Goal: Task Accomplishment & Management: Manage account settings

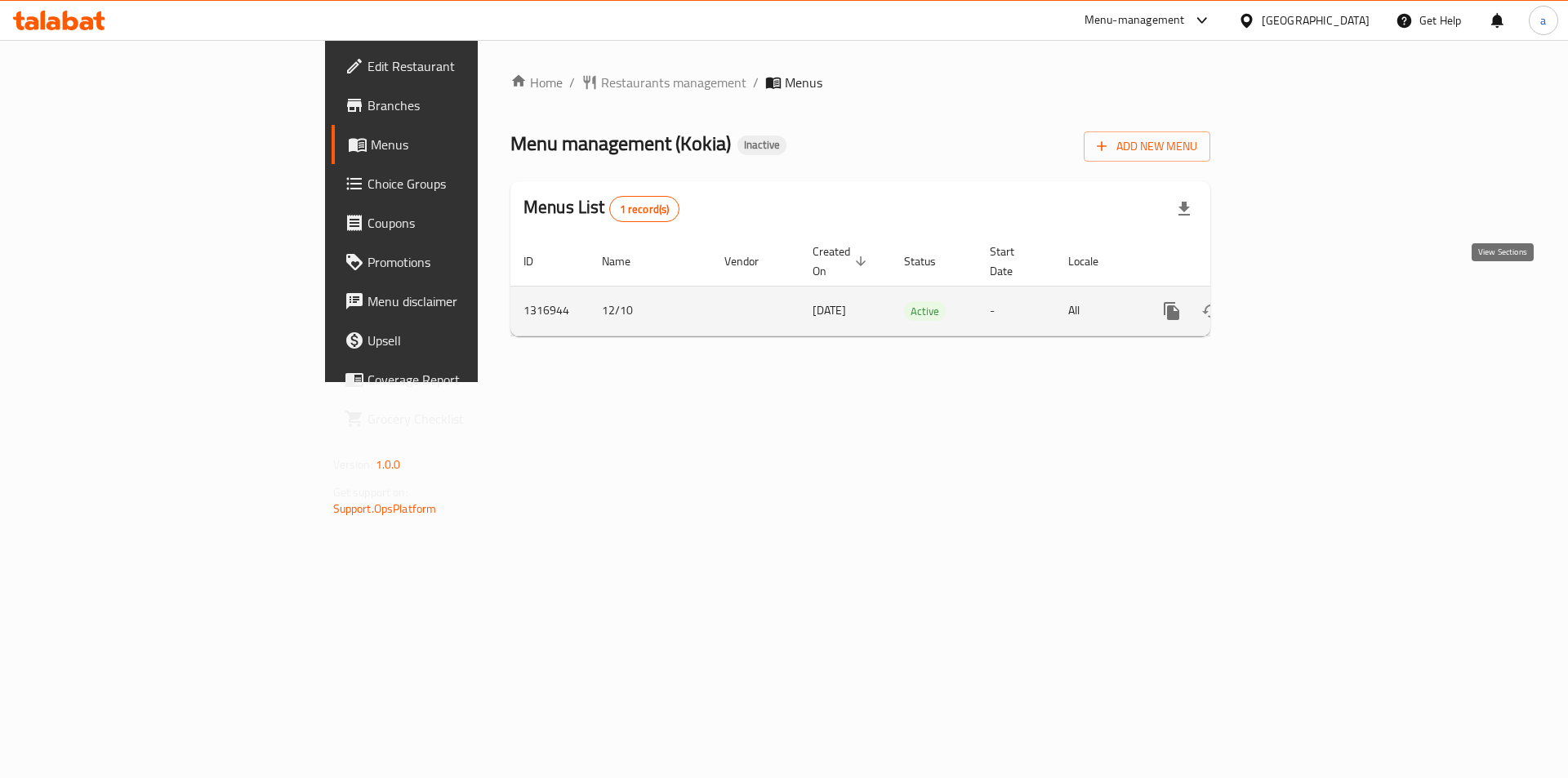
click at [1296, 303] on icon "enhanced table" at bounding box center [1289, 311] width 14 height 14
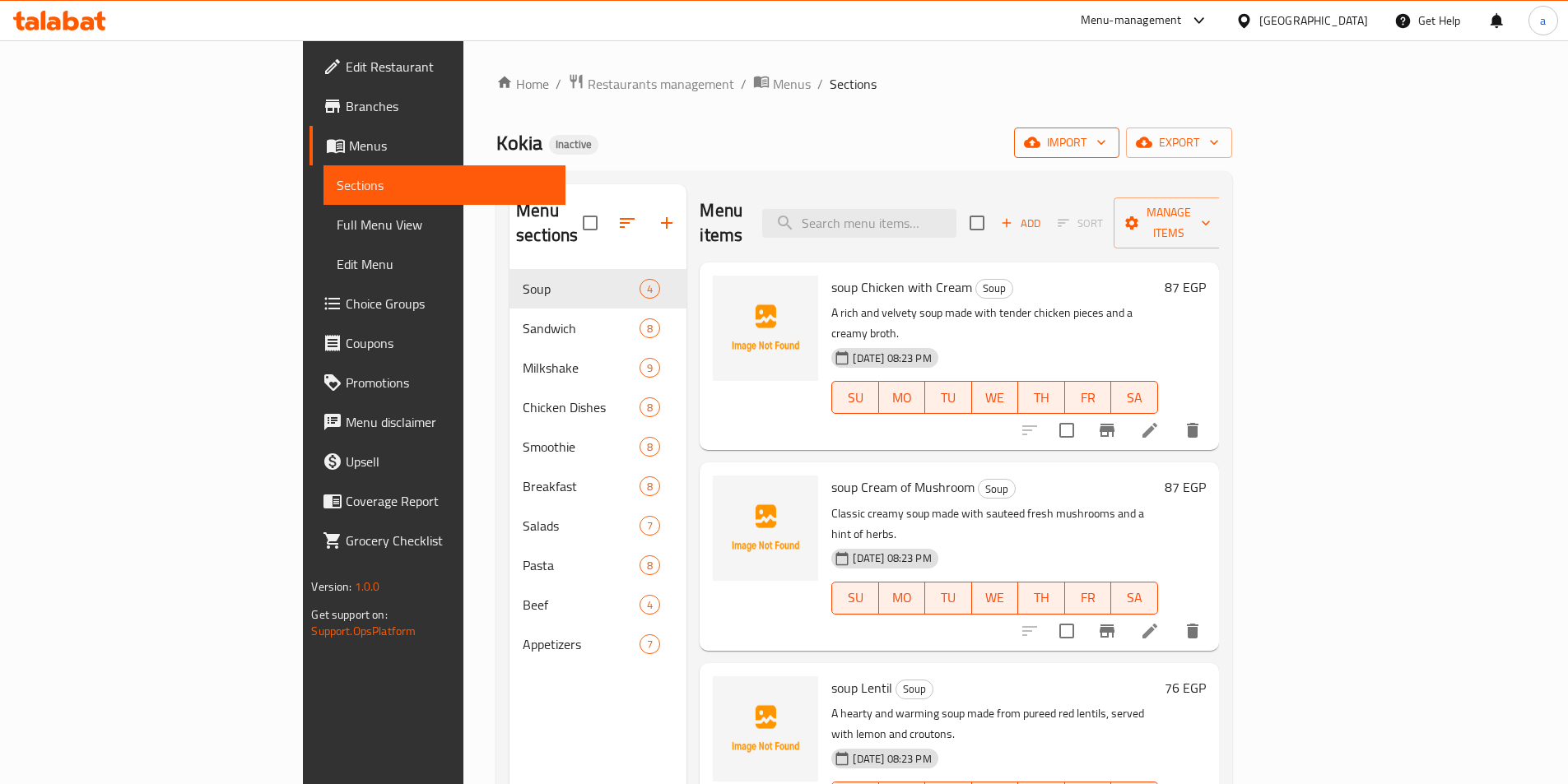
click at [1106, 149] on span "import" at bounding box center [1067, 142] width 79 height 21
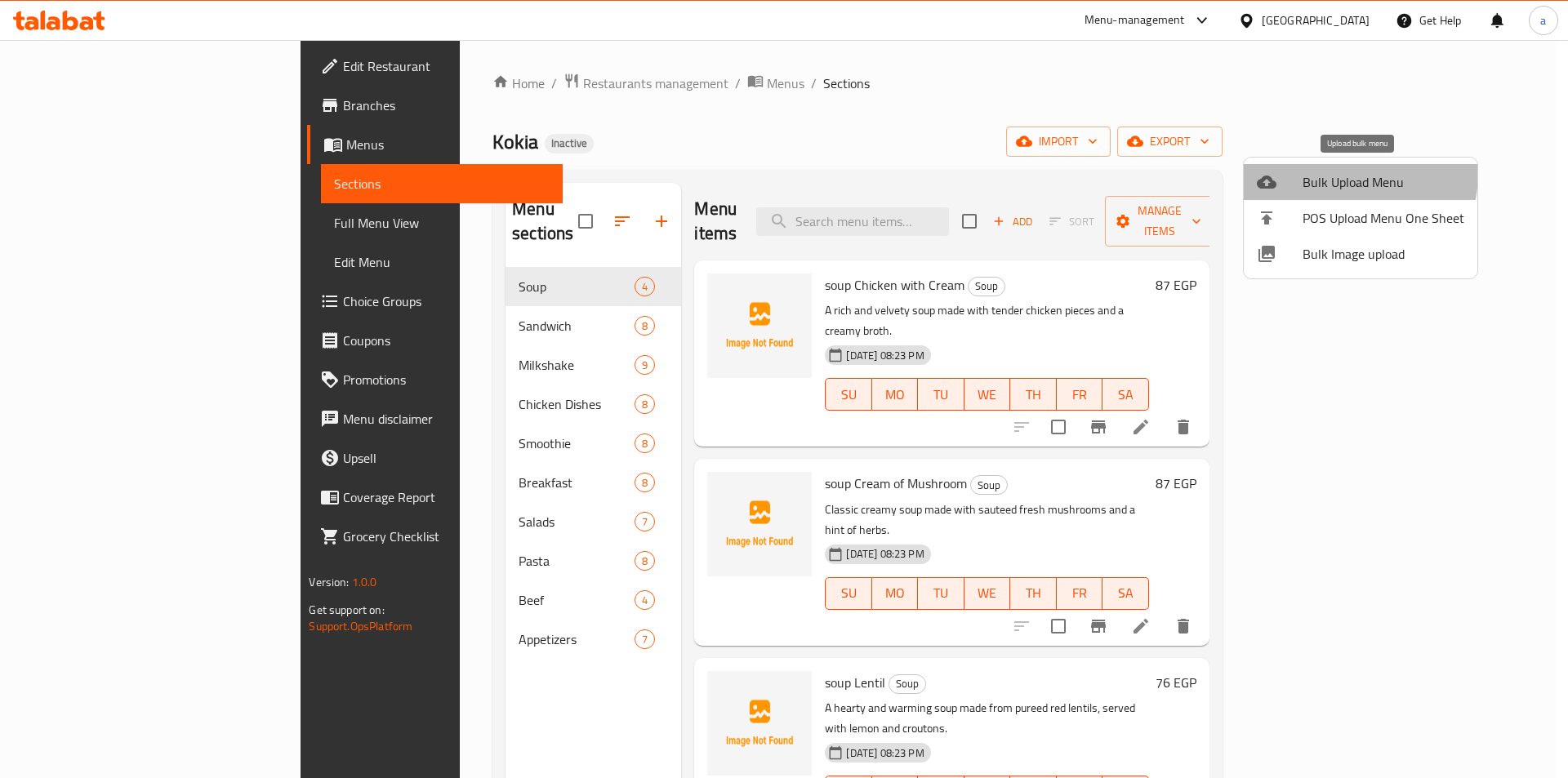
click at [1324, 172] on span "Bulk Upload Menu" at bounding box center [1383, 182] width 161 height 20
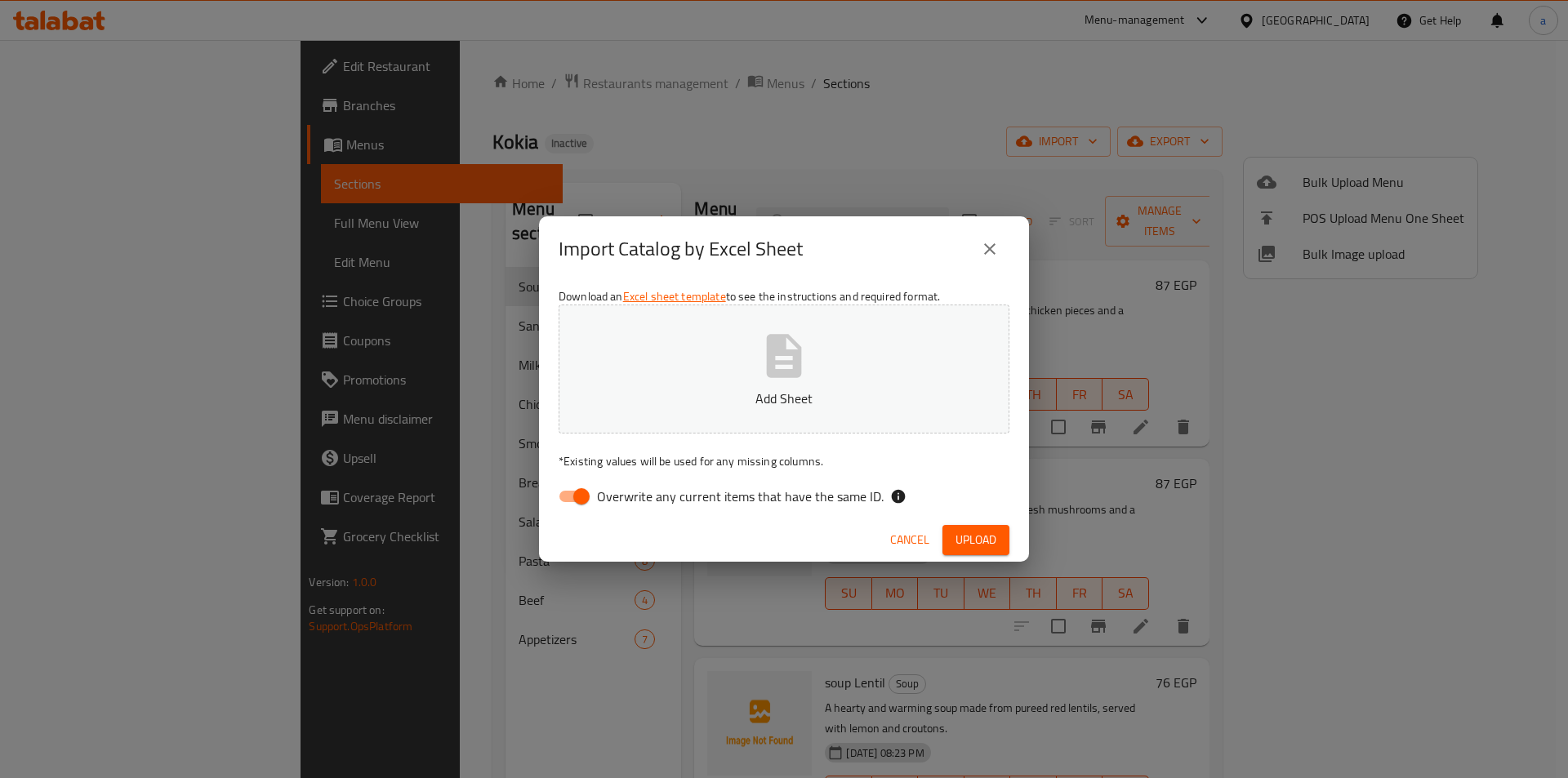
click at [583, 496] on input "Overwrite any current items that have the same ID." at bounding box center [581, 496] width 93 height 31
checkbox input "false"
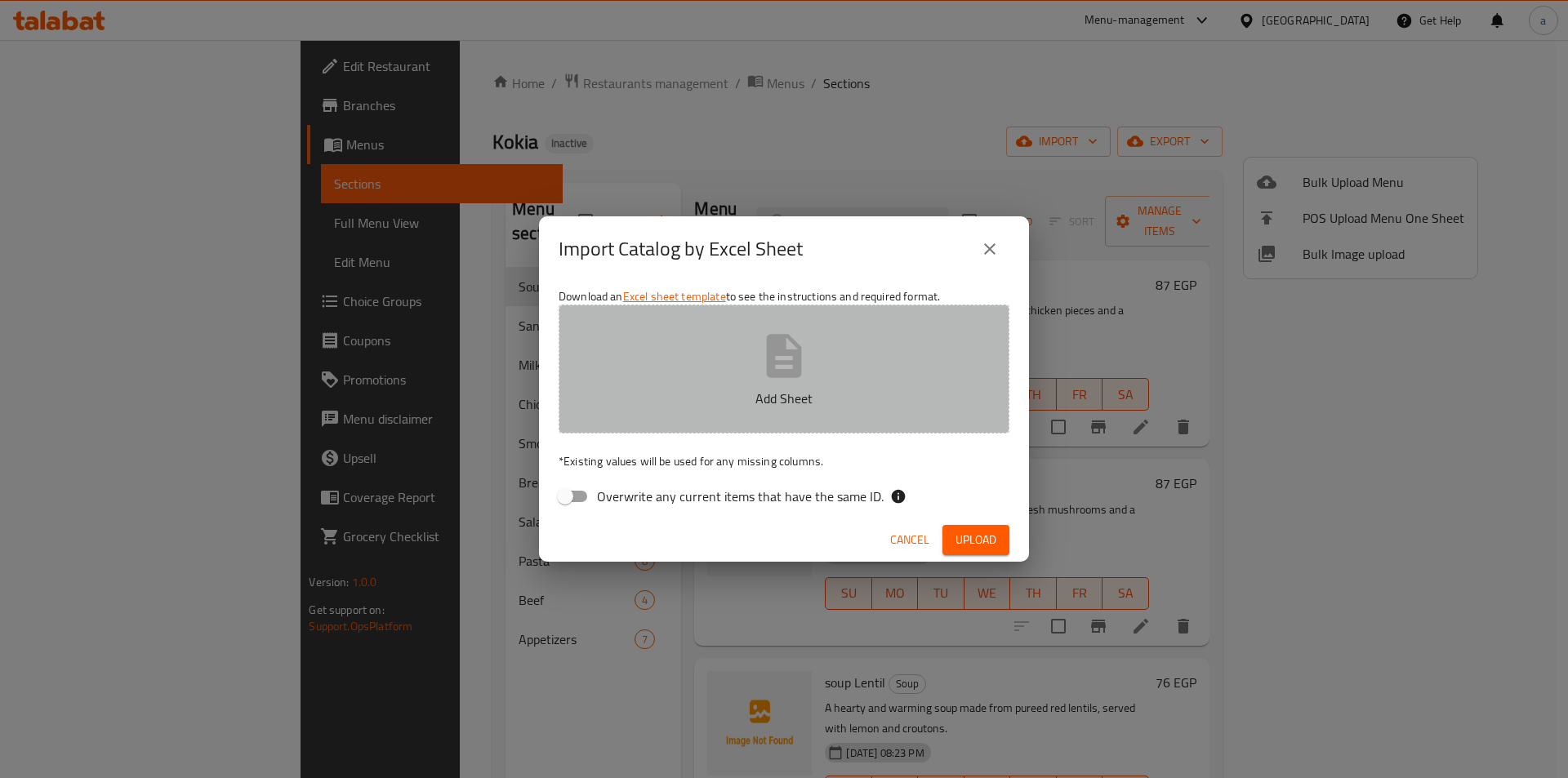
click at [667, 415] on button "Add Sheet" at bounding box center [784, 369] width 451 height 129
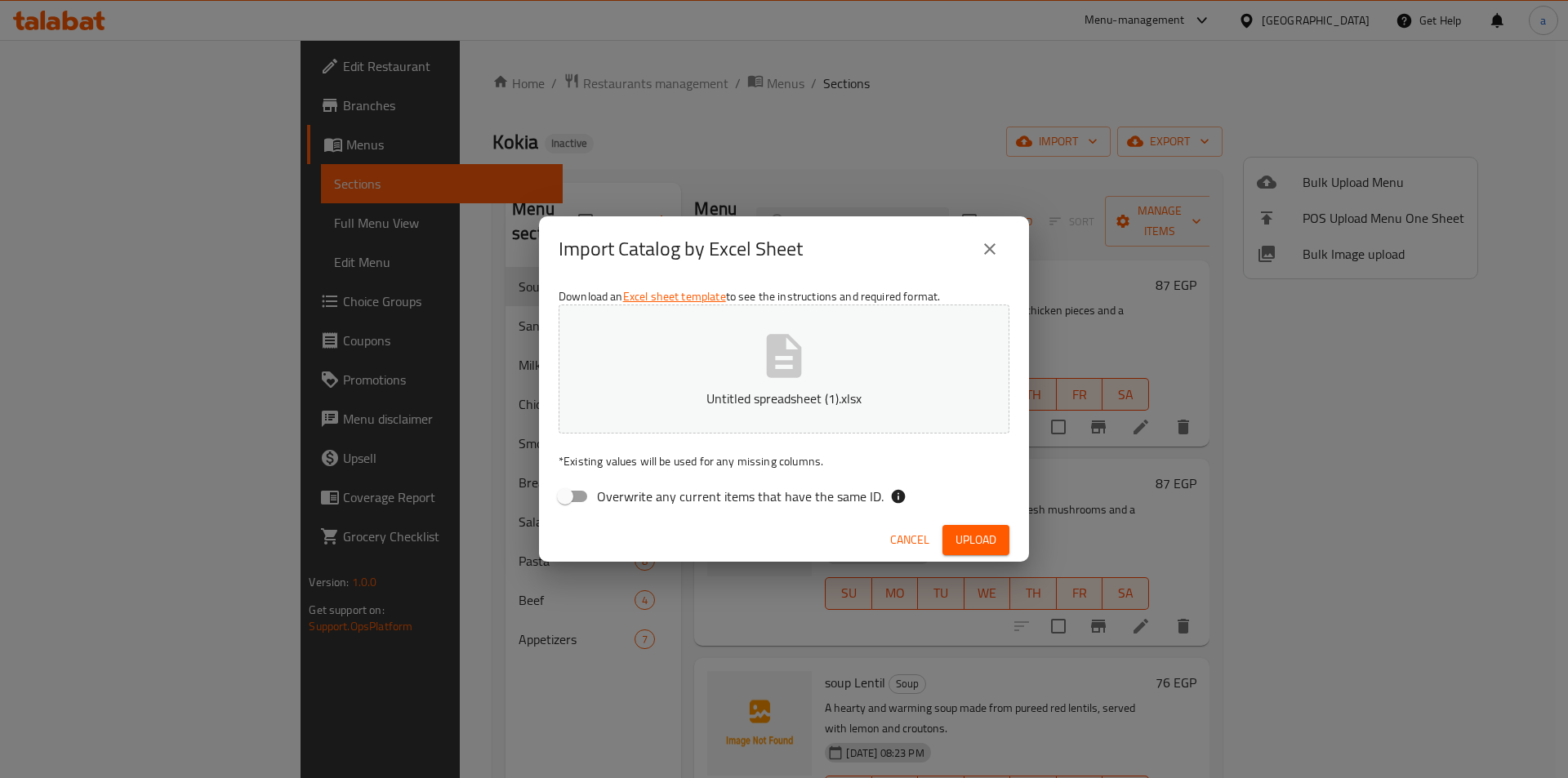
click at [976, 545] on span "Upload" at bounding box center [976, 540] width 41 height 21
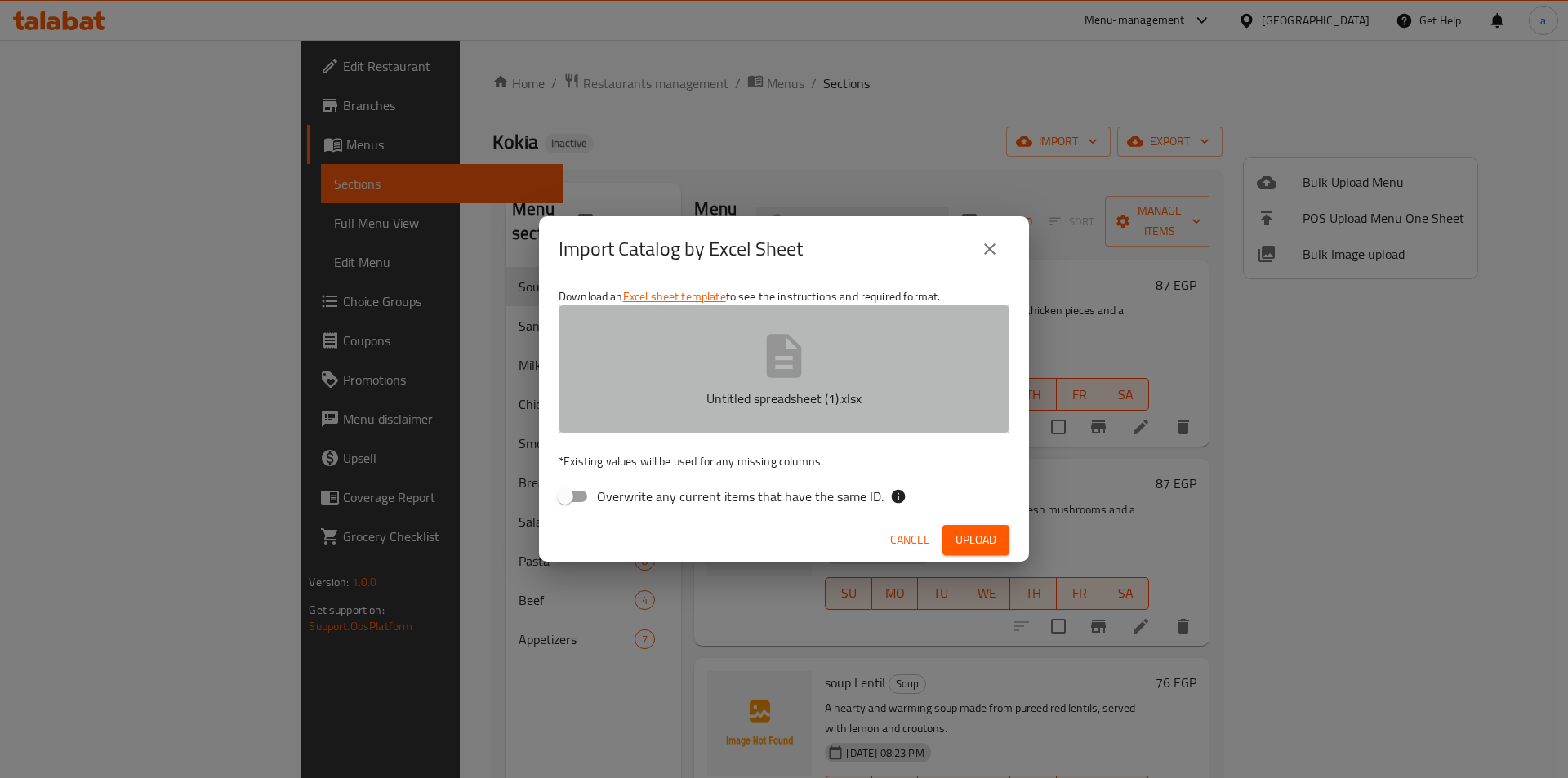
click at [774, 367] on icon "button" at bounding box center [784, 356] width 35 height 43
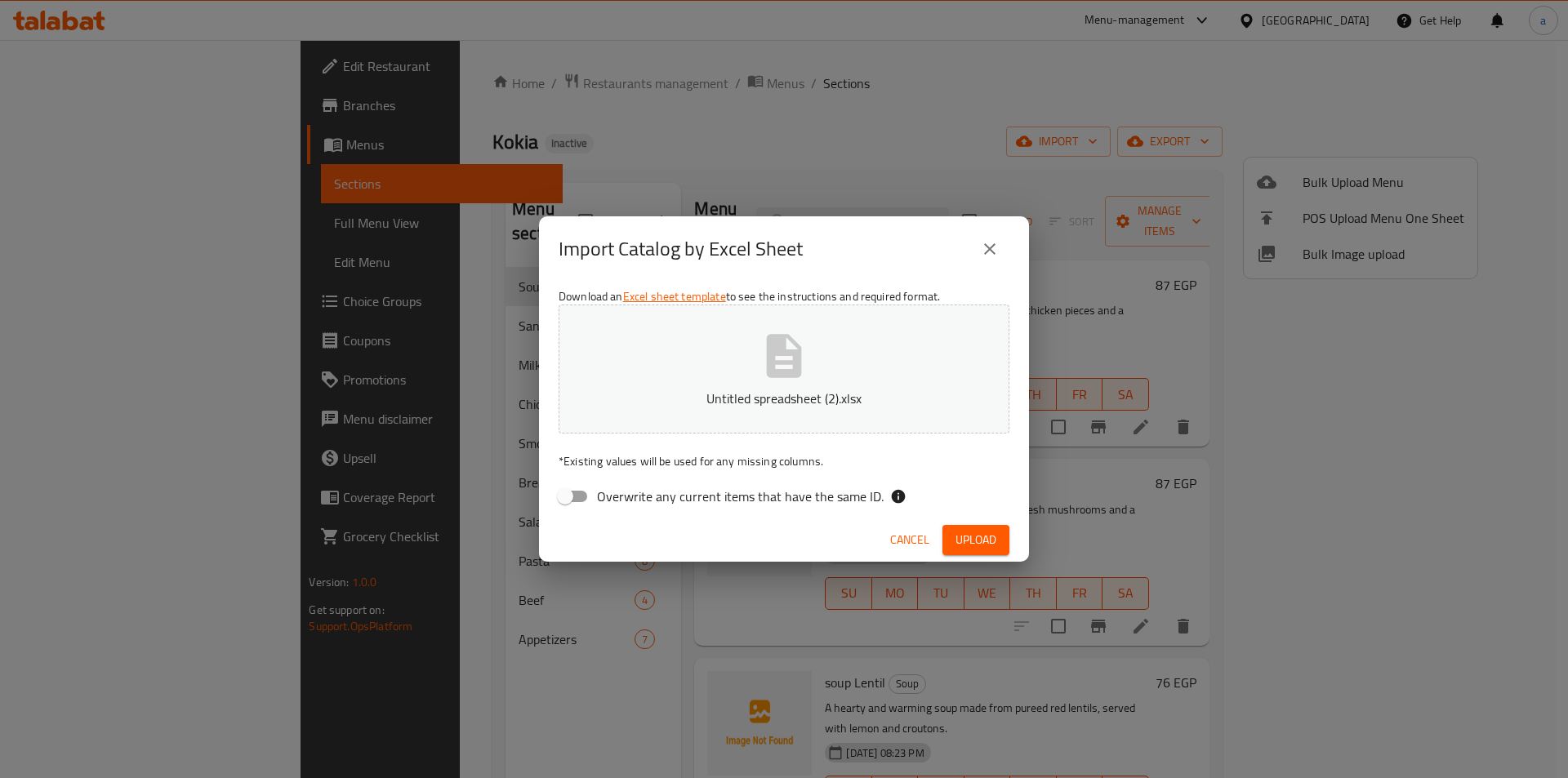
click at [988, 541] on span "Upload" at bounding box center [976, 540] width 41 height 21
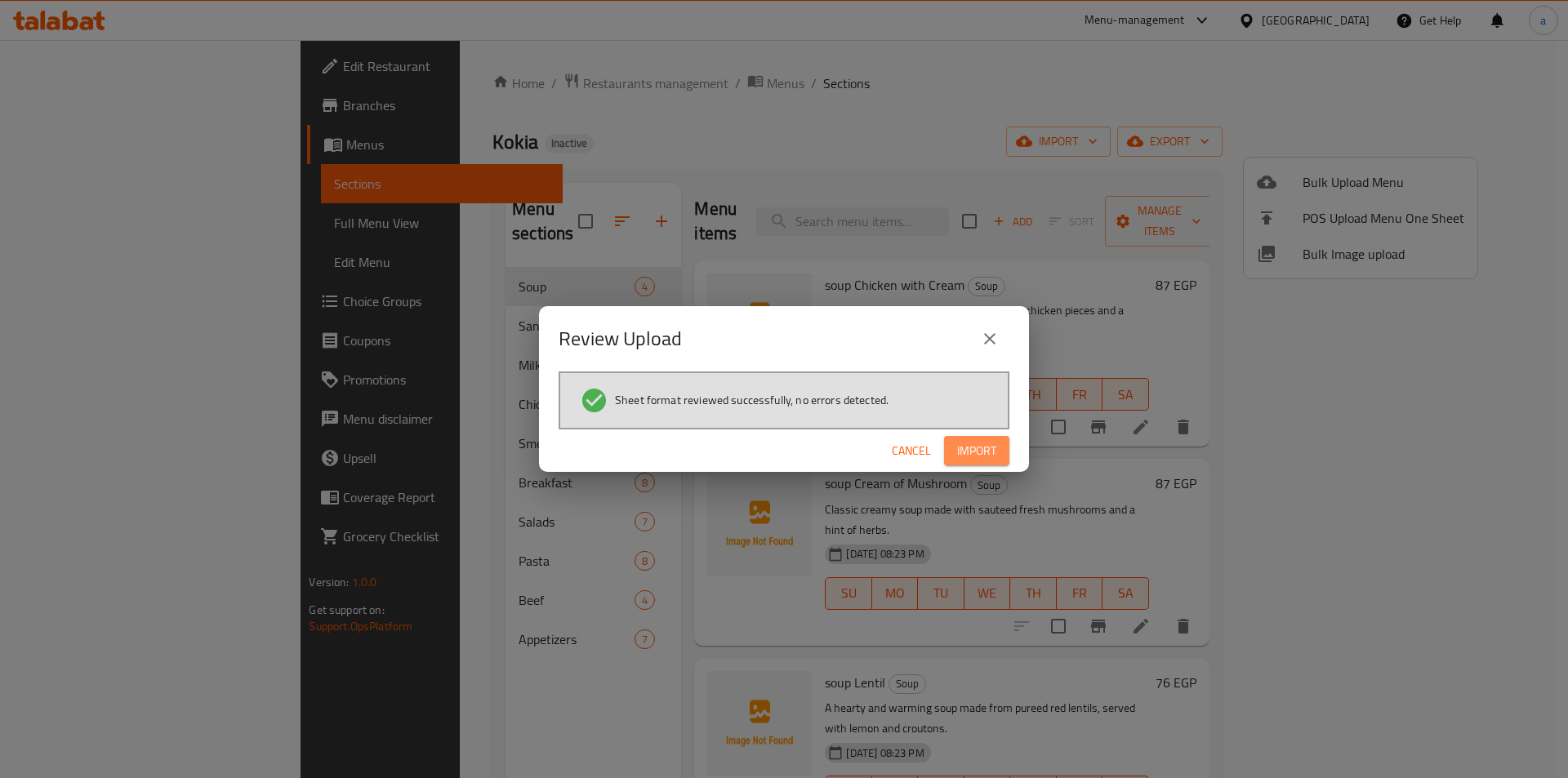
click at [965, 453] on span "Import" at bounding box center [976, 451] width 39 height 21
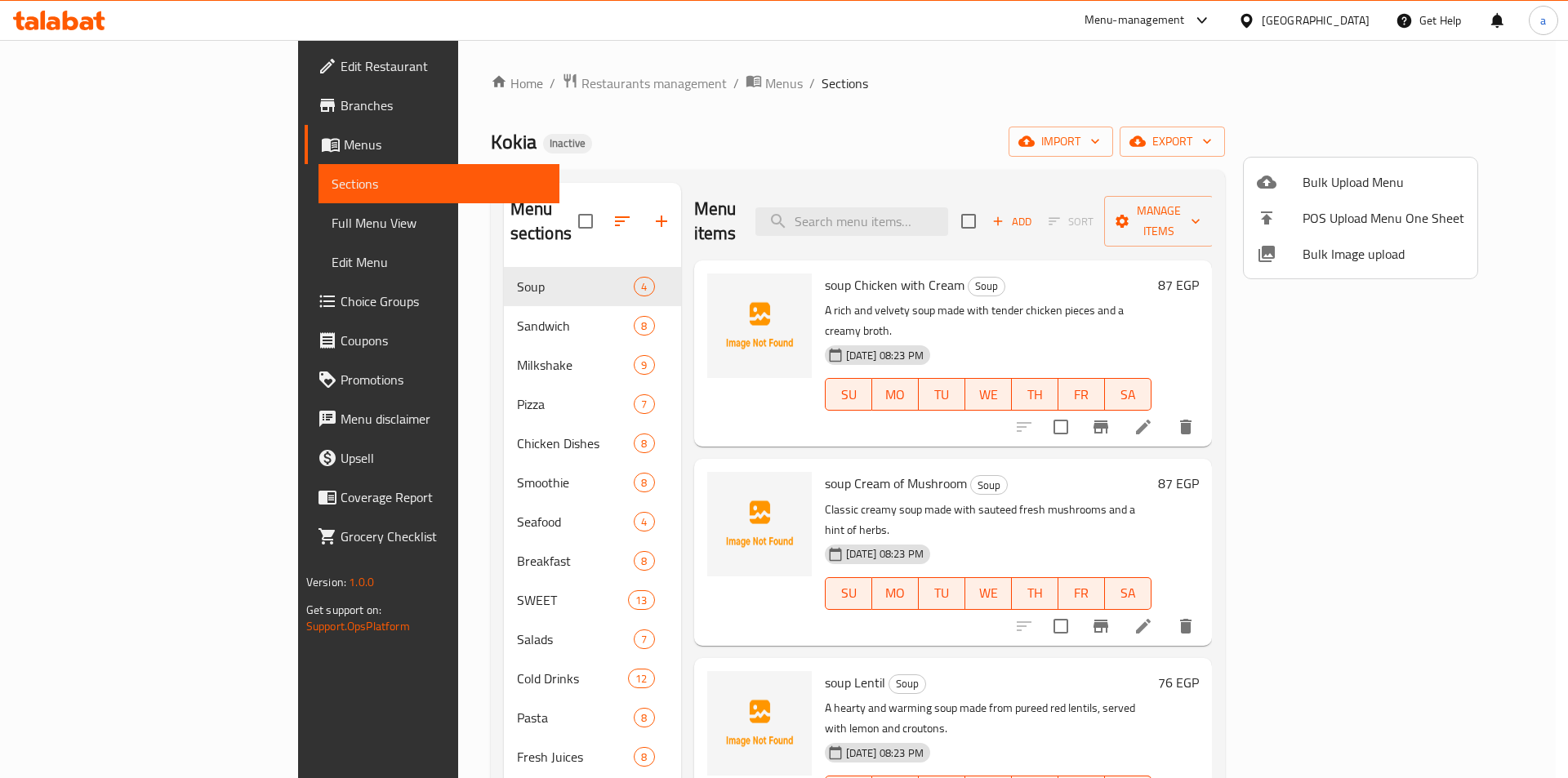
click at [876, 121] on div at bounding box center [784, 389] width 1568 height 778
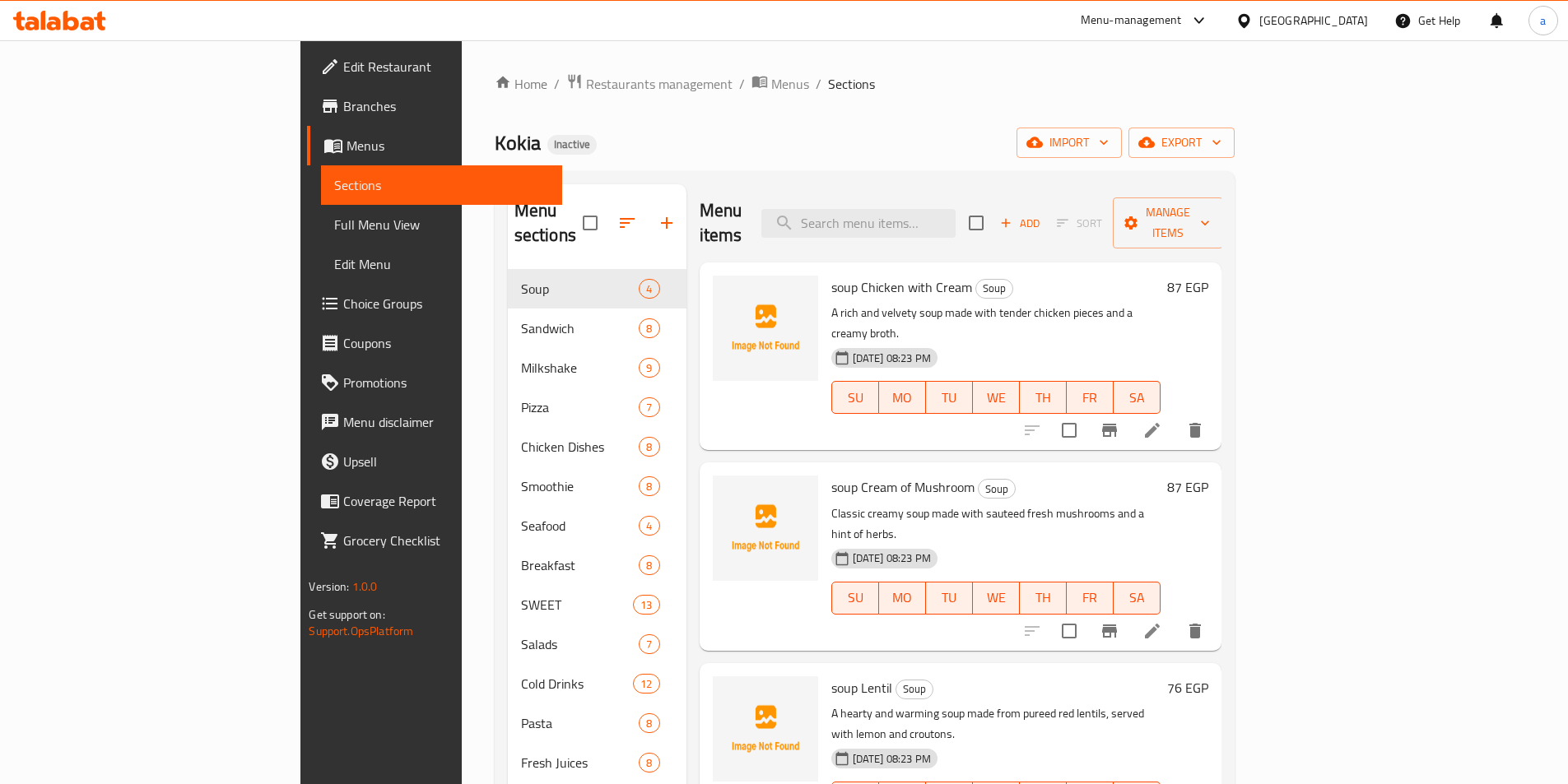
click at [334, 234] on span "Full Menu View" at bounding box center [441, 225] width 215 height 20
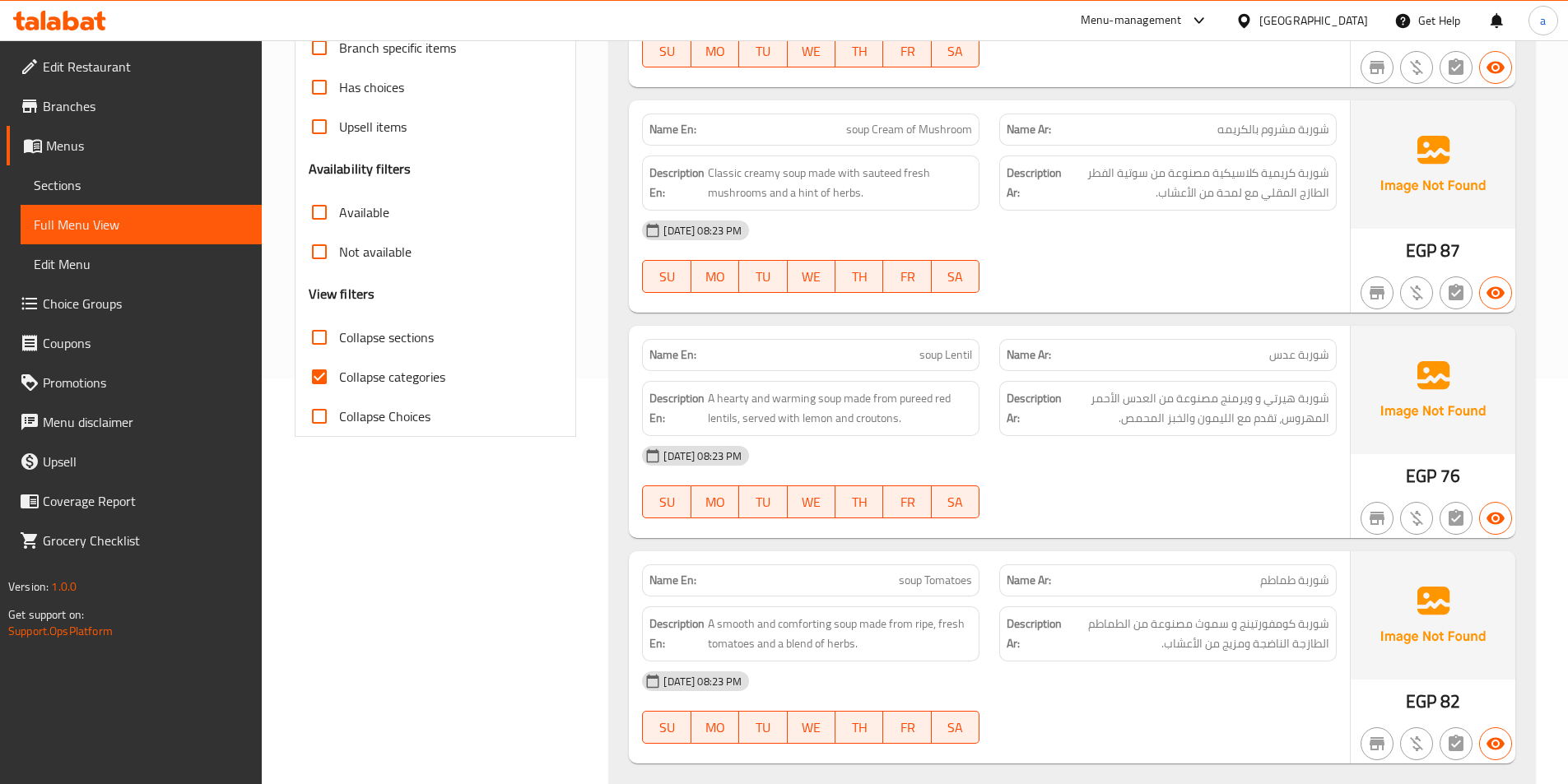
scroll to position [412, 0]
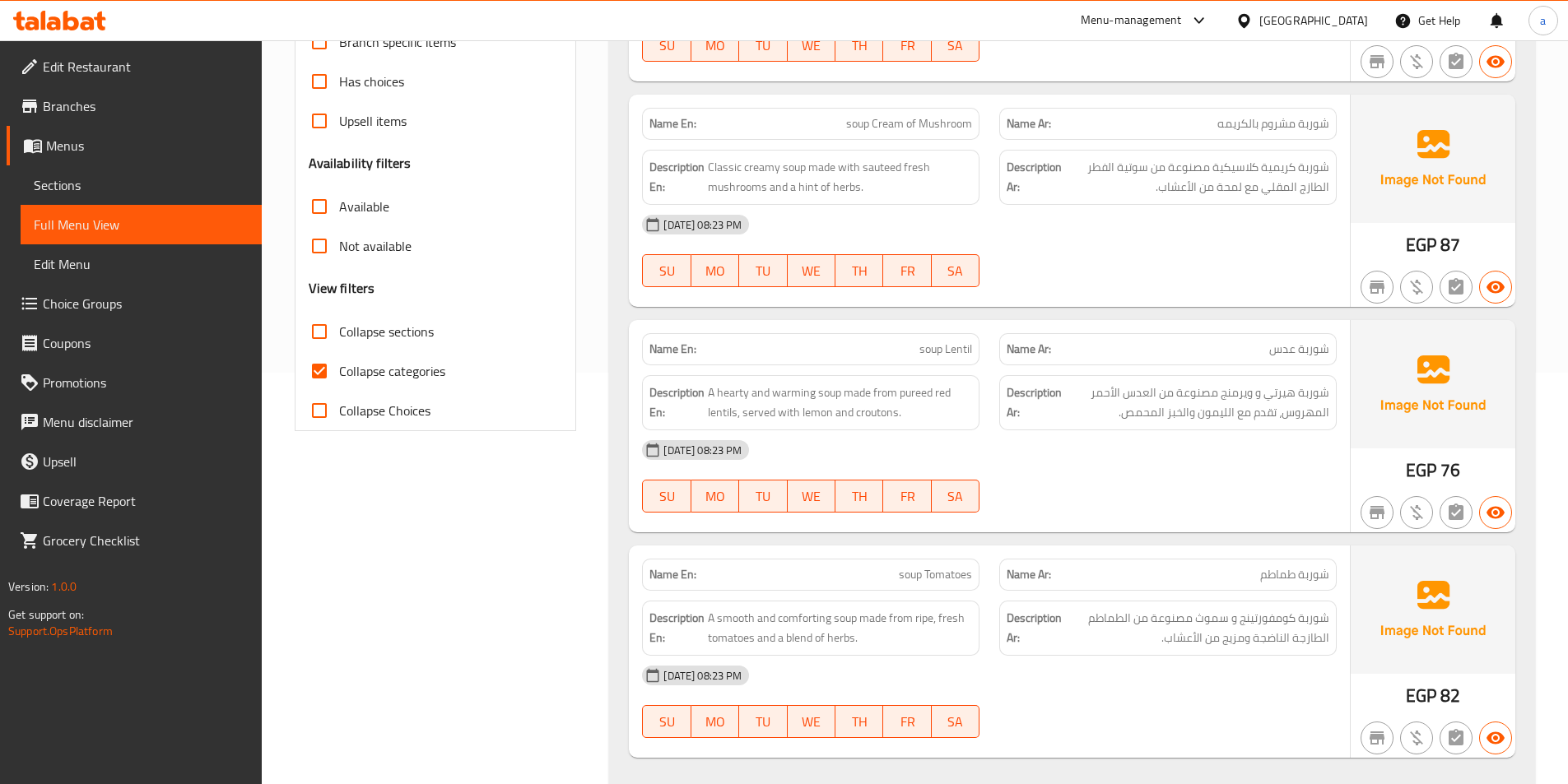
click at [320, 319] on input "Collapse sections" at bounding box center [319, 331] width 39 height 39
checkbox input "true"
click at [326, 374] on input "Collapse categories" at bounding box center [319, 371] width 39 height 39
checkbox input "false"
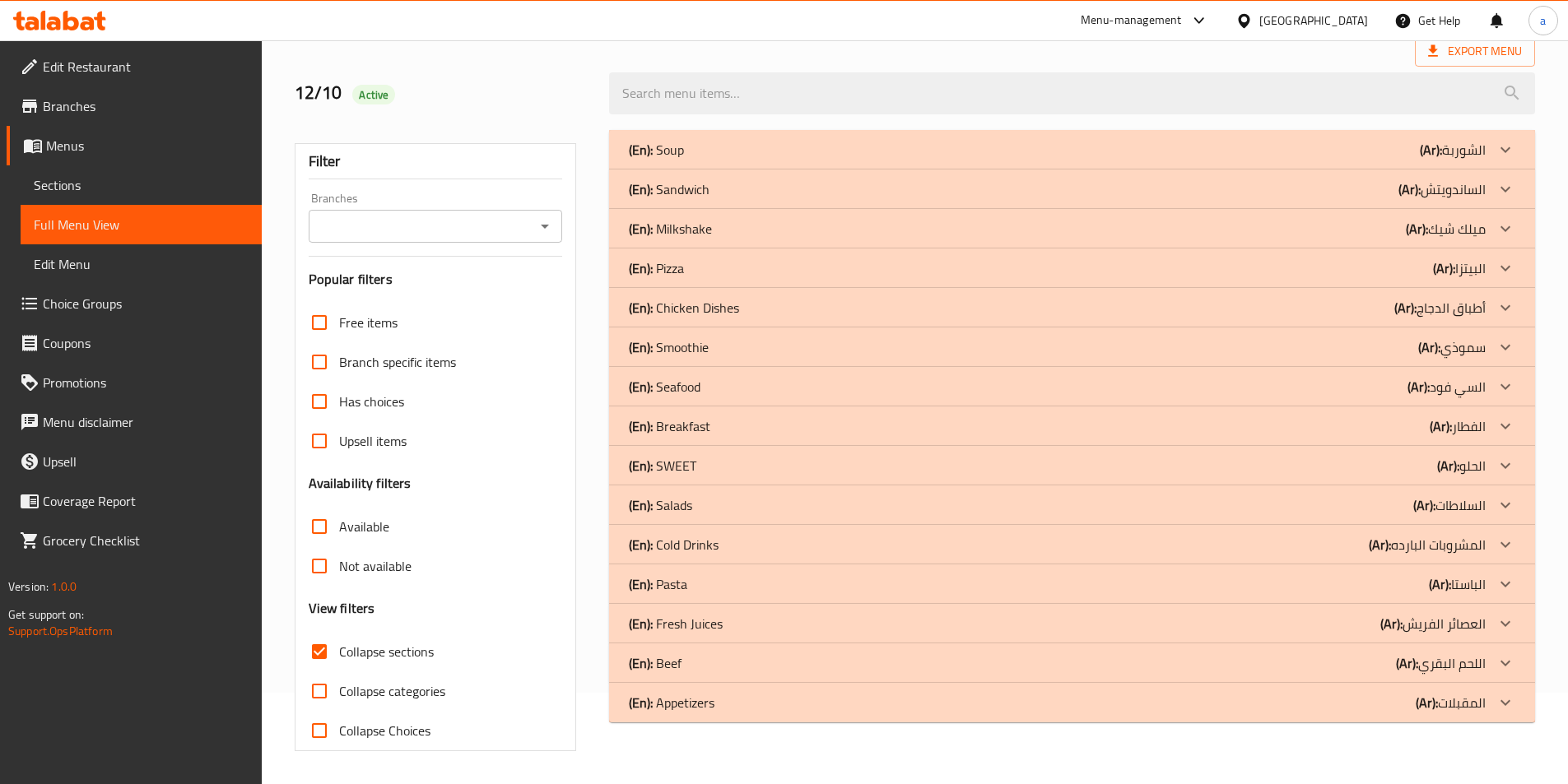
scroll to position [91, 0]
click at [1445, 277] on b "(Ar):" at bounding box center [1444, 267] width 22 height 25
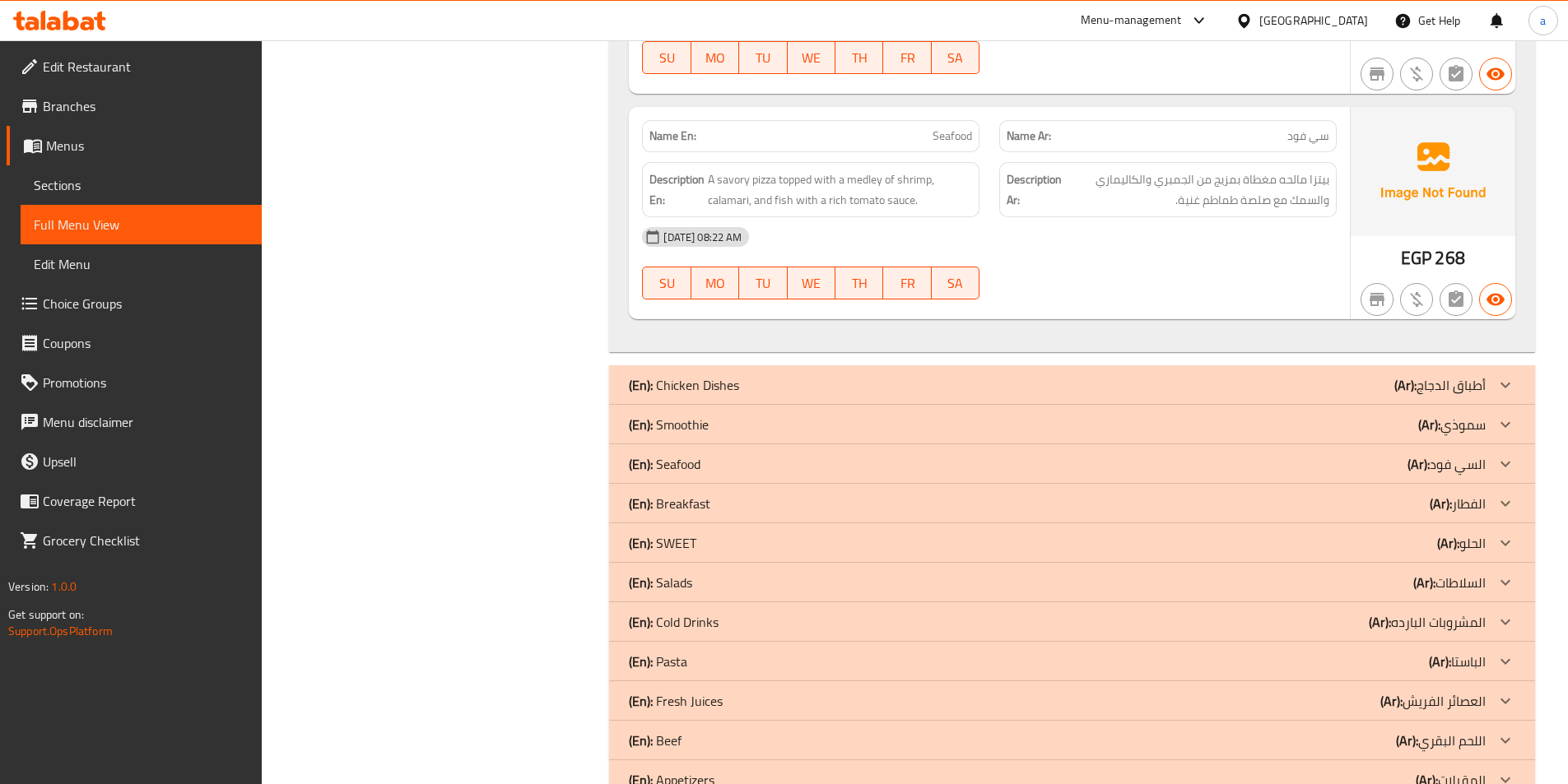
scroll to position [1726, 0]
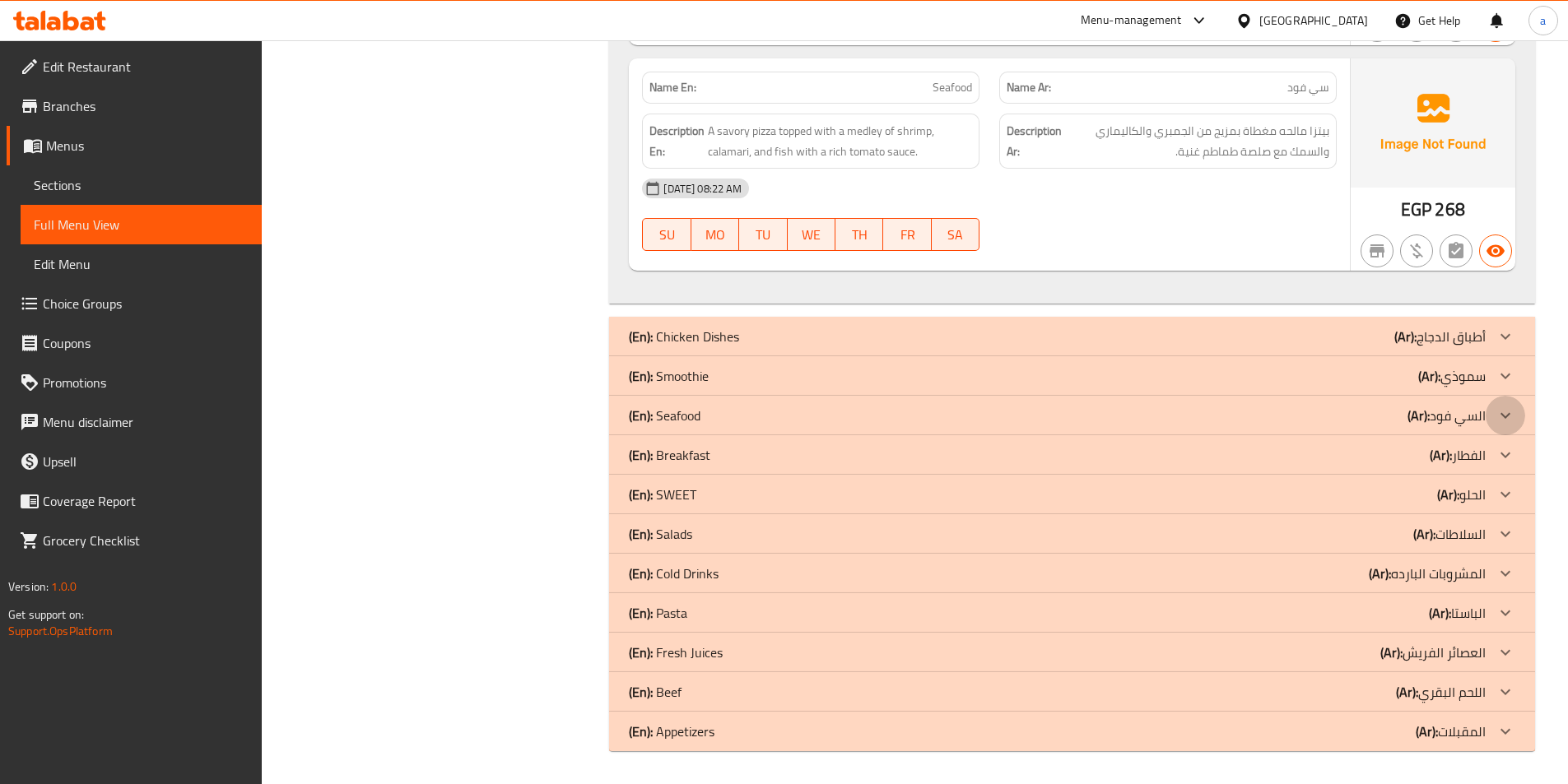
click at [1493, 426] on div at bounding box center [1505, 415] width 39 height 39
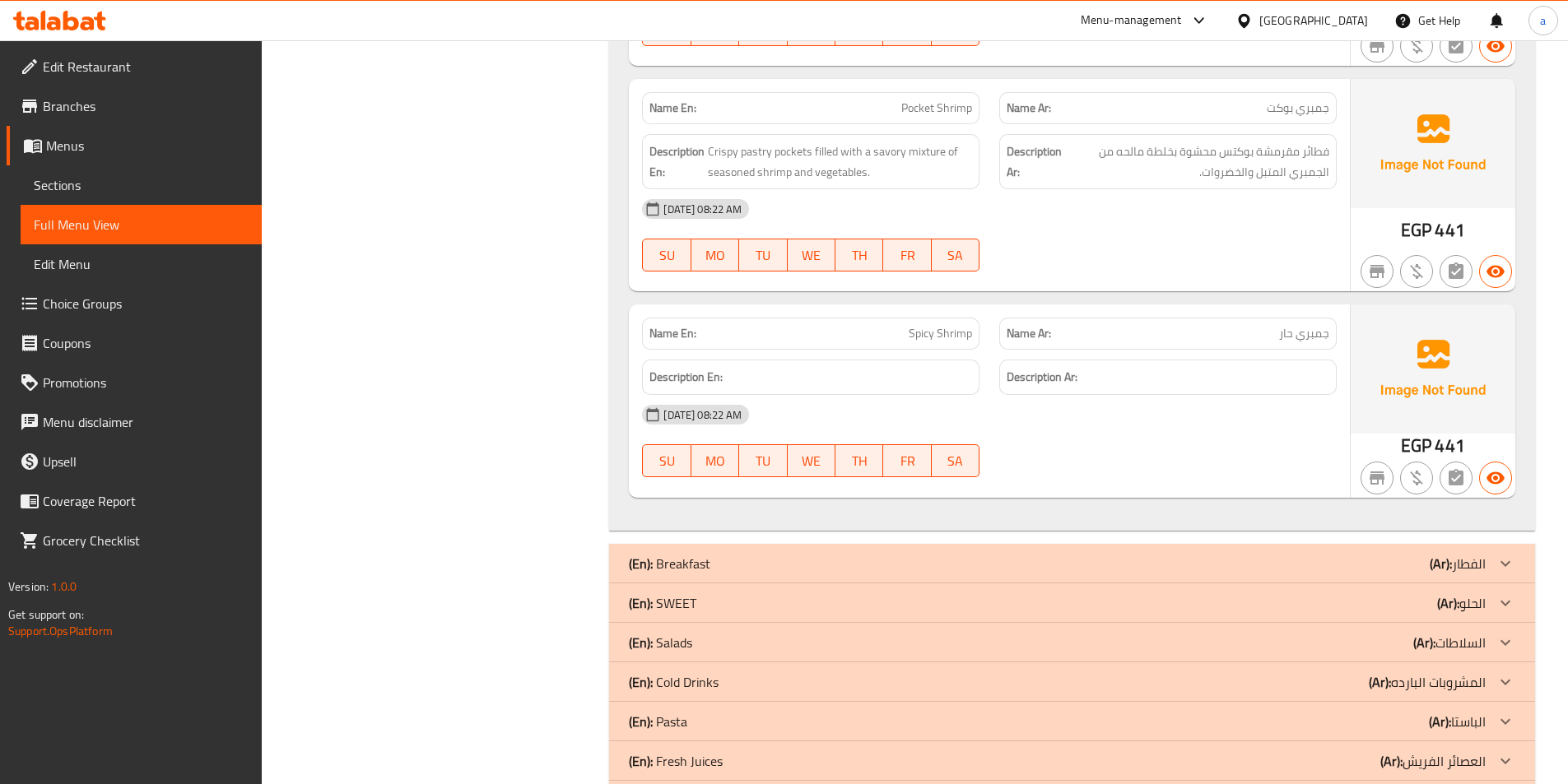
scroll to position [2674, 0]
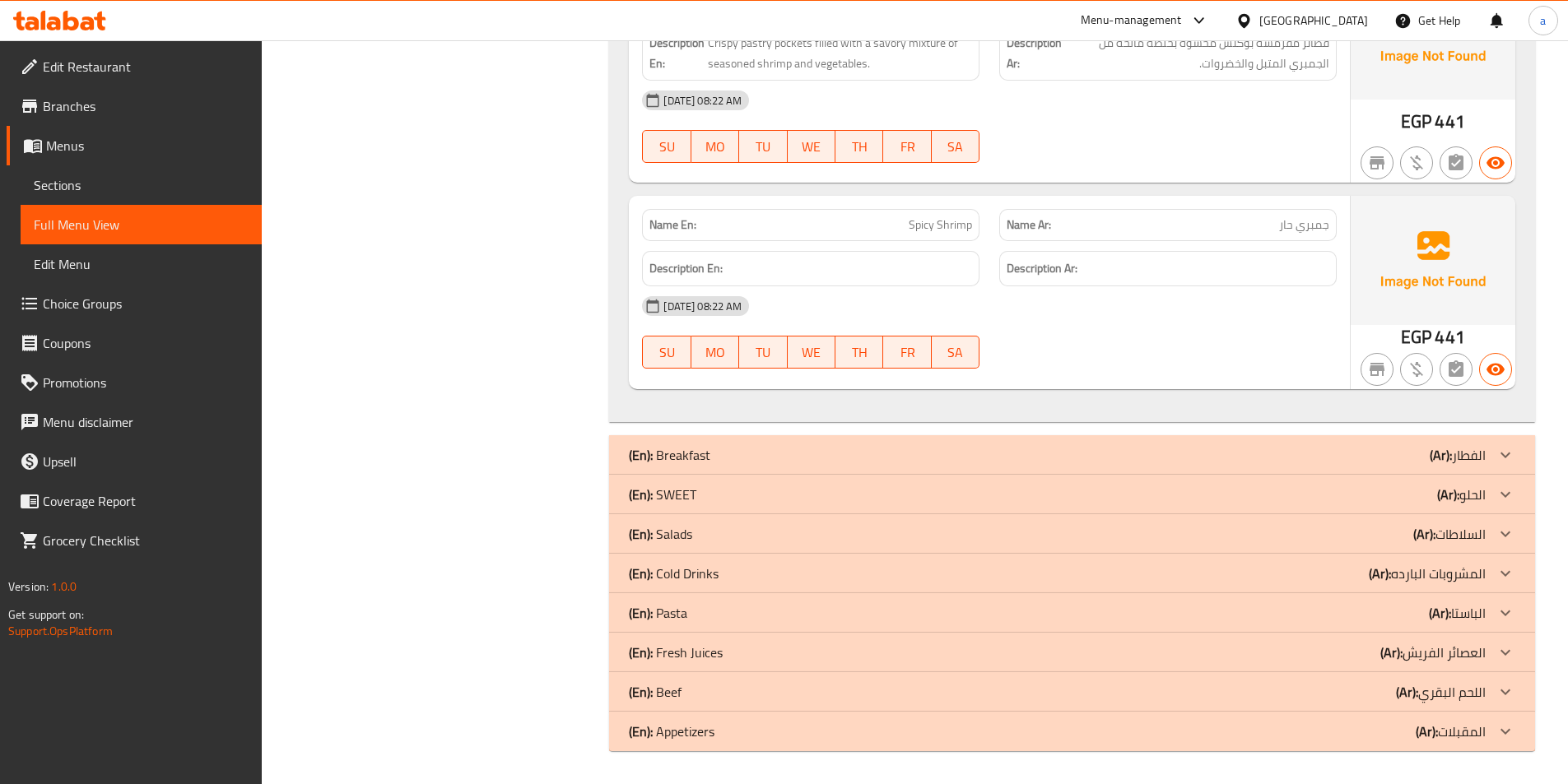
click at [1412, 497] on div "(En): SWEET (Ar): الحلو" at bounding box center [1058, 495] width 857 height 20
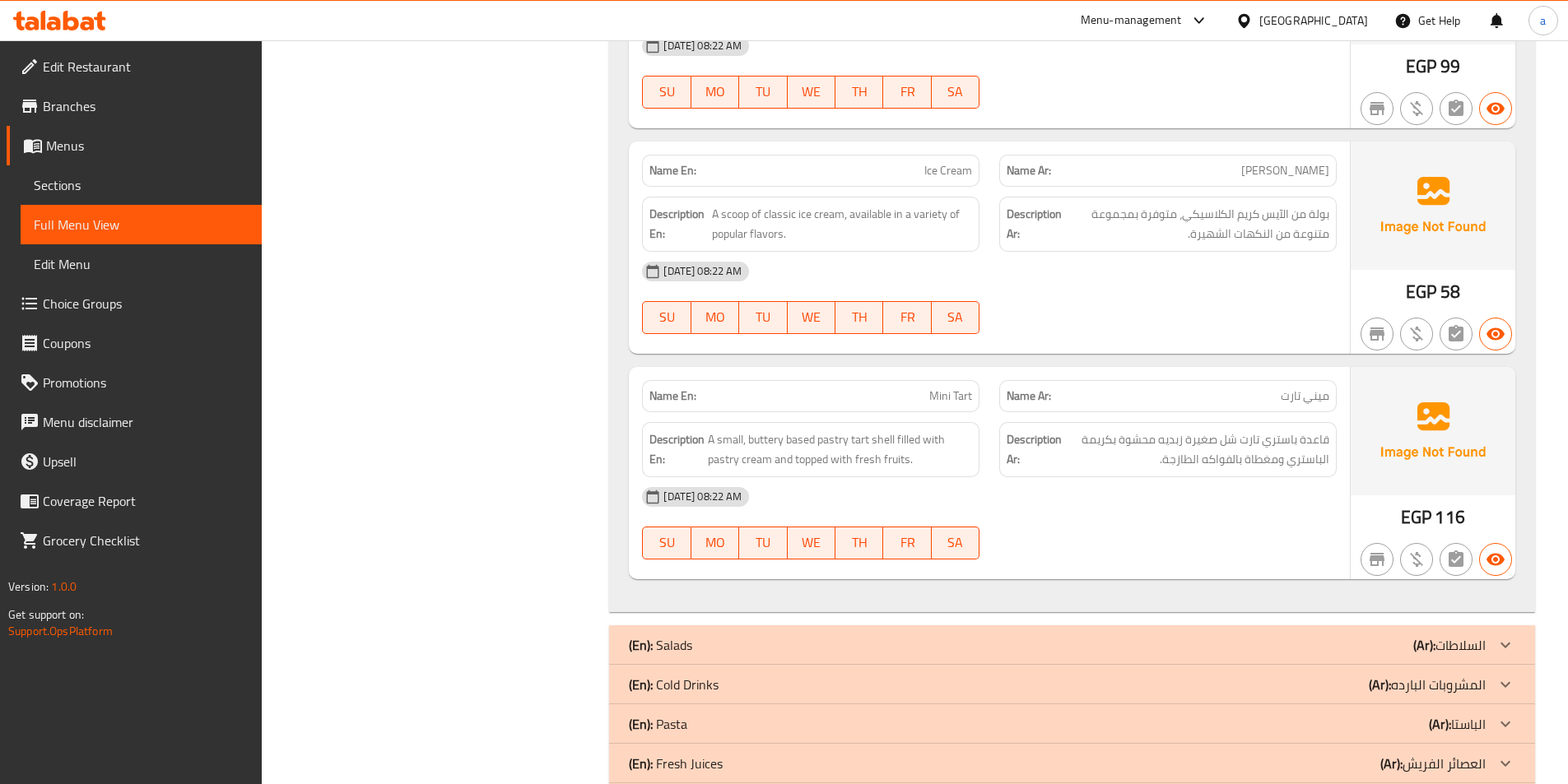
scroll to position [5671, 0]
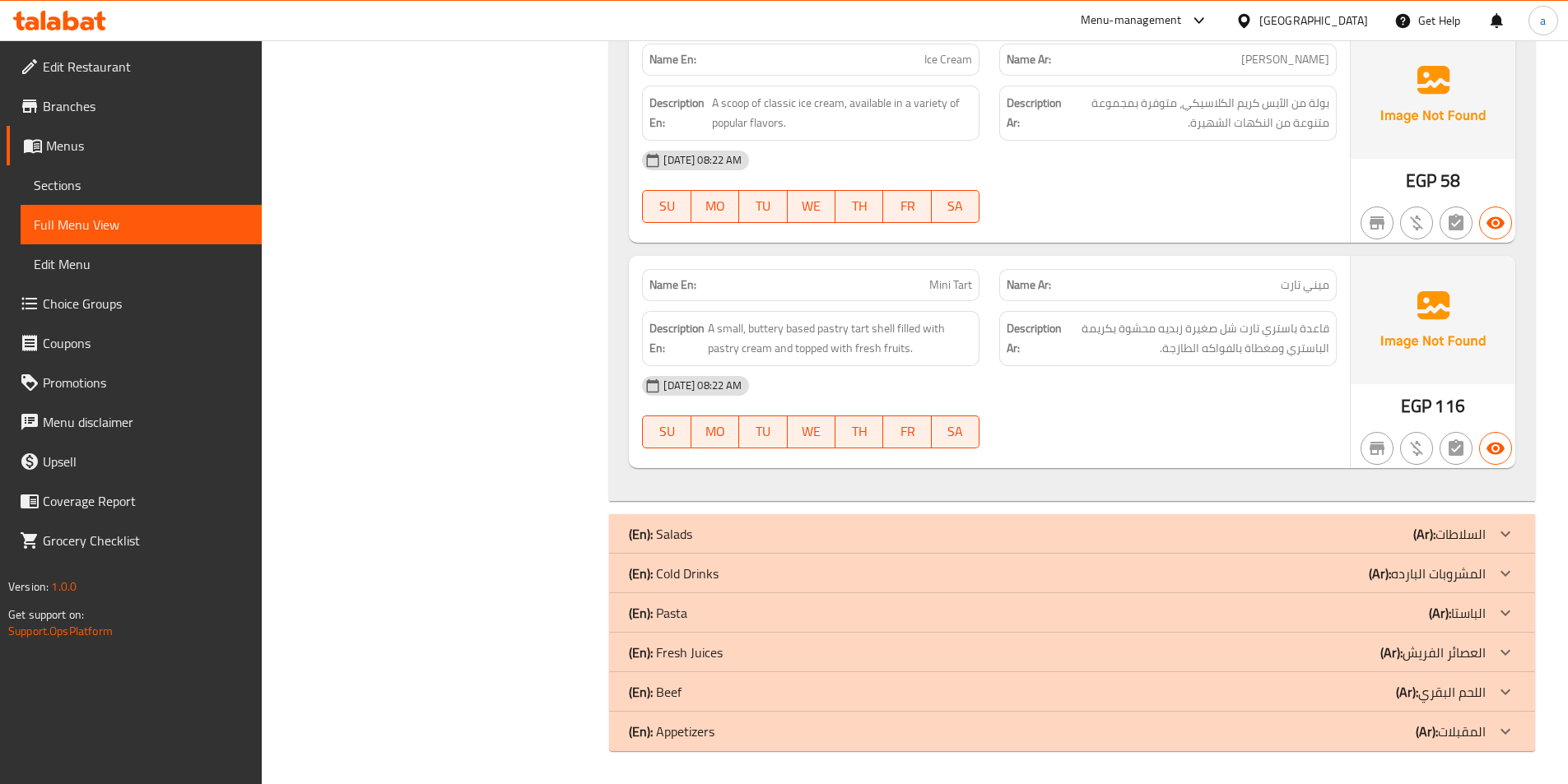
click at [1187, 562] on div "(En): Cold Drinks (Ar): المشروبات البارده" at bounding box center [1072, 573] width 926 height 39
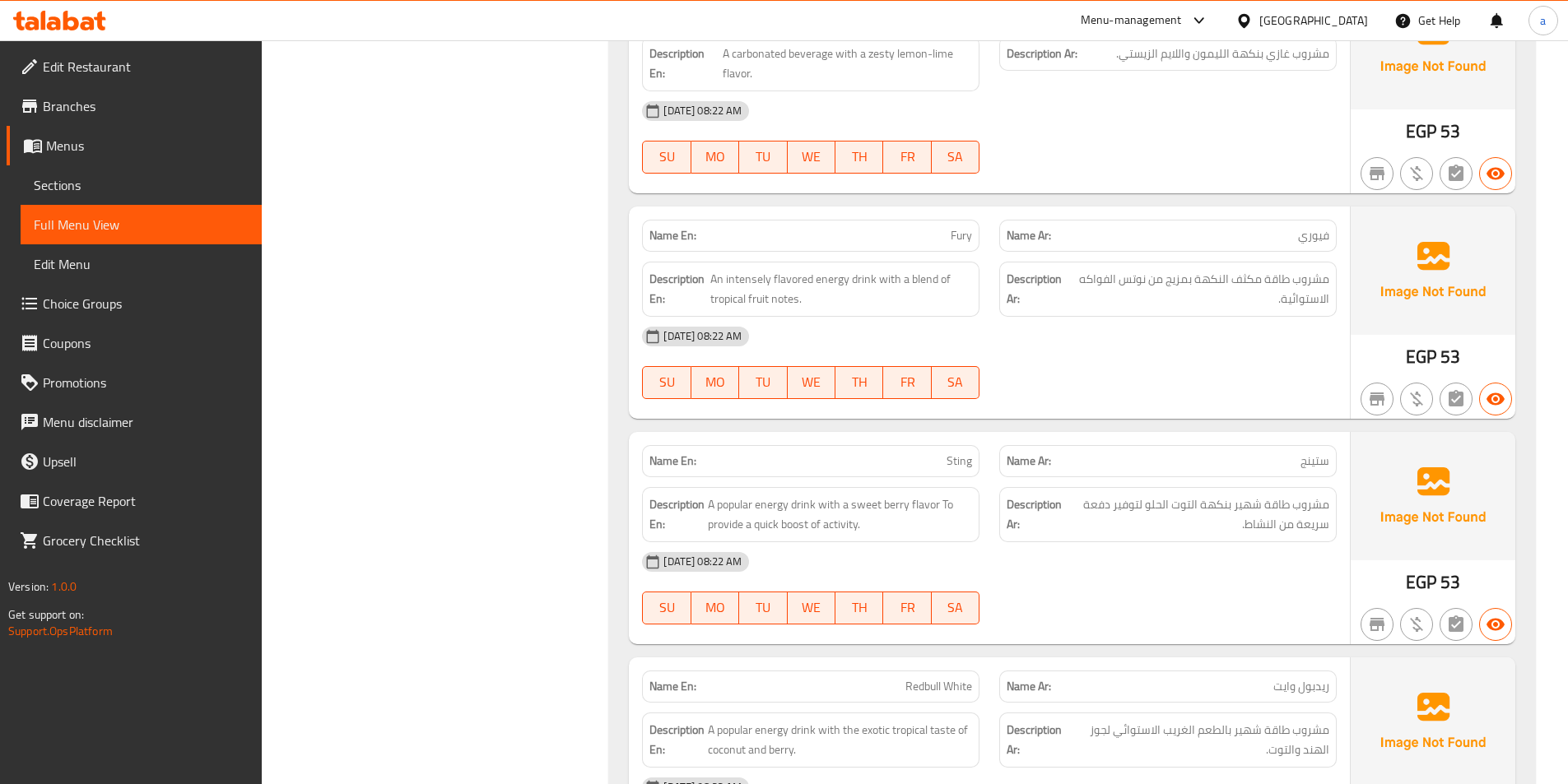
scroll to position [8383, 0]
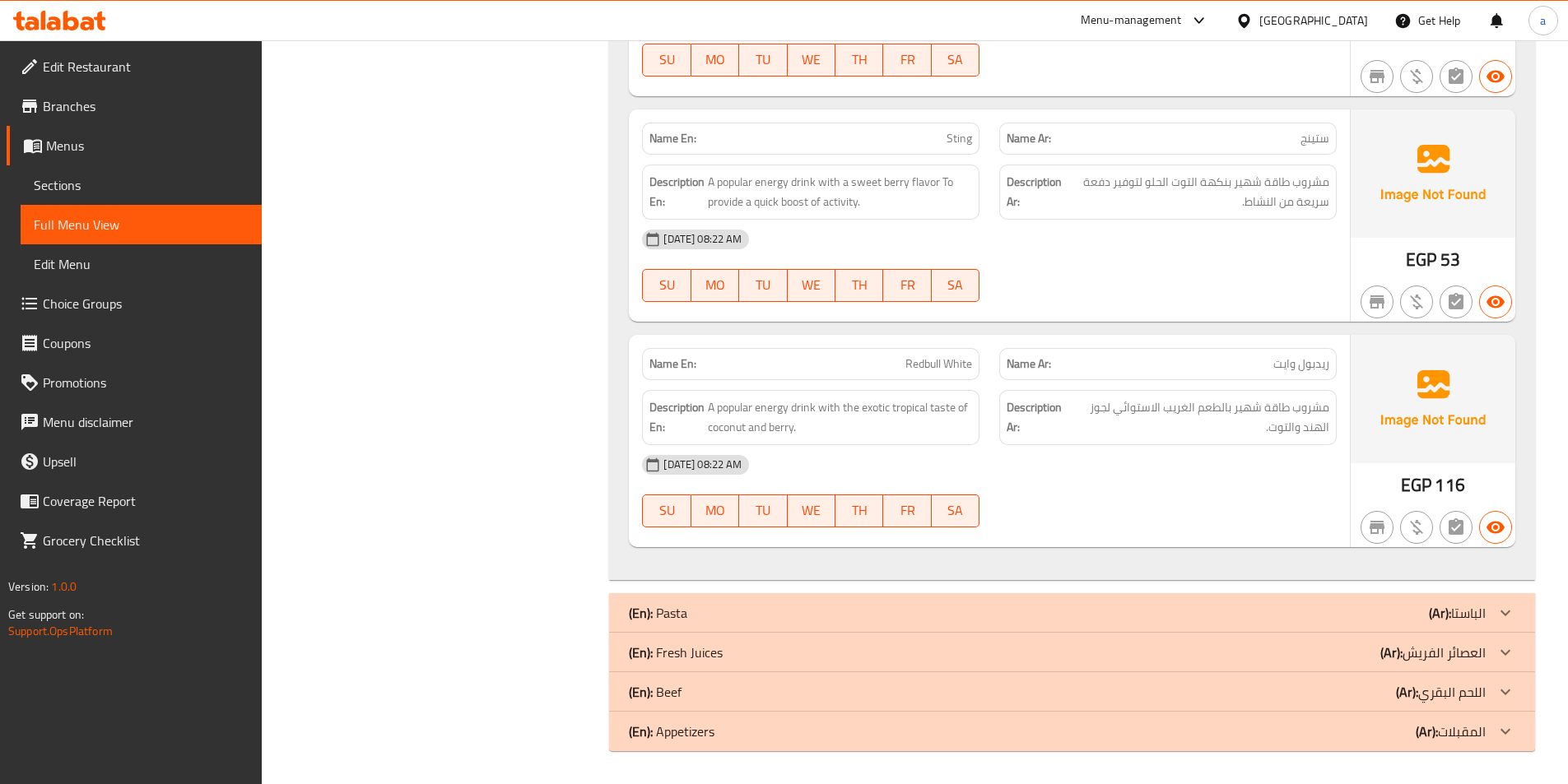
click at [1255, 645] on div "(En): Fresh Juices (Ar): العصائر الفريش" at bounding box center [1058, 653] width 857 height 20
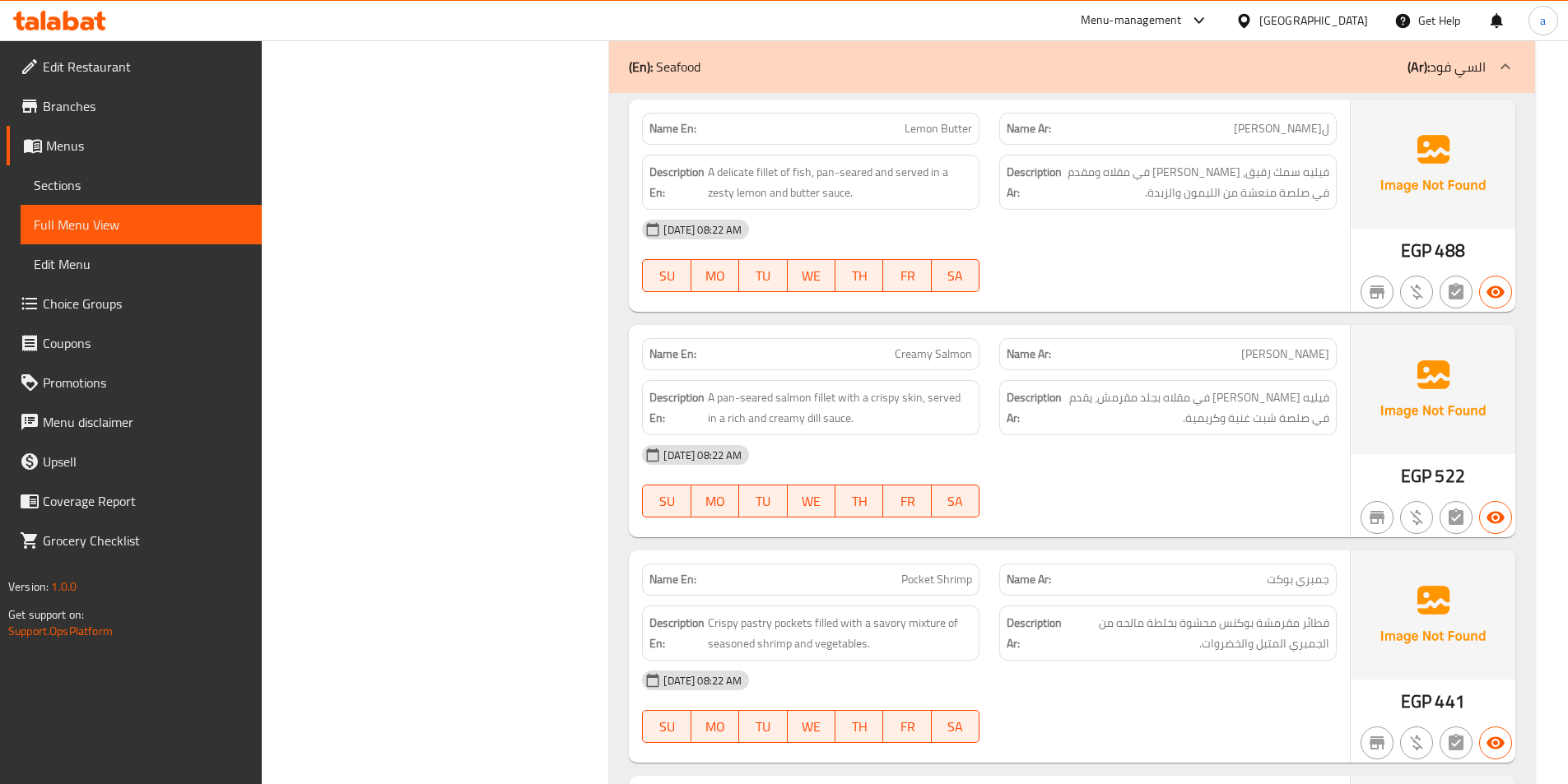
scroll to position [2056, 0]
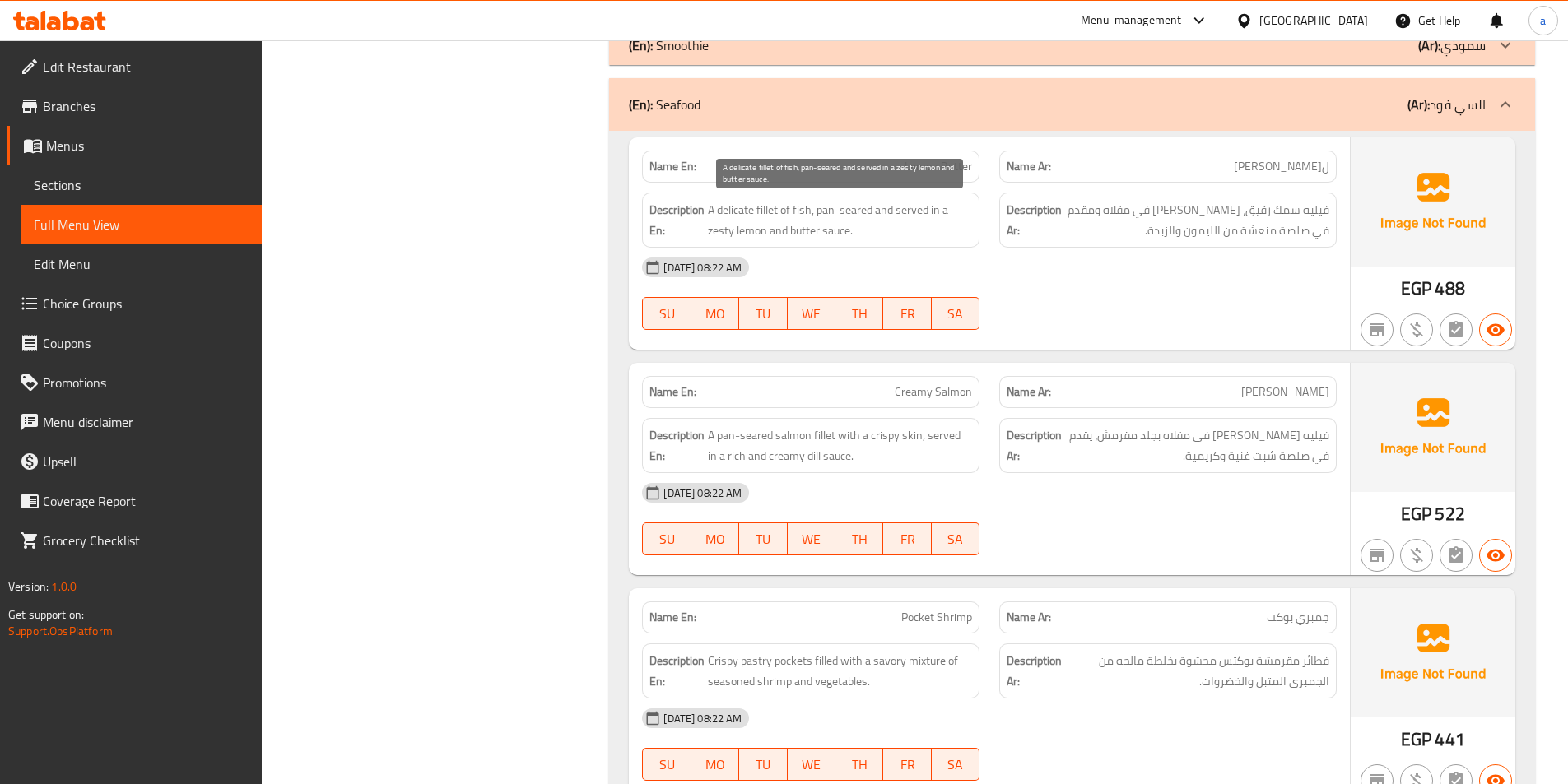
click at [721, 235] on span "A delicate fillet of fish, pan-seared and served in a zesty lemon and butter sa…" at bounding box center [839, 220] width 264 height 40
click at [721, 235] on span "A delicate fillet of fish, pan-seared and served in a zesty lemon and butter sa…" at bounding box center [839, 220] width 264 height 40
copy span "zesty"
click at [1126, 320] on div at bounding box center [1167, 330] width 357 height 20
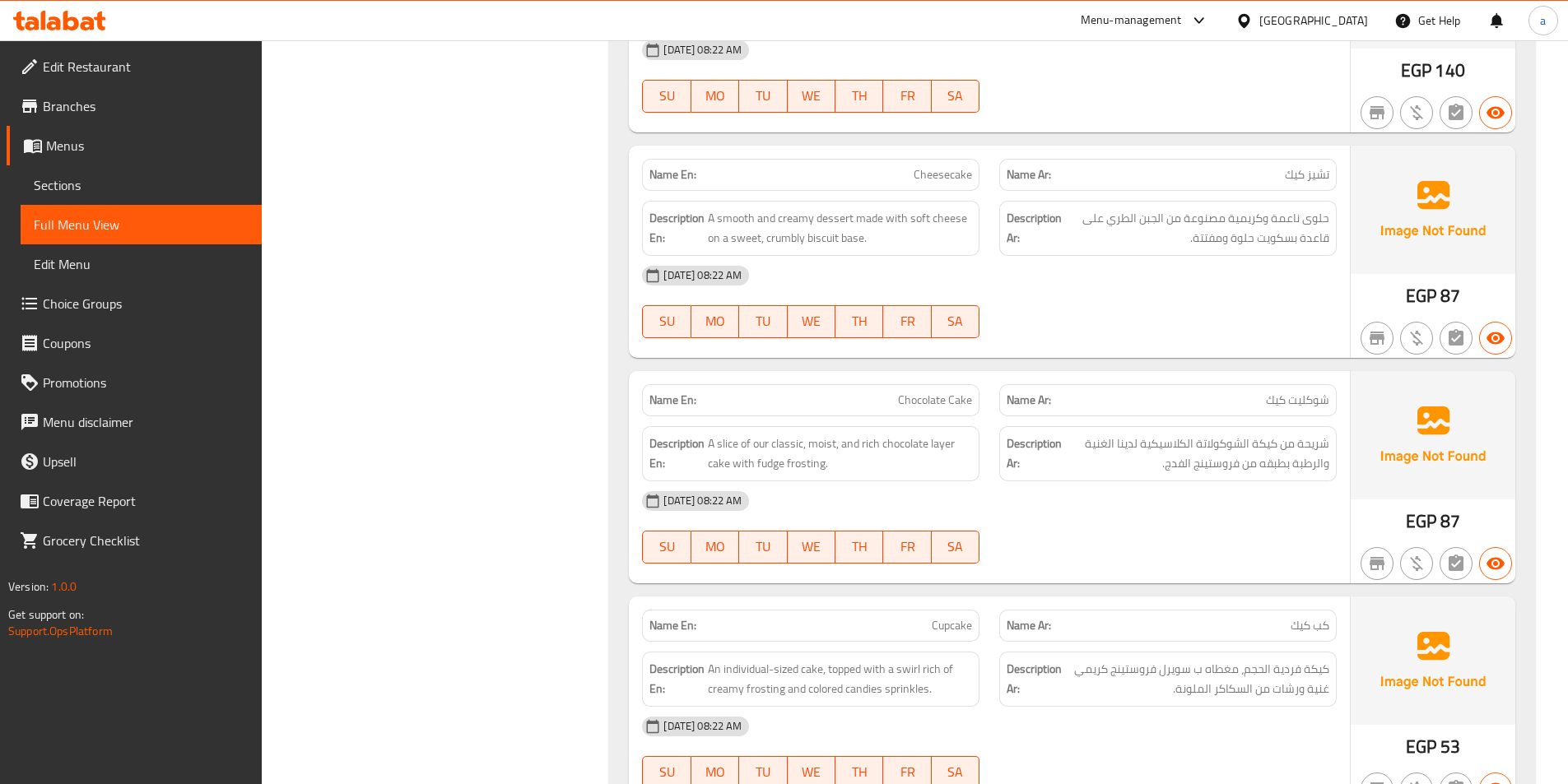
scroll to position [4031, 0]
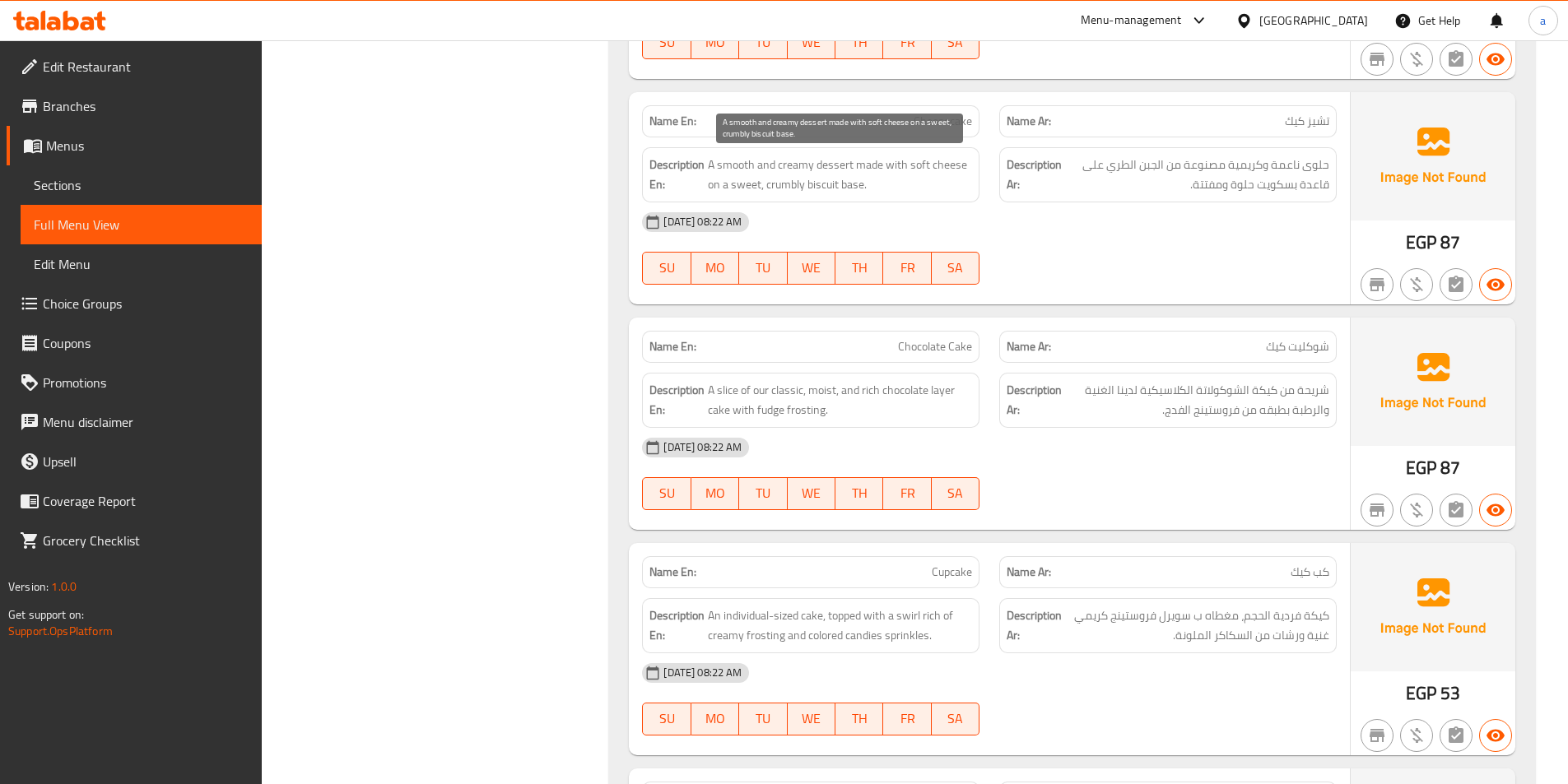
click at [786, 194] on span "A smooth and creamy dessert made with soft cheese on a sweet, crumbly biscuit b…" at bounding box center [839, 174] width 264 height 40
click at [1022, 213] on div "[DATE] 08:22 AM" at bounding box center [989, 222] width 714 height 39
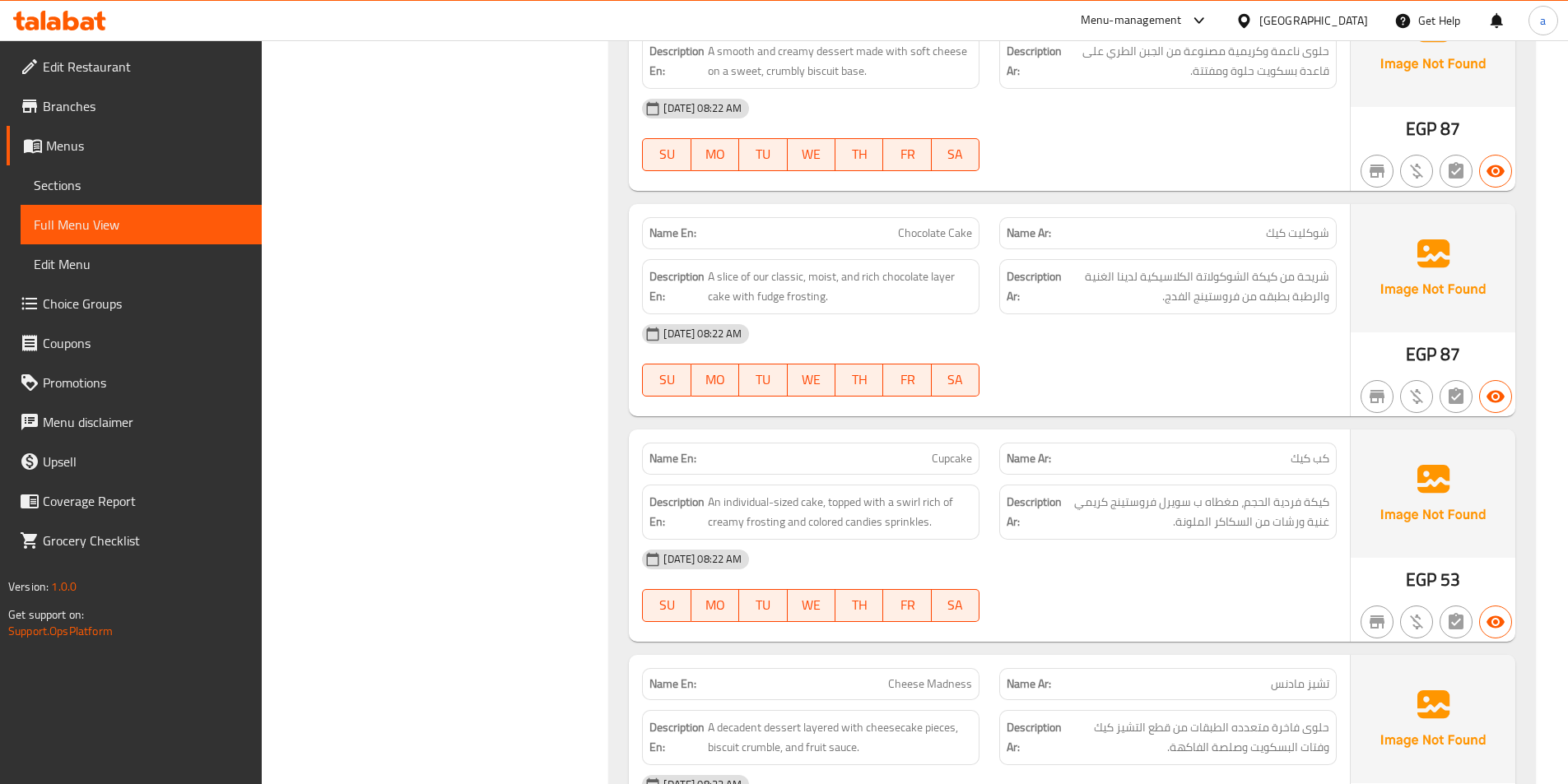
scroll to position [4278, 0]
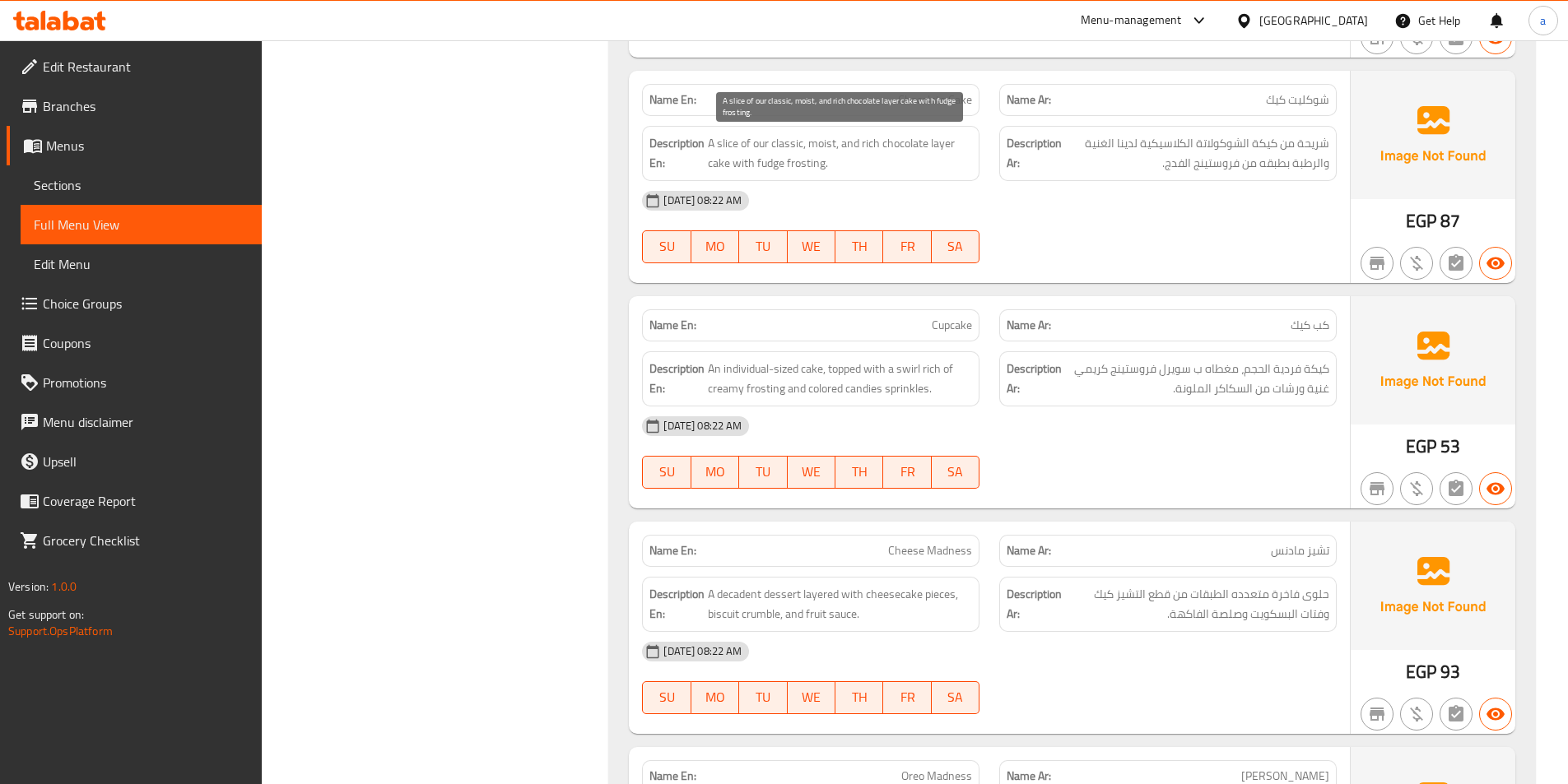
click at [772, 163] on span "A slice of our classic, moist, and rich chocolate layer cake with fudge frostin…" at bounding box center [839, 153] width 264 height 40
click at [1149, 214] on div "[DATE] 08:22 AM" at bounding box center [989, 200] width 714 height 39
click at [768, 165] on span "A slice of our classic, moist, and rich chocolate layer cake with fudge frostin…" at bounding box center [839, 153] width 264 height 40
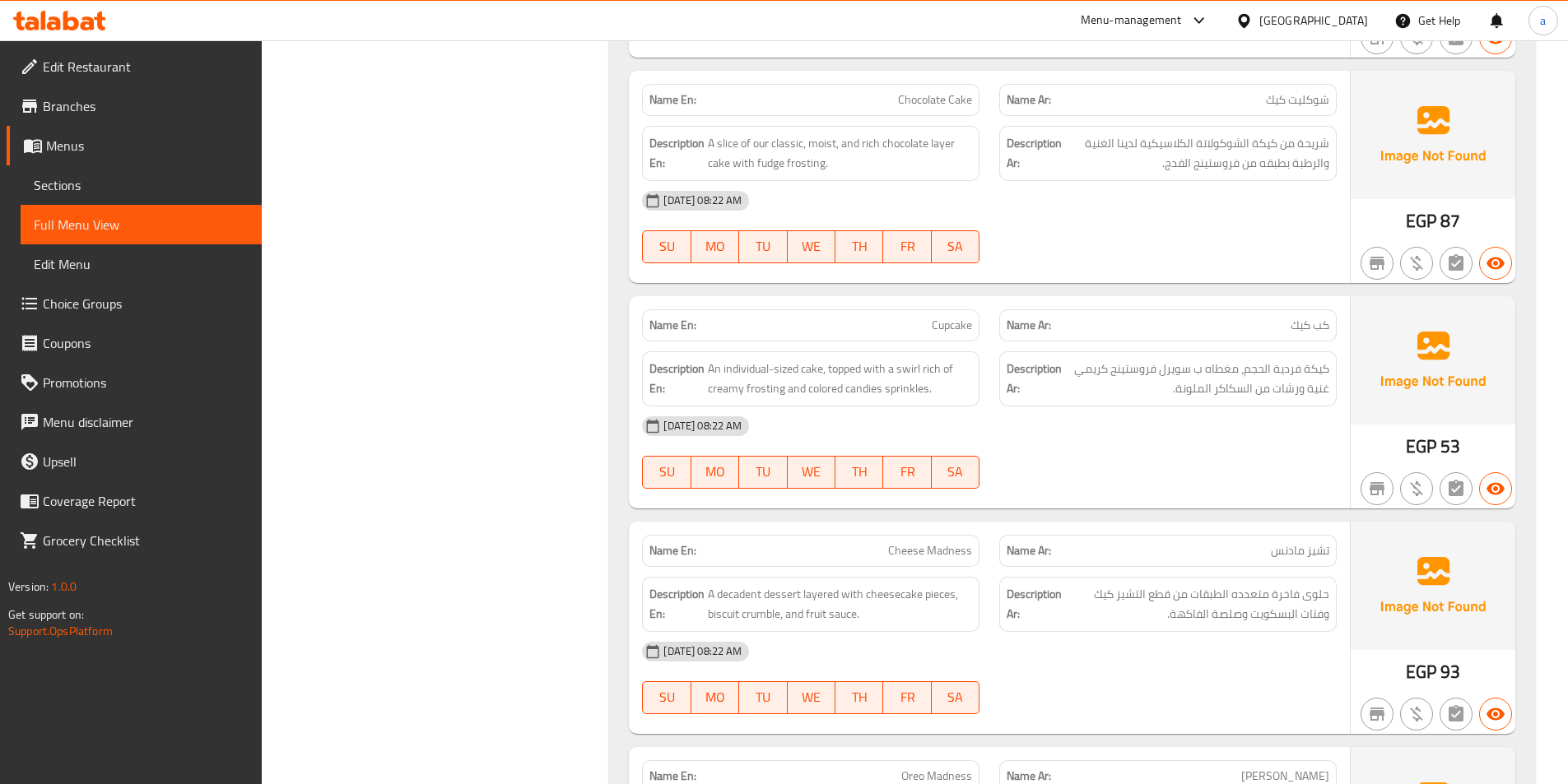
click at [1157, 228] on div "[DATE] 08:22 AM SU MO TU WE TH FR SA" at bounding box center [989, 226] width 714 height 92
click at [763, 163] on span "A slice of our classic, moist, and rich chocolate layer cake with fudge frostin…" at bounding box center [839, 153] width 264 height 40
copy span "fudge"
click at [1204, 254] on div at bounding box center [1167, 264] width 357 height 20
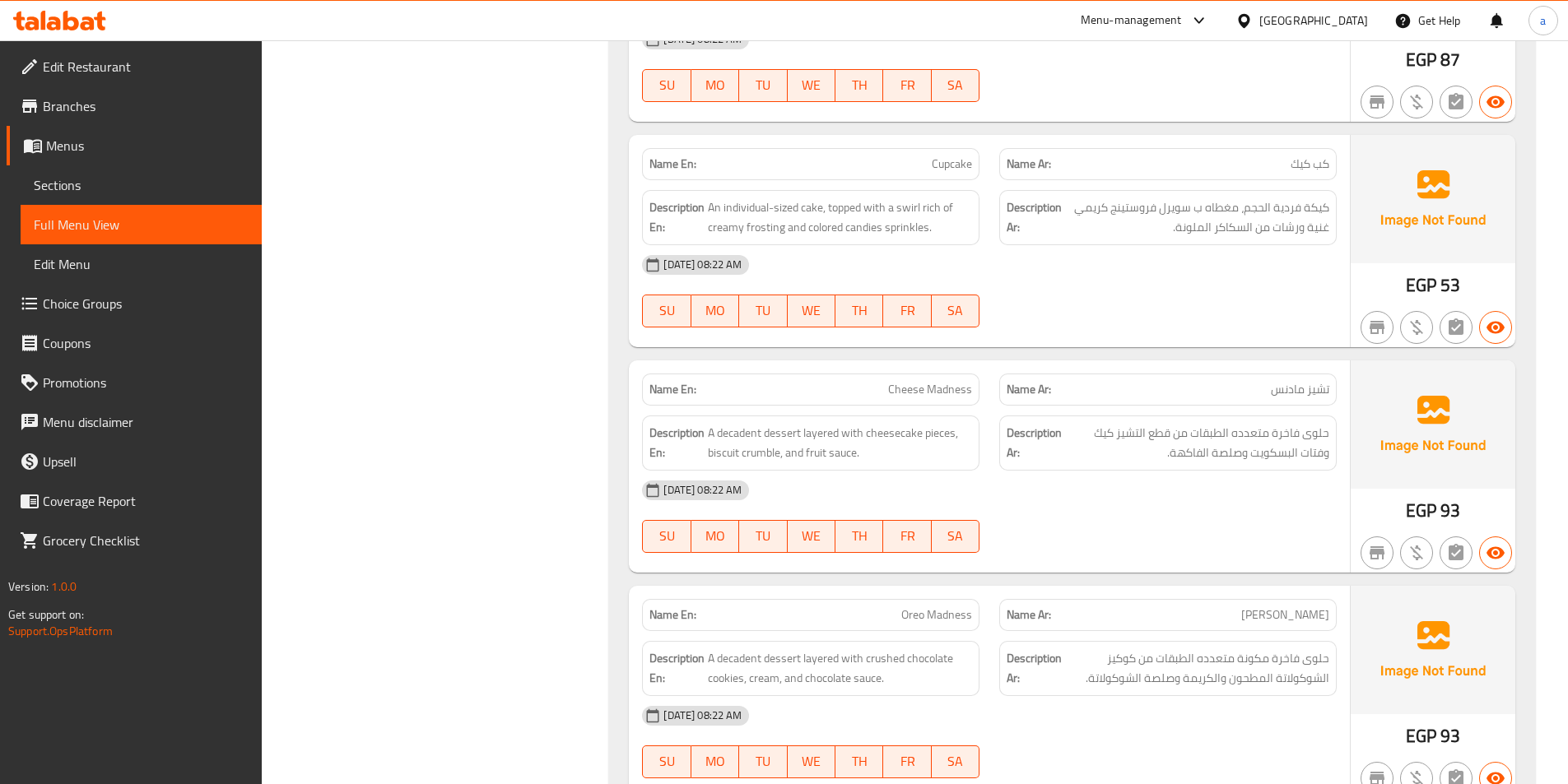
scroll to position [4442, 0]
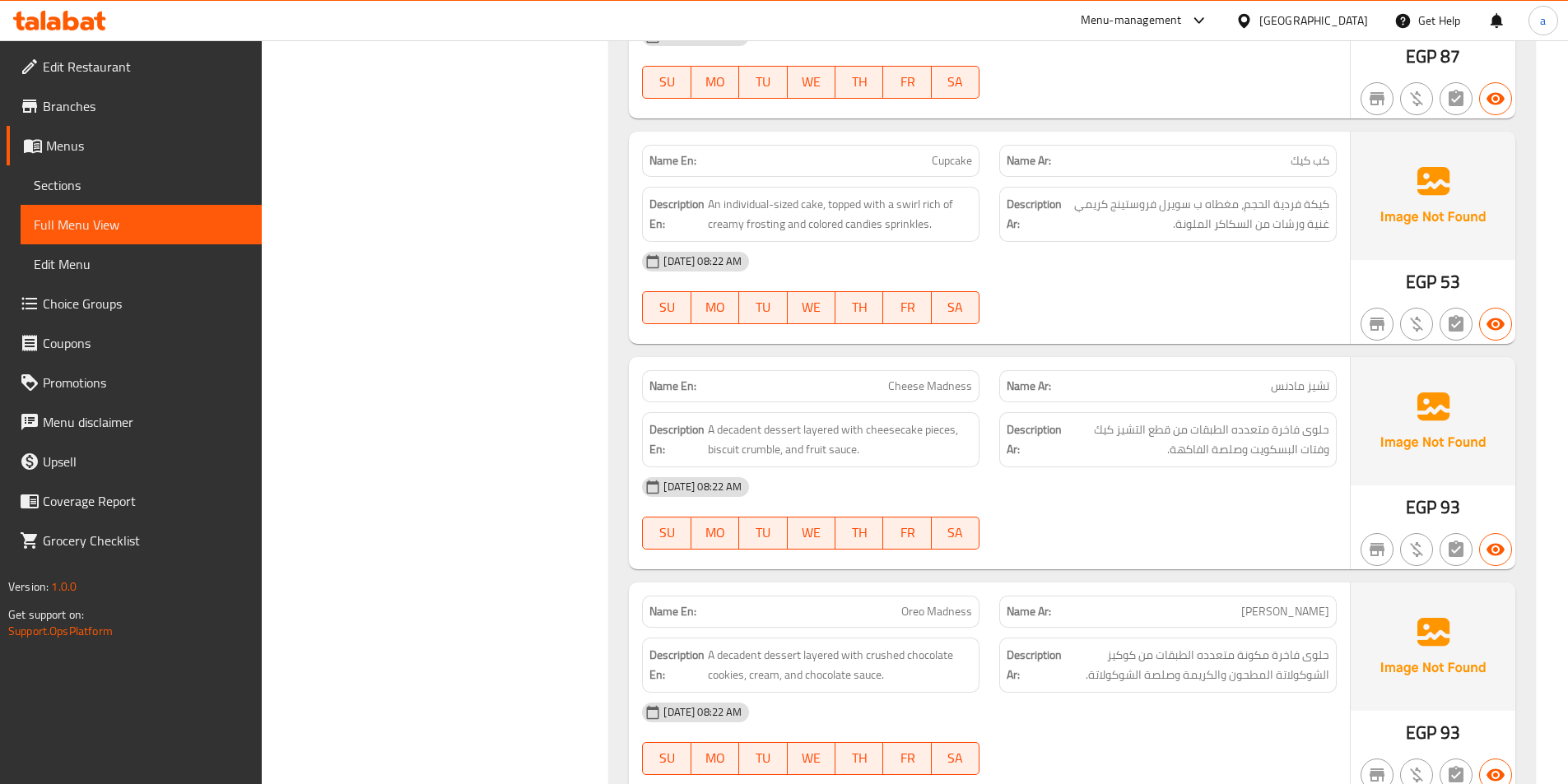
click at [1091, 286] on div "[DATE] 08:22 AM SU MO TU WE TH FR SA" at bounding box center [989, 287] width 714 height 92
click at [864, 229] on span "An individual-sized cake, topped with a swirl rich of creamy frosting and color…" at bounding box center [839, 214] width 264 height 40
copy span "candies"
drag, startPoint x: 1215, startPoint y: 229, endPoint x: 1252, endPoint y: 229, distance: 37.0
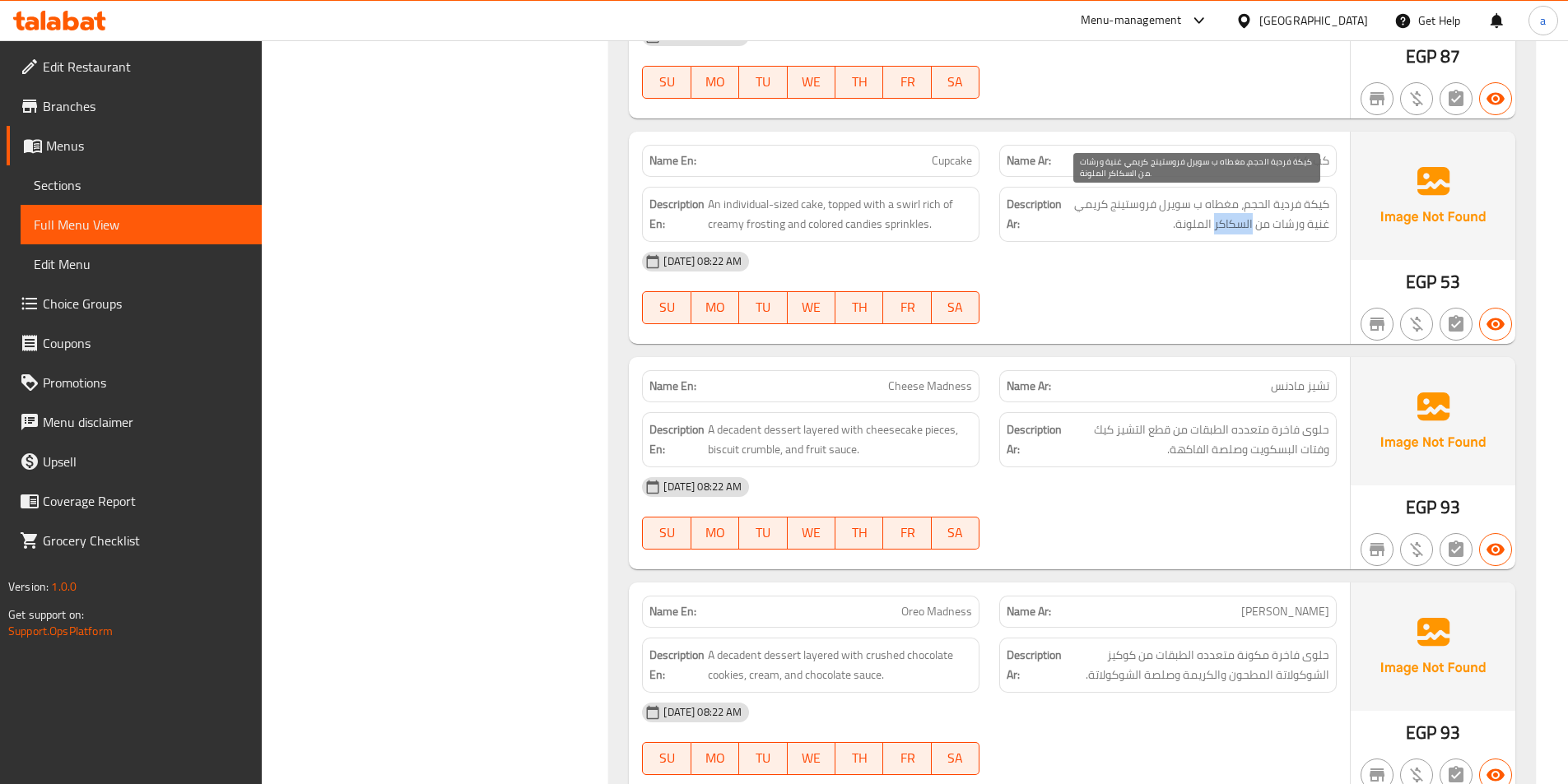
click at [1252, 229] on span "كيكة فردية الحجم، مغطاه ب سويرل فروستينج كريمي غنية ورشات من السكاكر الملونة." at bounding box center [1196, 214] width 264 height 40
copy span "السكاكر"
click at [1125, 279] on div "[DATE] 08:22 AM" at bounding box center [989, 261] width 714 height 39
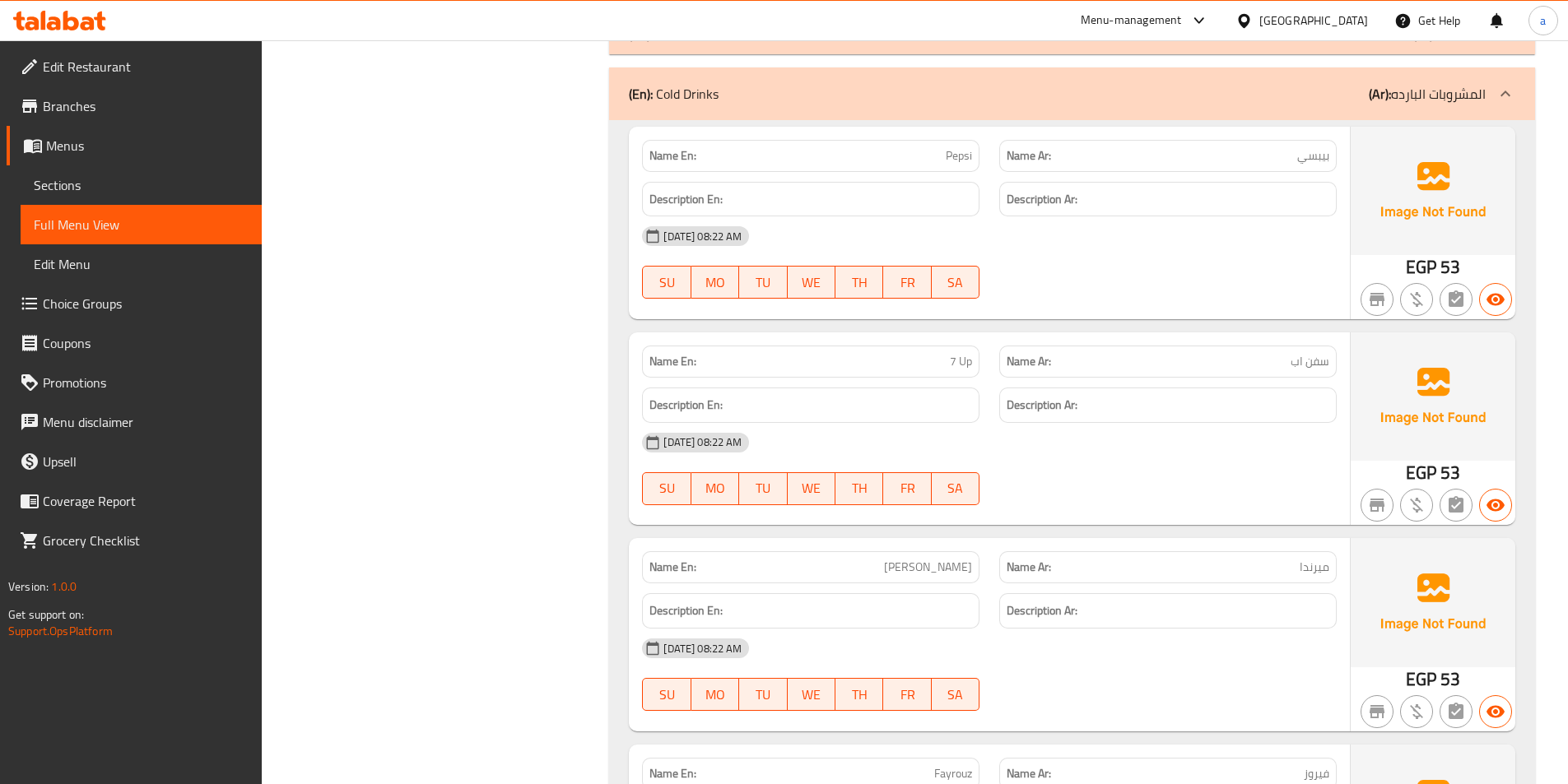
scroll to position [6252, 0]
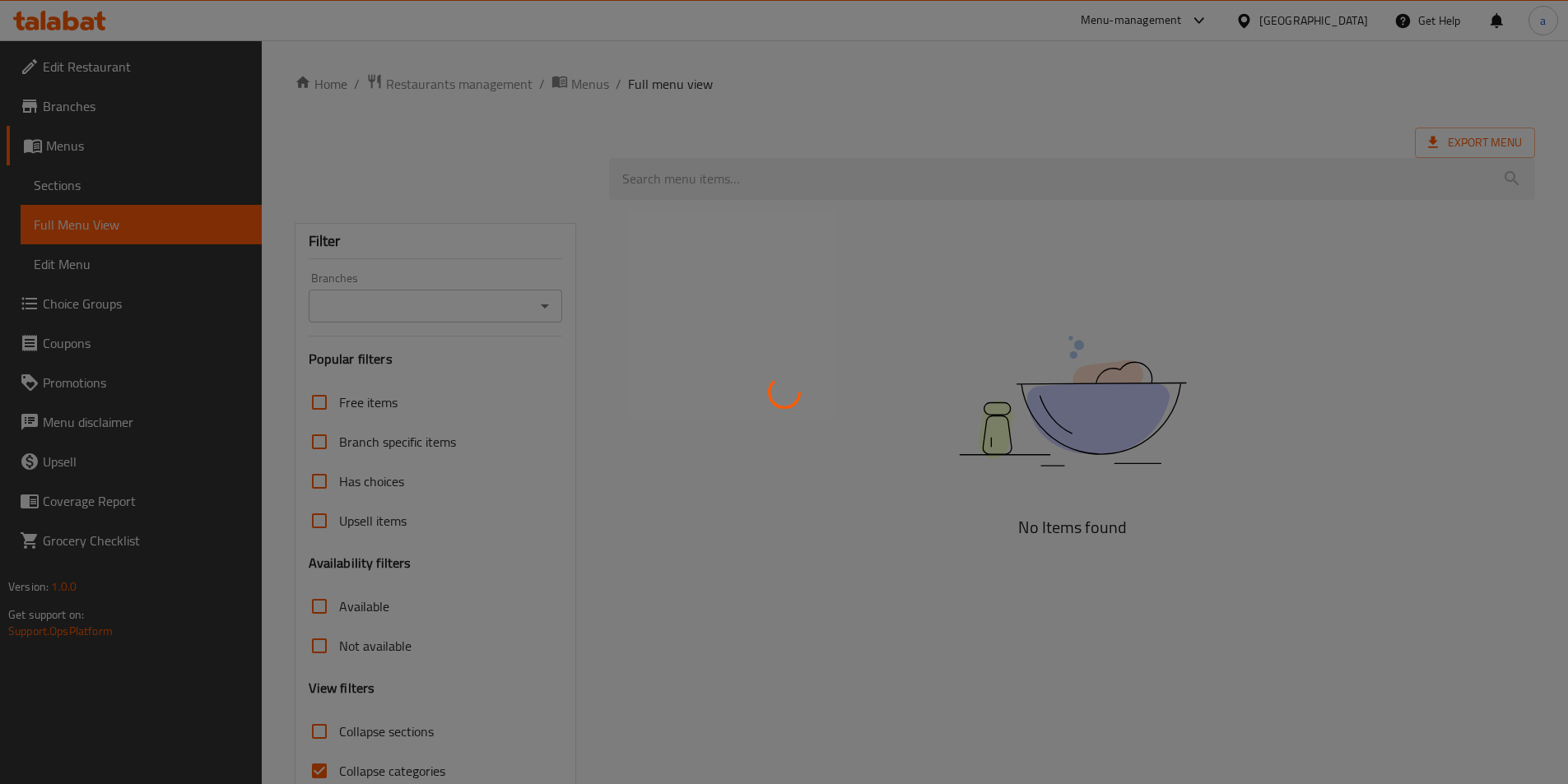
click at [166, 204] on div at bounding box center [784, 392] width 1568 height 784
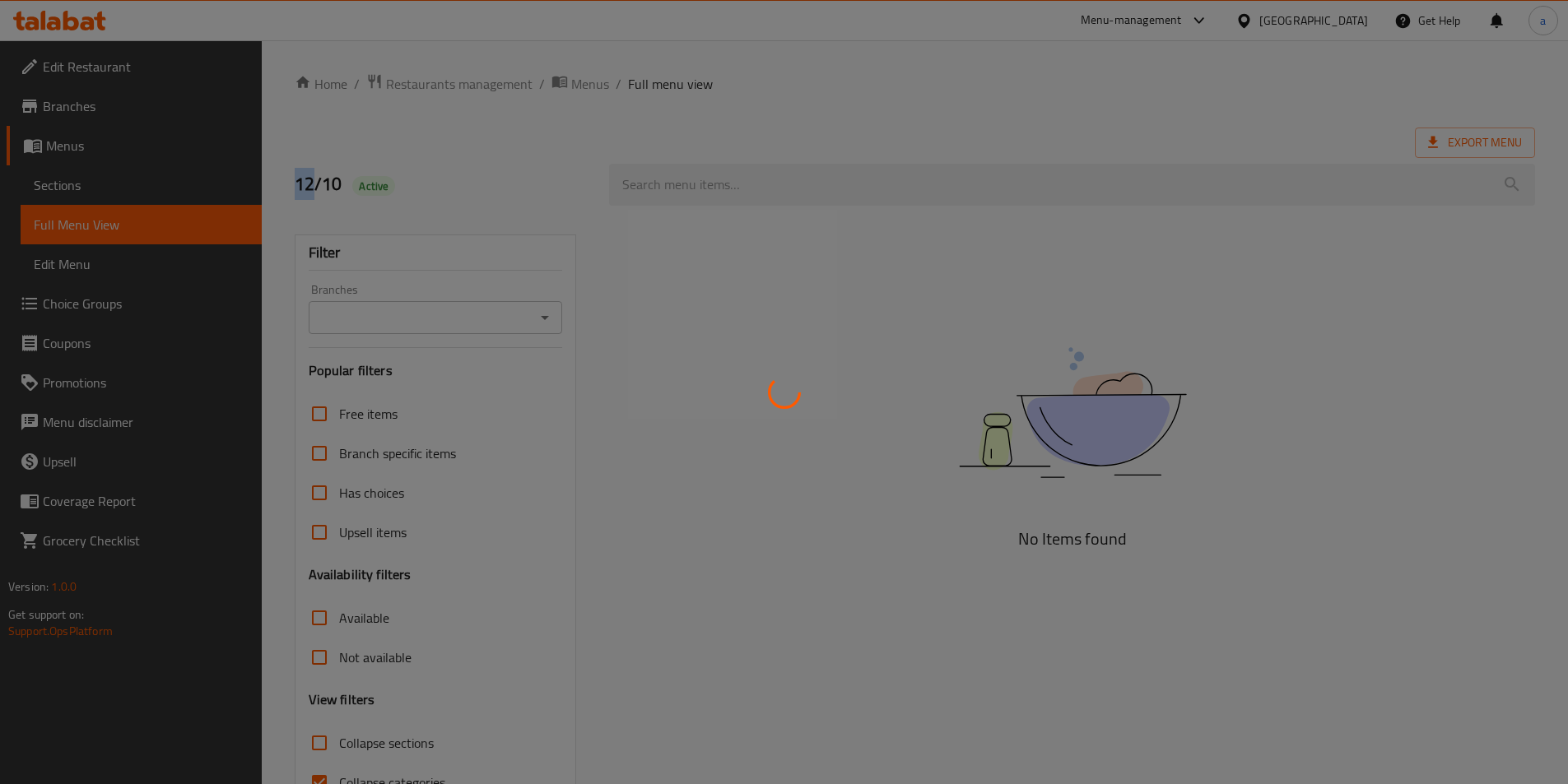
click at [166, 204] on div at bounding box center [784, 392] width 1568 height 784
click at [188, 189] on div at bounding box center [784, 392] width 1568 height 784
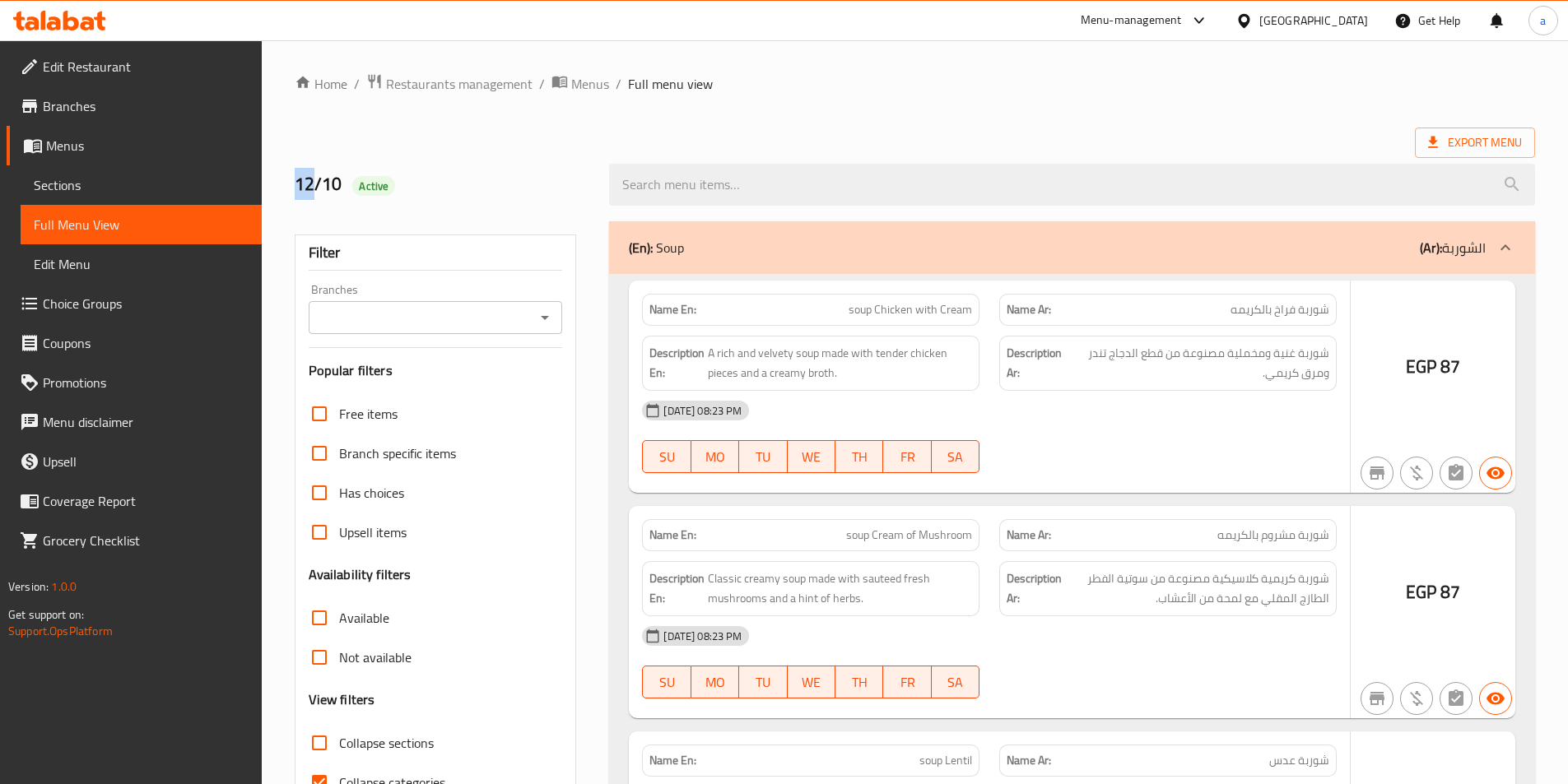
click at [188, 189] on div at bounding box center [784, 392] width 1568 height 784
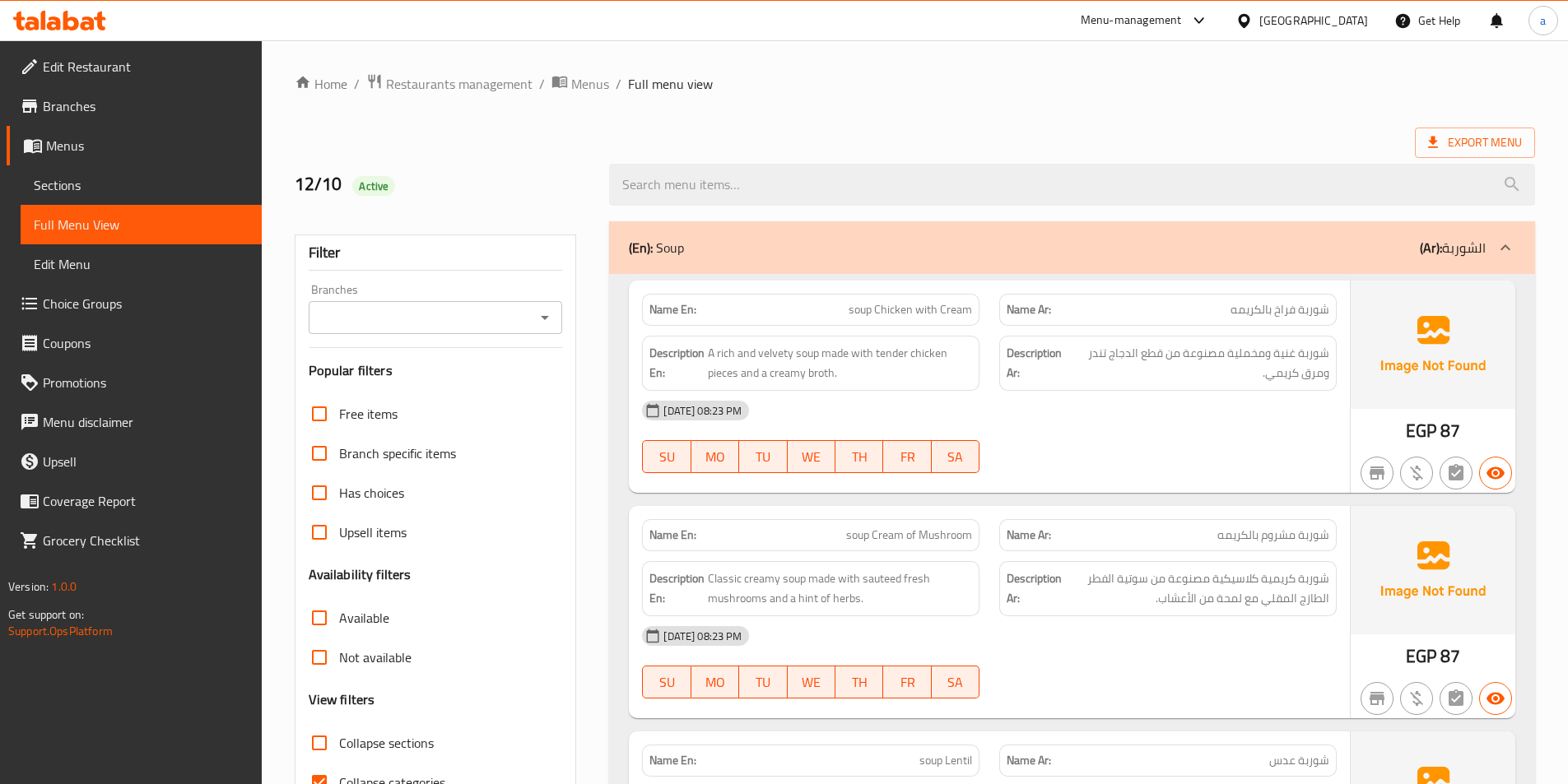
click at [188, 189] on span "Sections" at bounding box center [141, 185] width 215 height 20
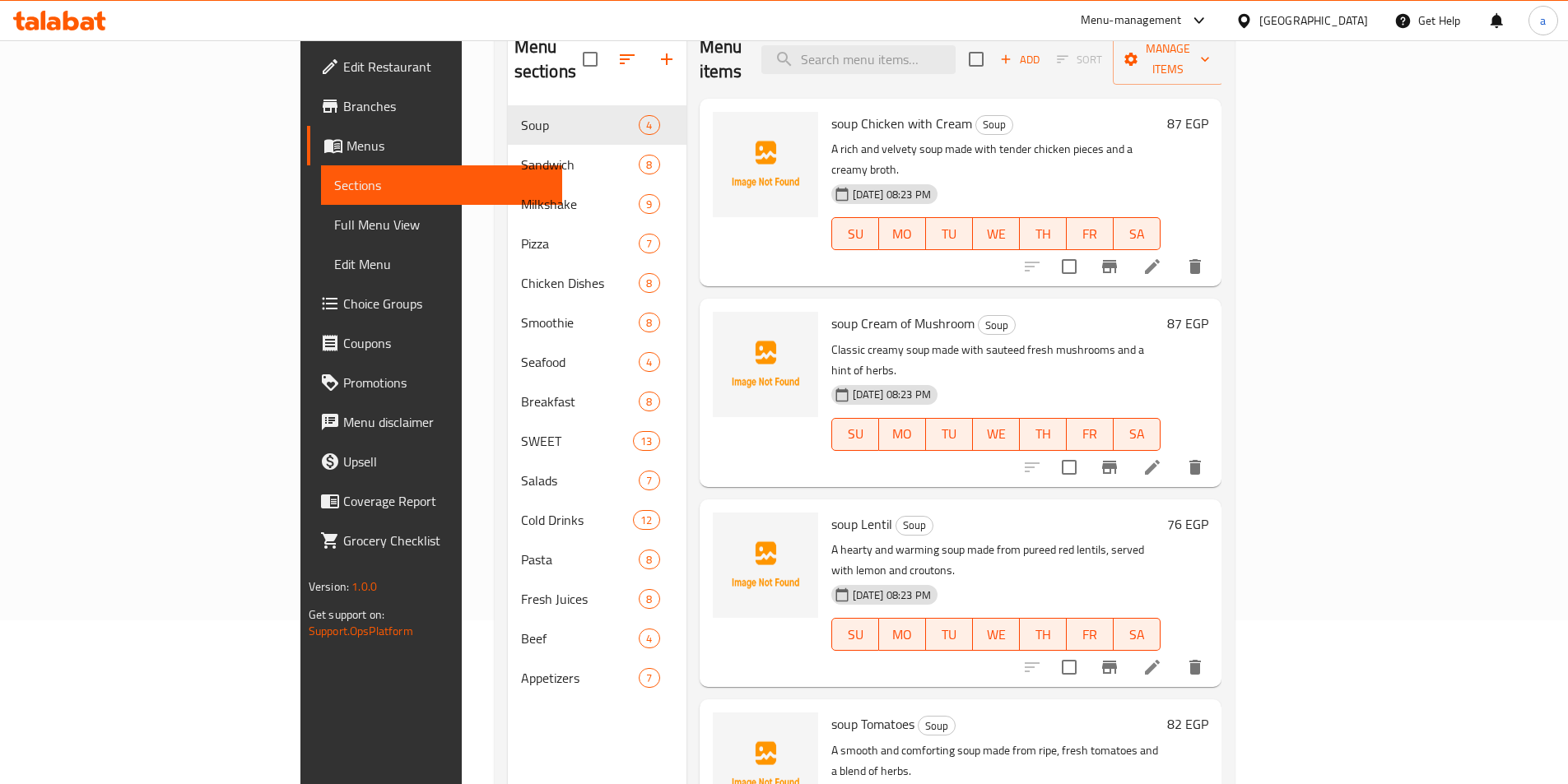
scroll to position [164, 0]
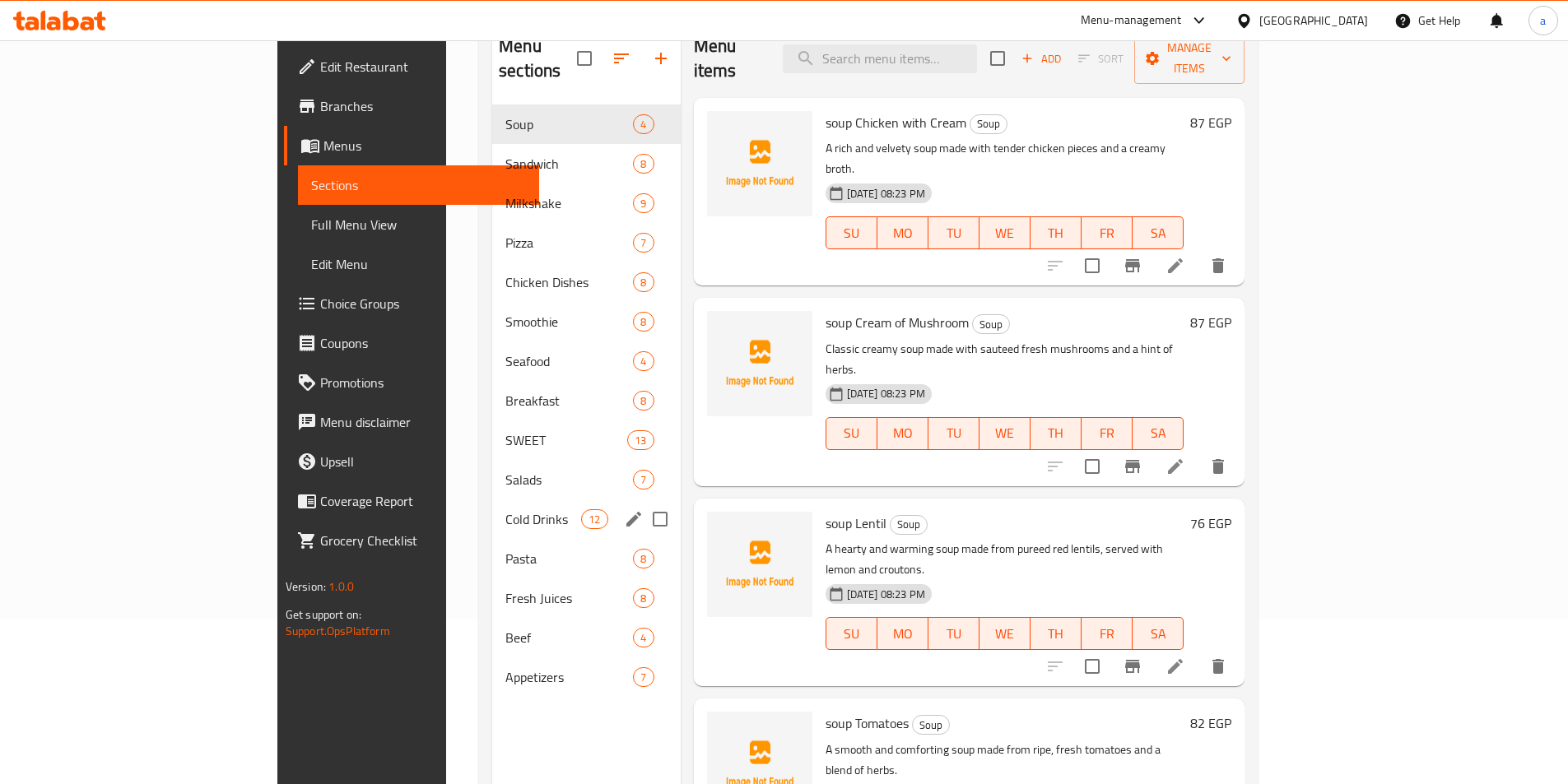
click at [505, 509] on span "Cold Drinks" at bounding box center [542, 519] width 76 height 20
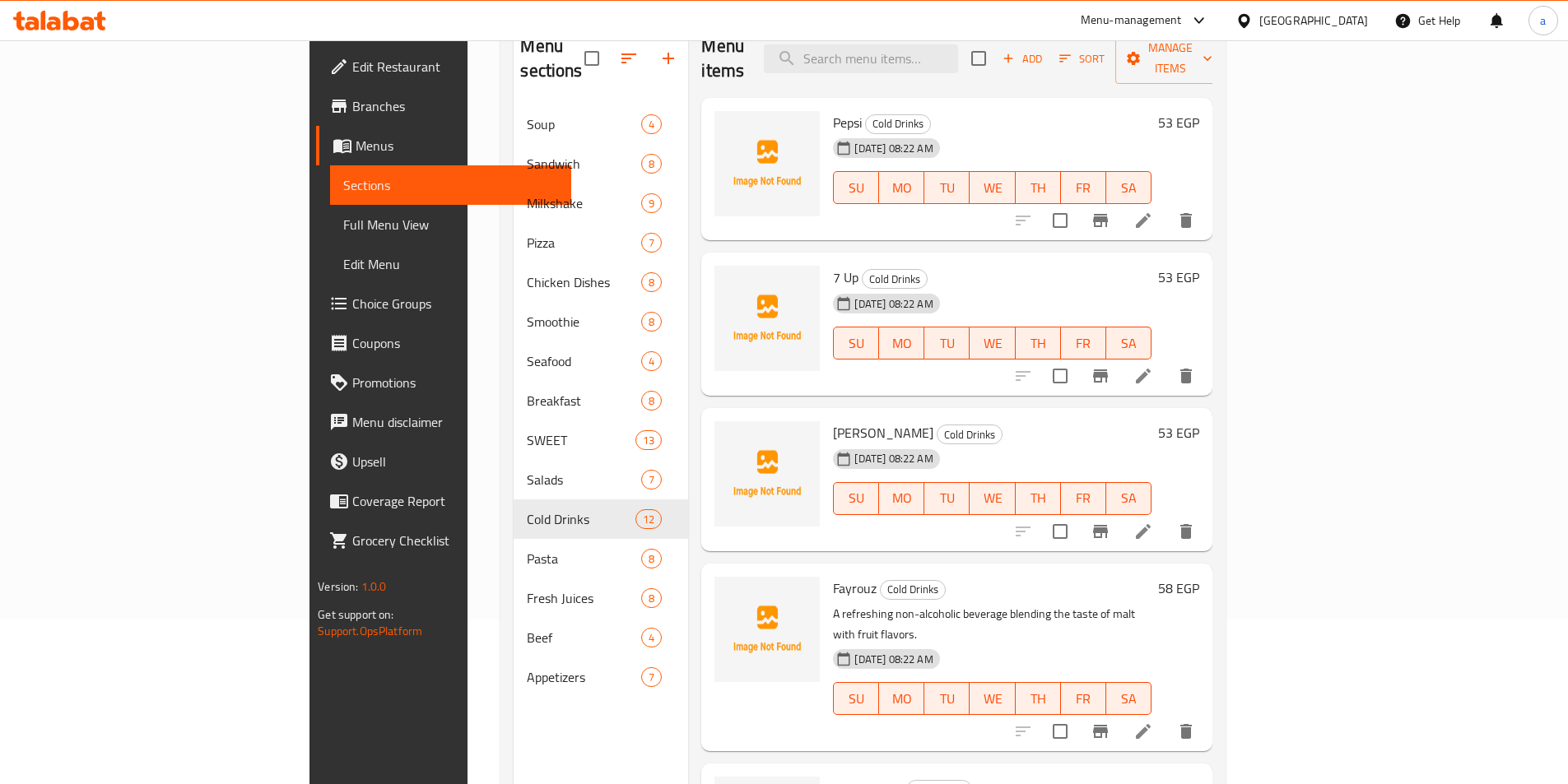
click at [1166, 363] on li at bounding box center [1143, 376] width 46 height 29
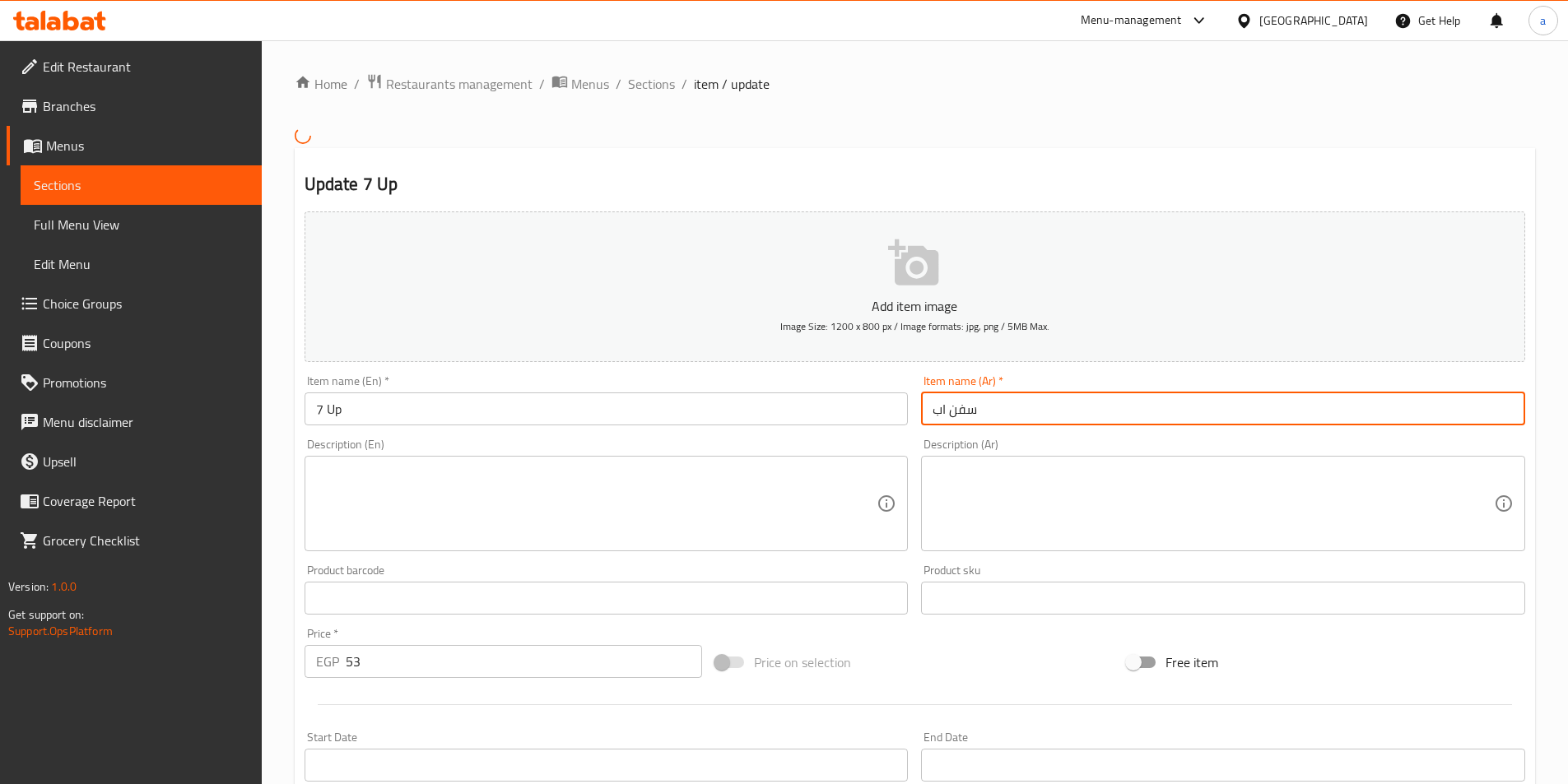
drag, startPoint x: 945, startPoint y: 409, endPoint x: 890, endPoint y: 418, distance: 55.7
click at [890, 418] on div "Add item image Image Size: 1200 x 800 px / Image formats: jpg, png / 5MB Max. I…" at bounding box center [914, 559] width 1234 height 709
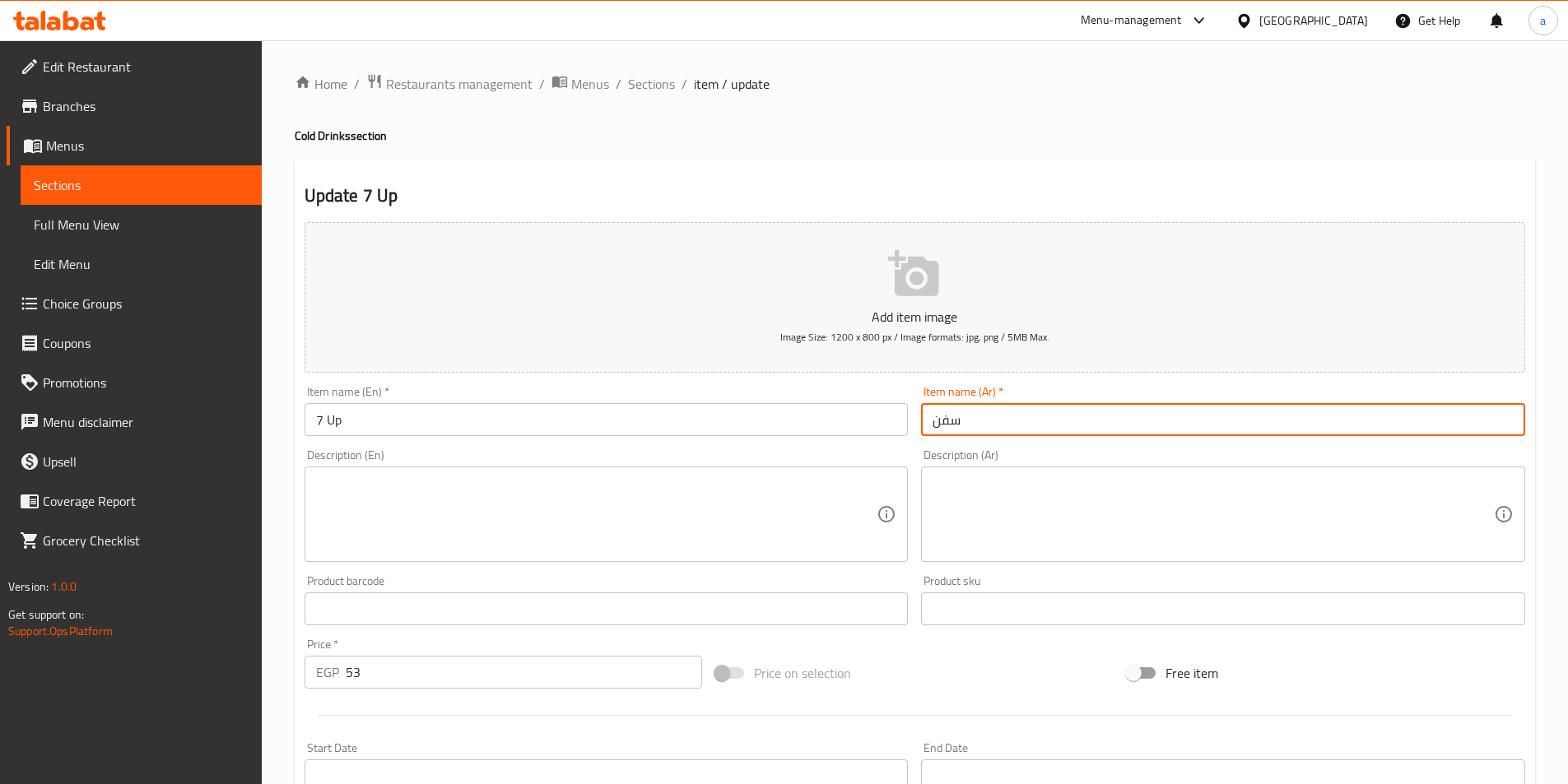
type input "سفن"
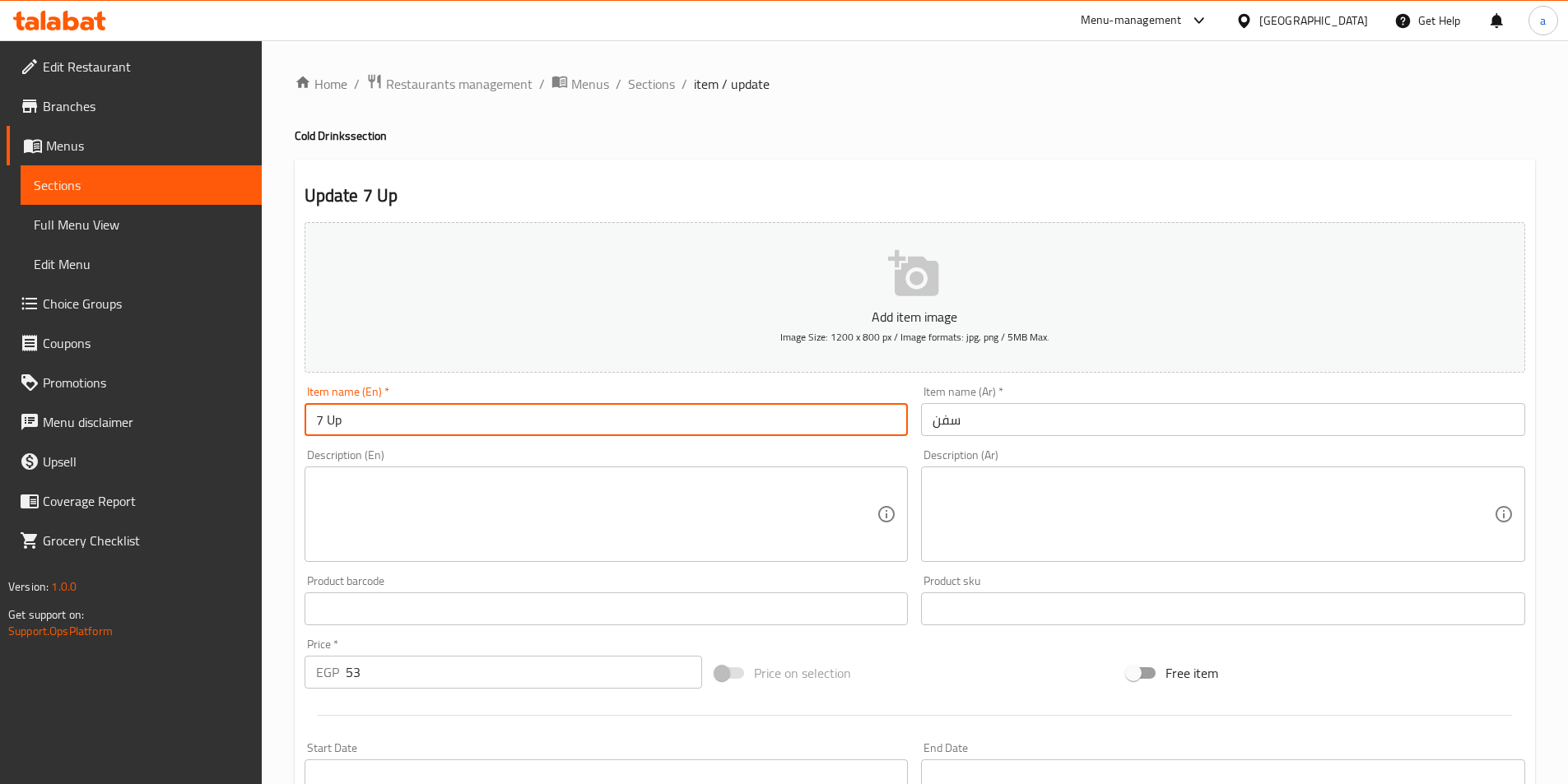
drag, startPoint x: 398, startPoint y: 408, endPoint x: 260, endPoint y: 432, distance: 140.1
click at [260, 432] on div "Edit Restaurant Branches Menus Sections Full Menu View Edit Menu Choice Groups …" at bounding box center [784, 601] width 1568 height 1122
click at [412, 444] on div "Description (En) Description (En)" at bounding box center [606, 506] width 617 height 126
drag, startPoint x: 322, startPoint y: 423, endPoint x: 307, endPoint y: 430, distance: 16.6
click at [307, 430] on input "seven" at bounding box center [607, 420] width 605 height 33
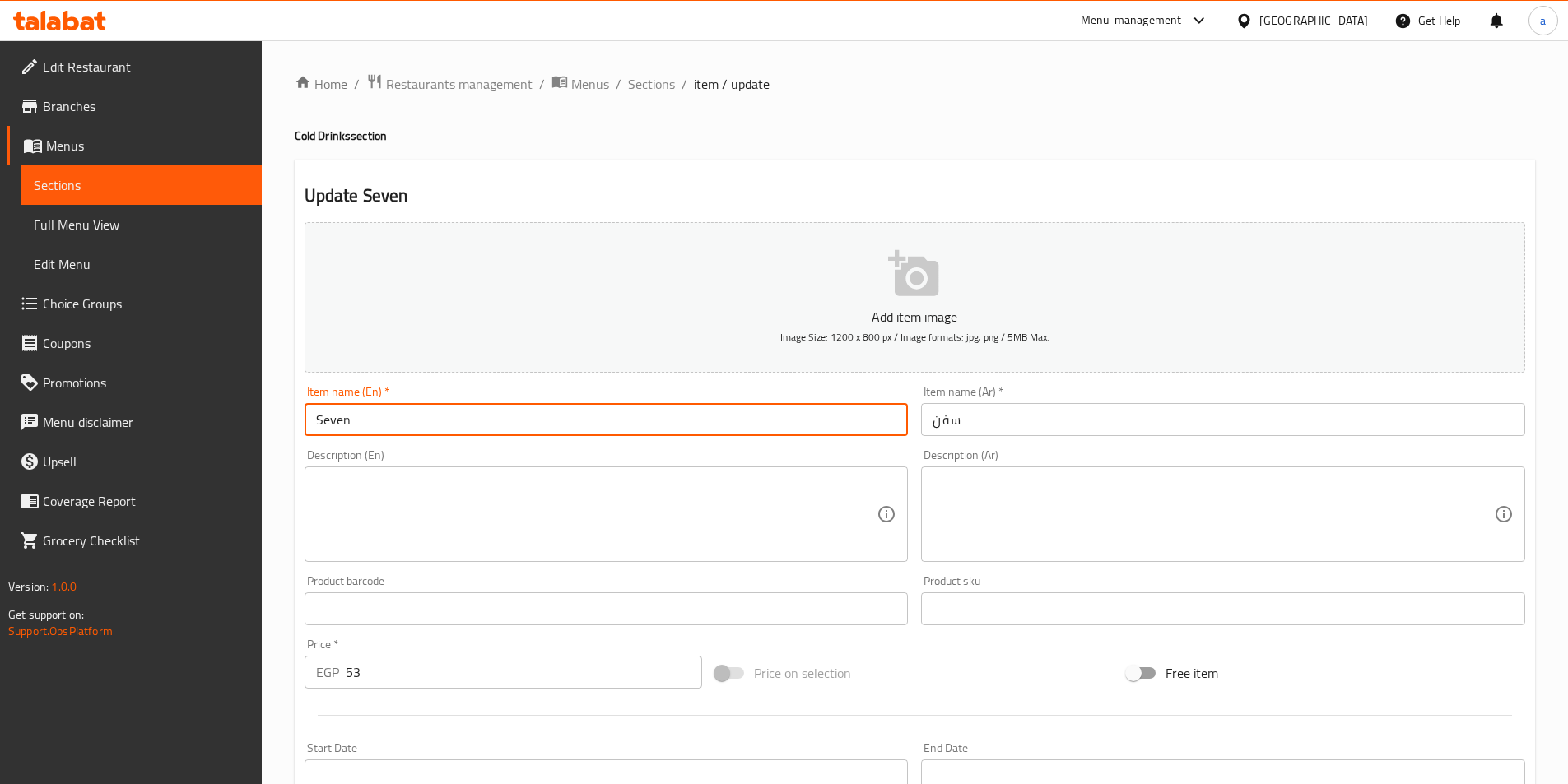
type input "Seven"
click at [392, 438] on div "Item name (En)   * Seven Item name (En) *" at bounding box center [606, 411] width 617 height 63
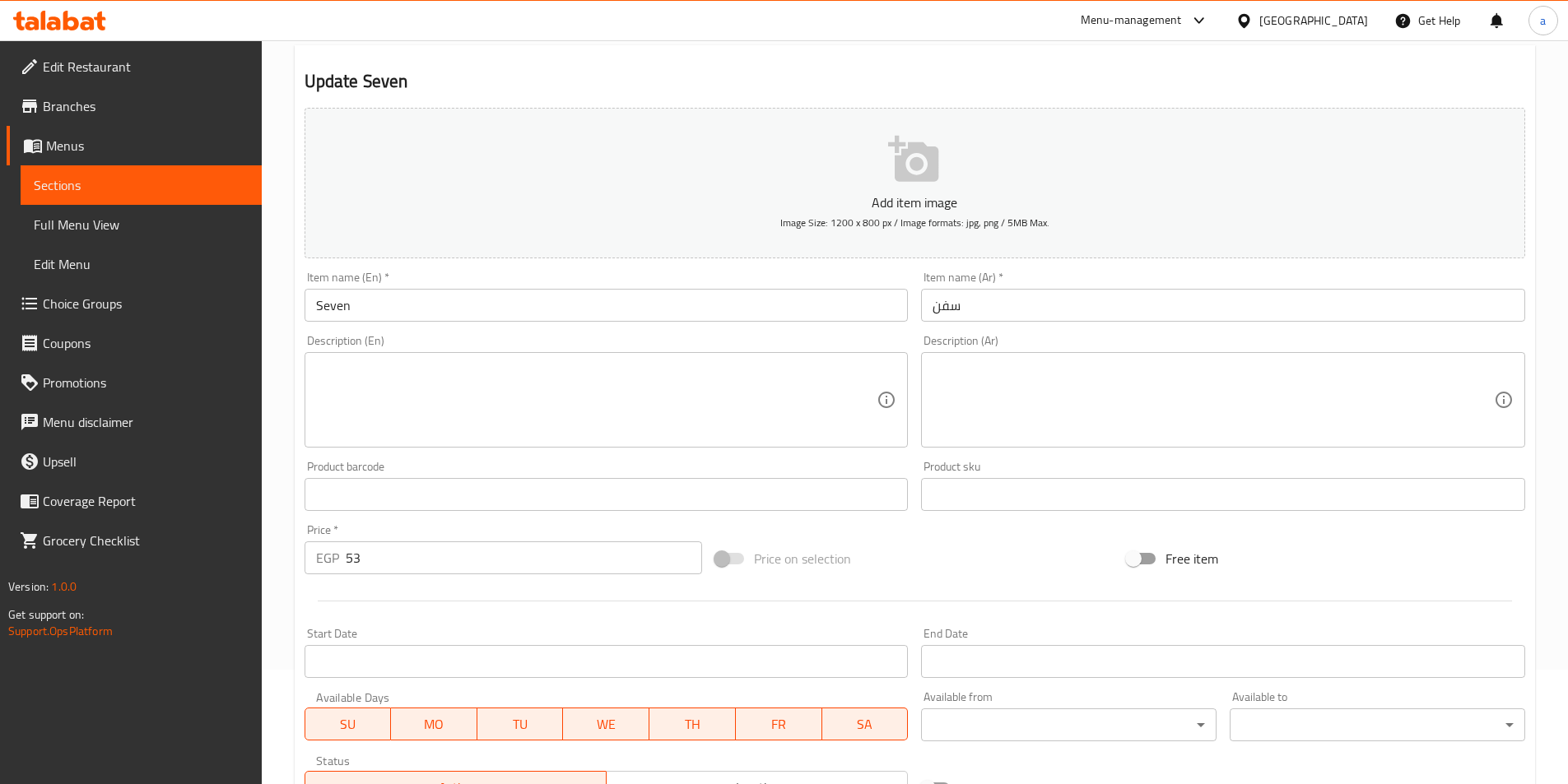
scroll to position [379, 0]
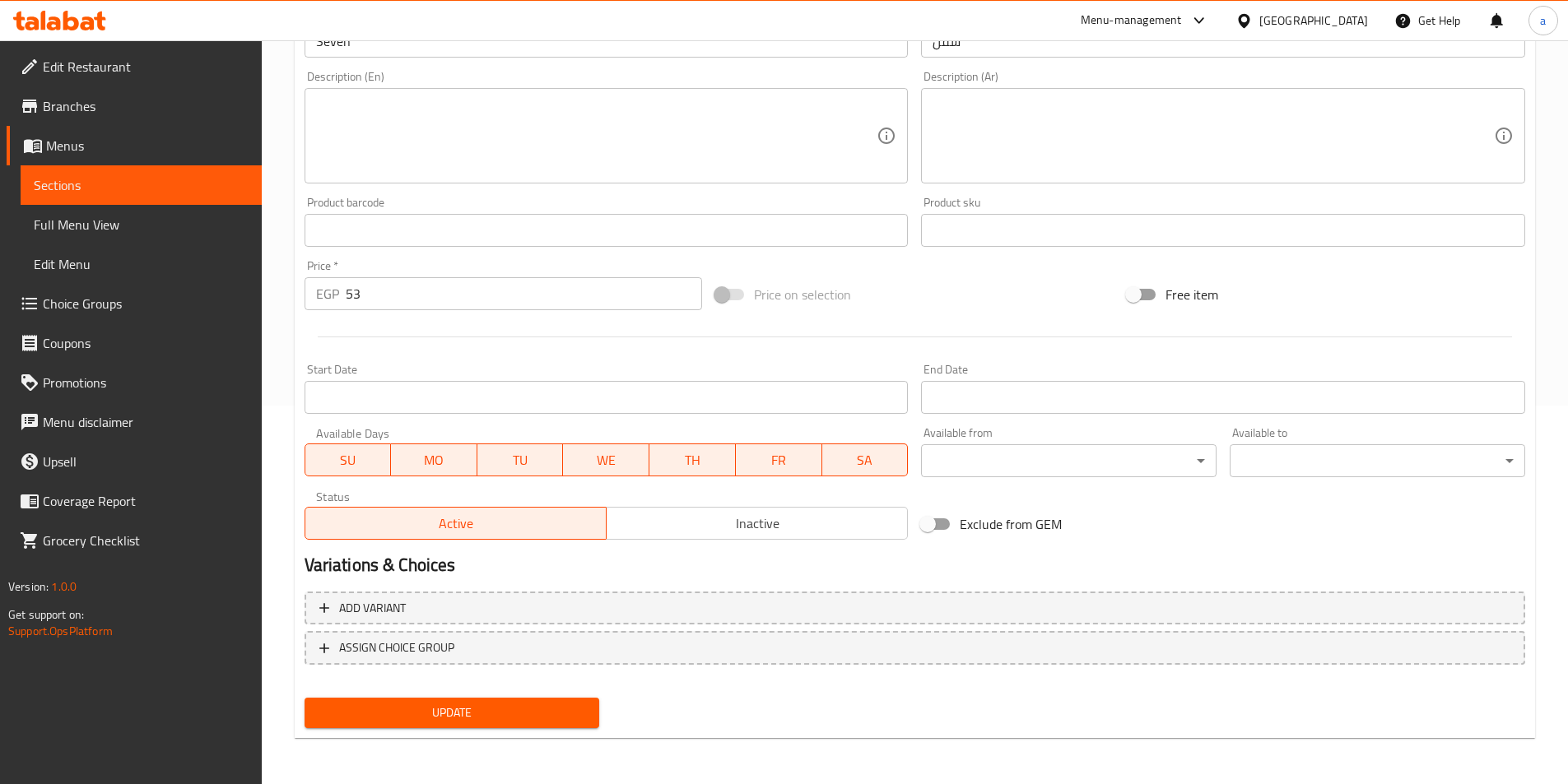
click at [474, 729] on div "Update" at bounding box center [452, 713] width 309 height 44
click at [479, 724] on button "Update" at bounding box center [453, 712] width 296 height 30
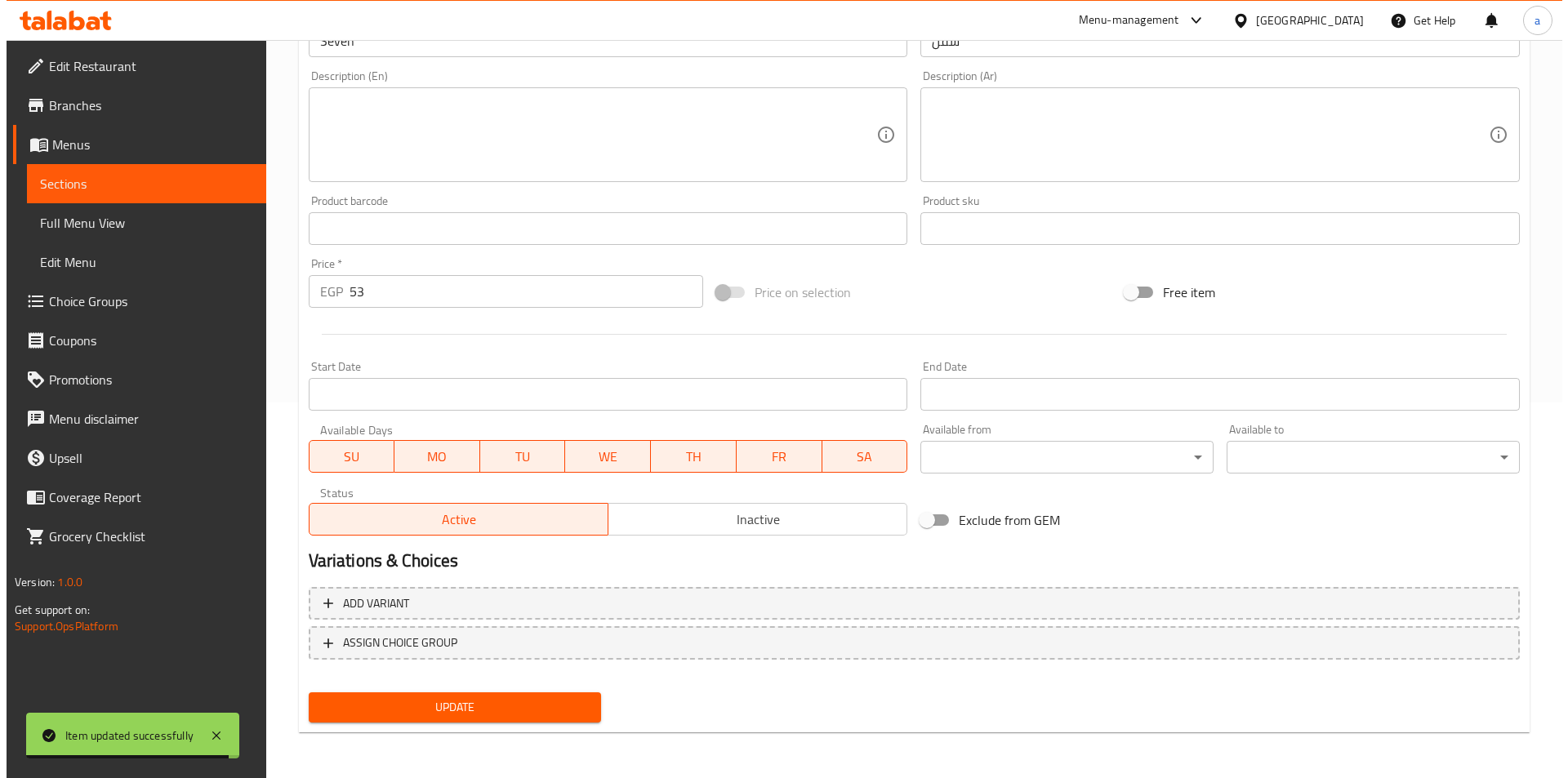
scroll to position [0, 0]
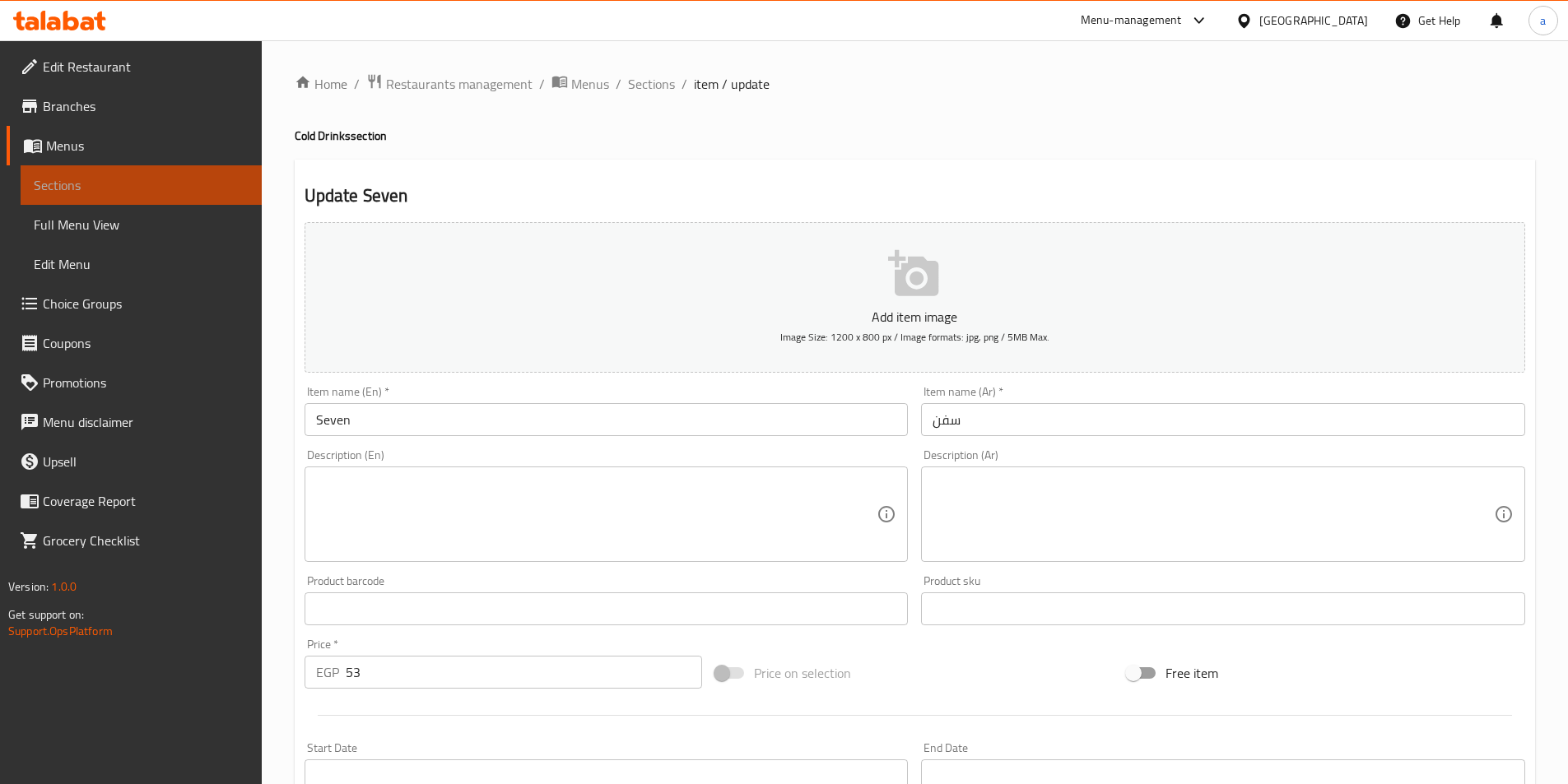
click at [193, 187] on span "Sections" at bounding box center [141, 185] width 215 height 20
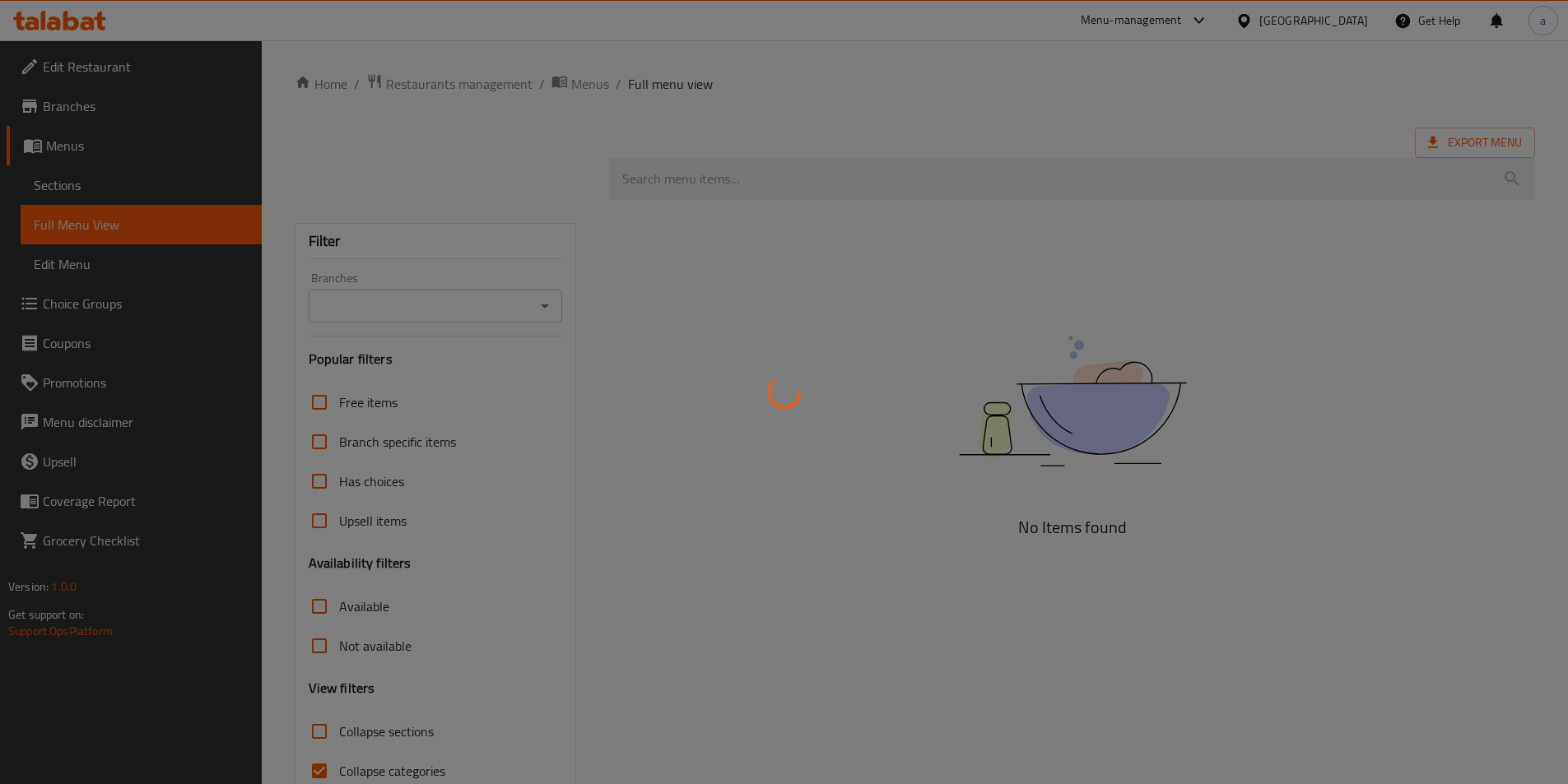
scroll to position [79, 0]
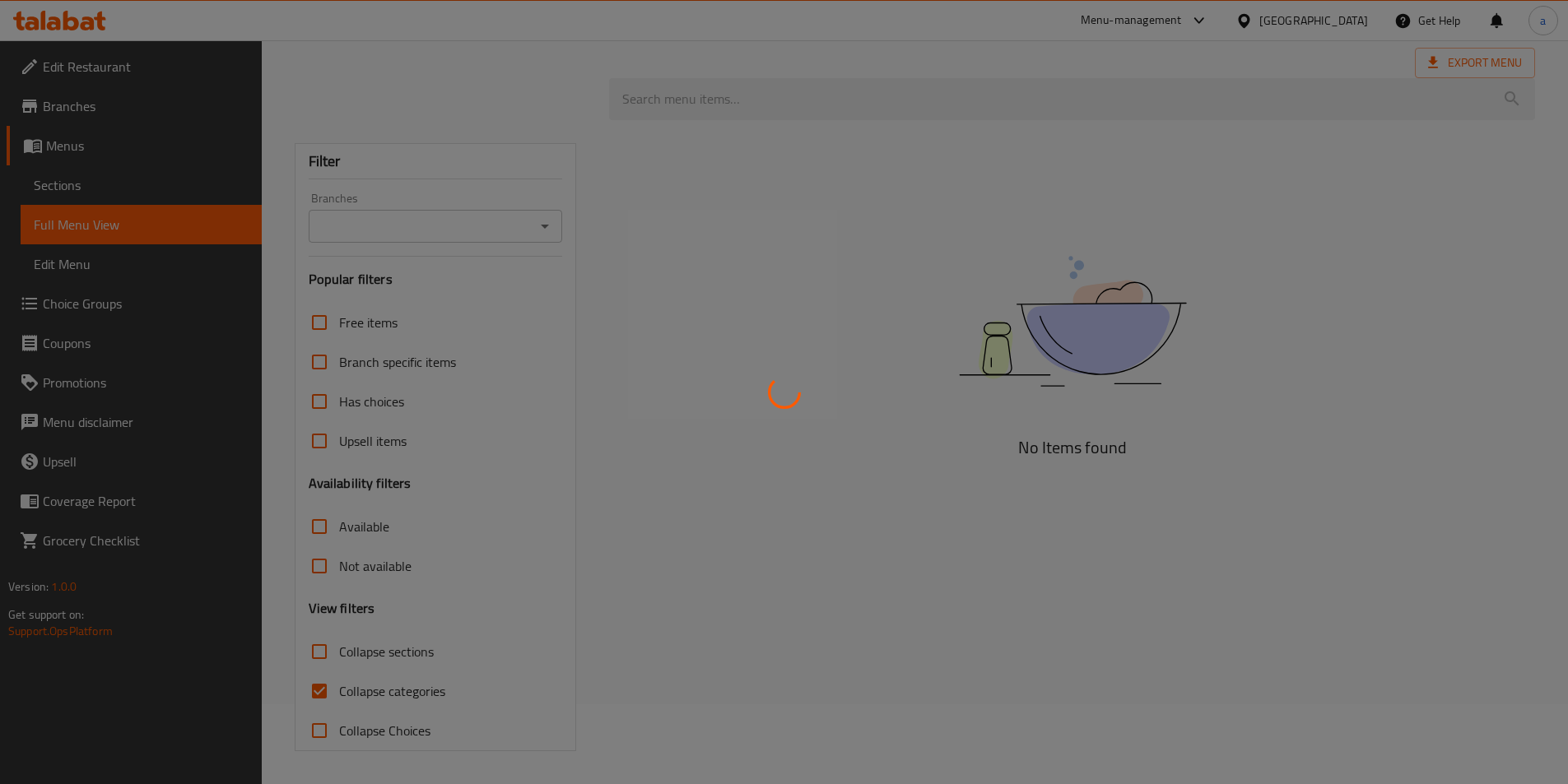
click at [320, 648] on div at bounding box center [784, 392] width 1568 height 784
click at [305, 661] on div at bounding box center [784, 392] width 1568 height 784
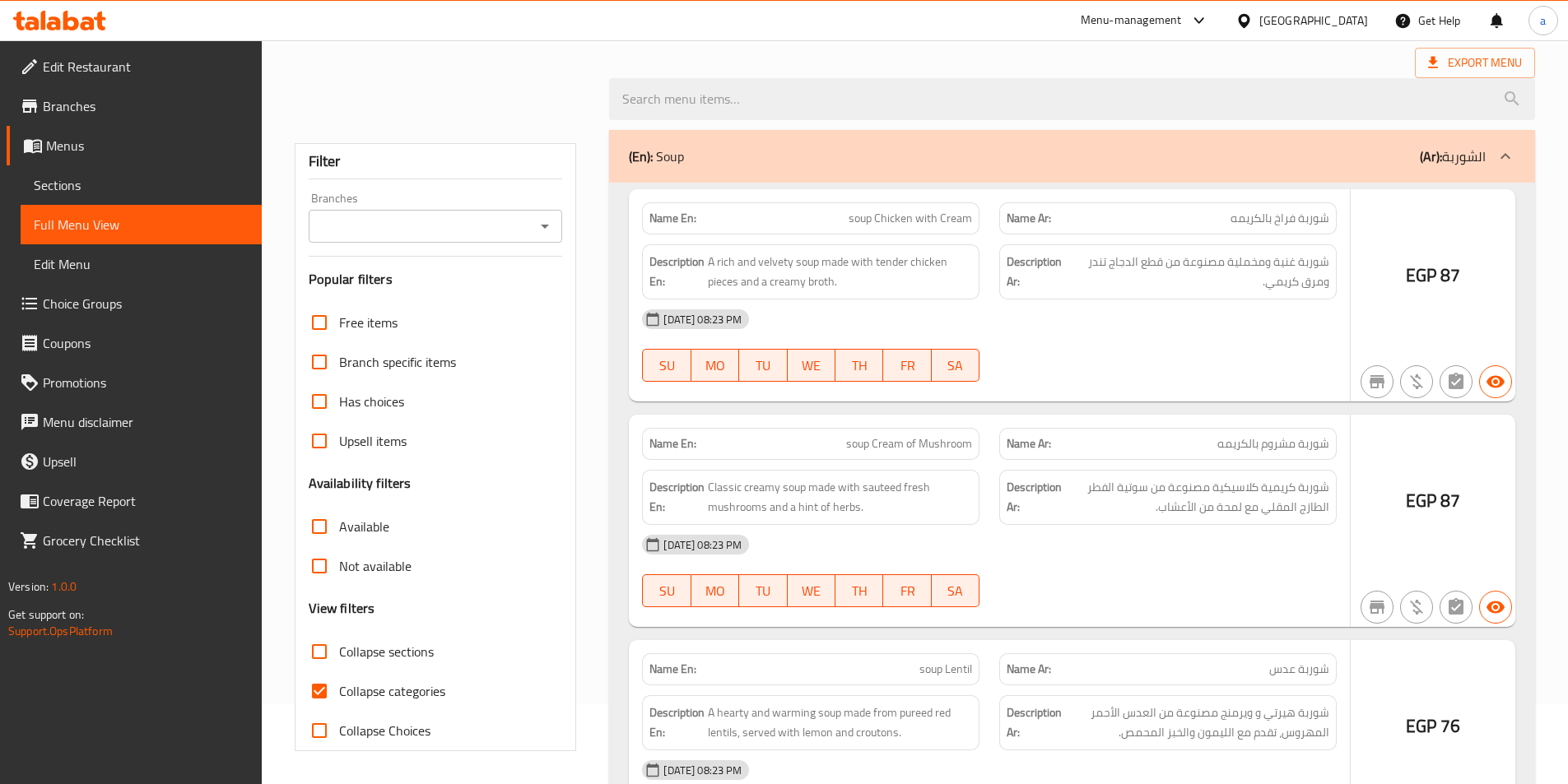
click at [305, 661] on div at bounding box center [784, 392] width 1568 height 784
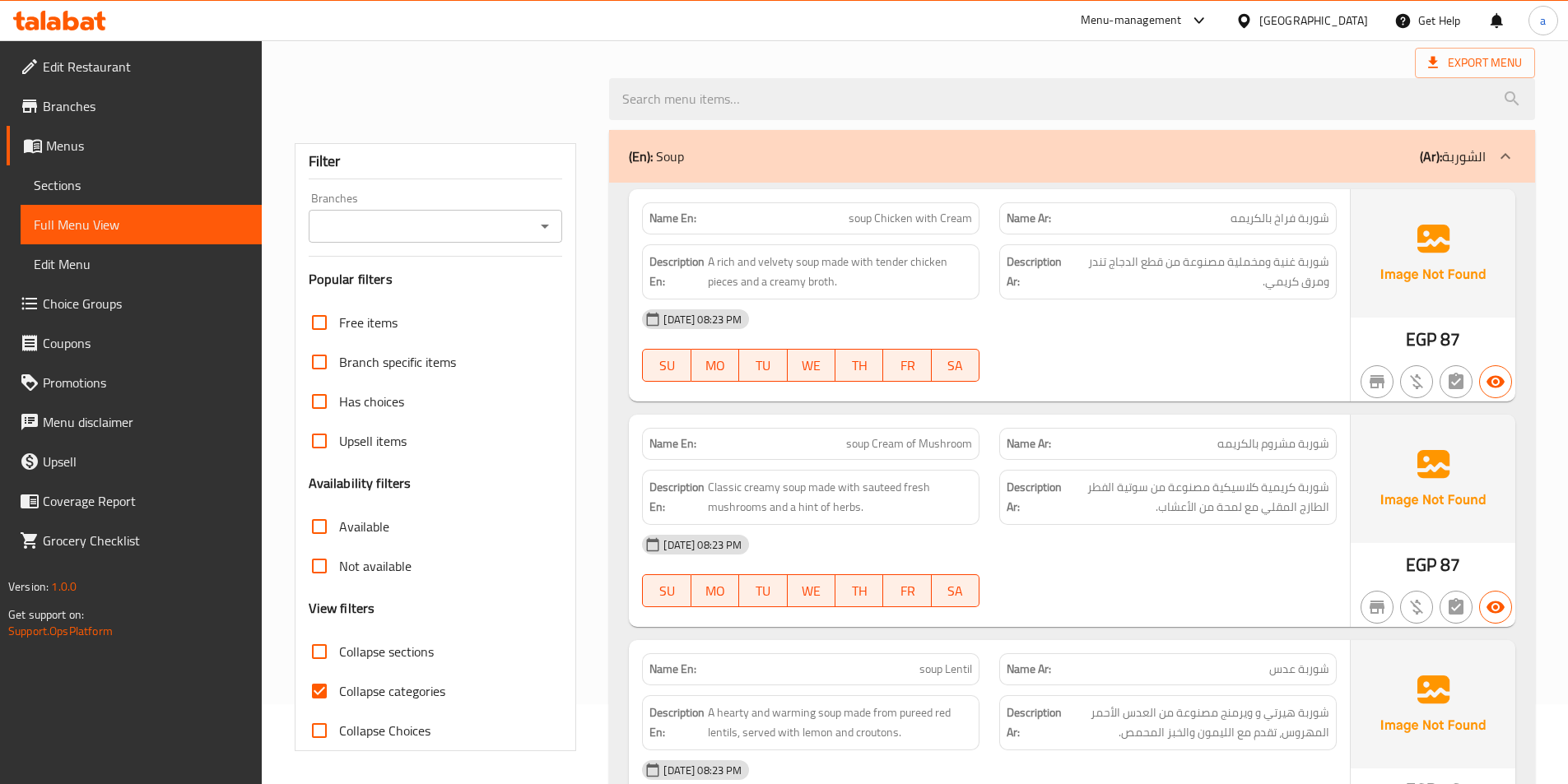
click at [310, 655] on input "Collapse sections" at bounding box center [319, 651] width 39 height 39
checkbox input "true"
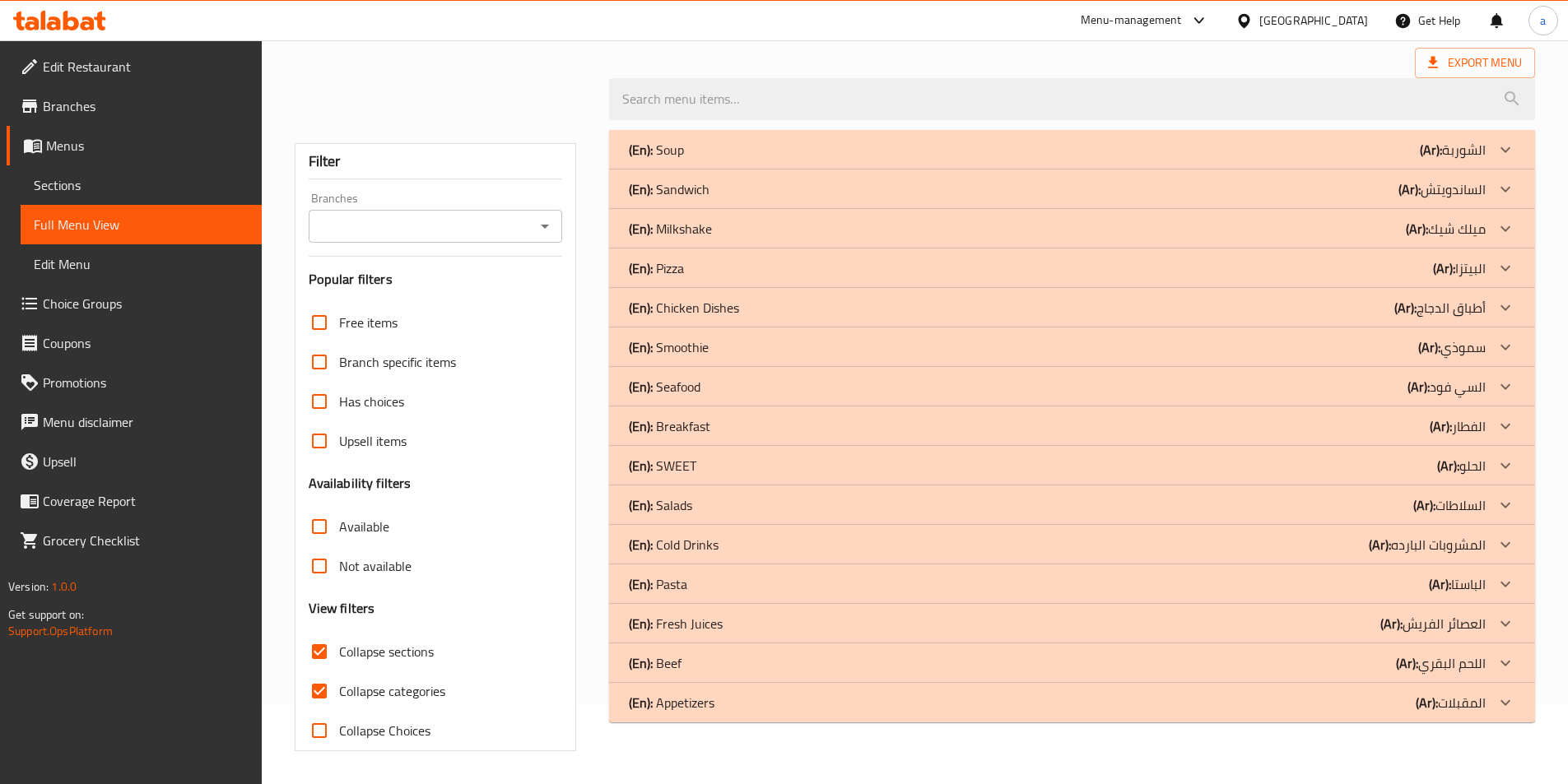
click at [329, 688] on input "Collapse categories" at bounding box center [319, 691] width 39 height 39
checkbox input "false"
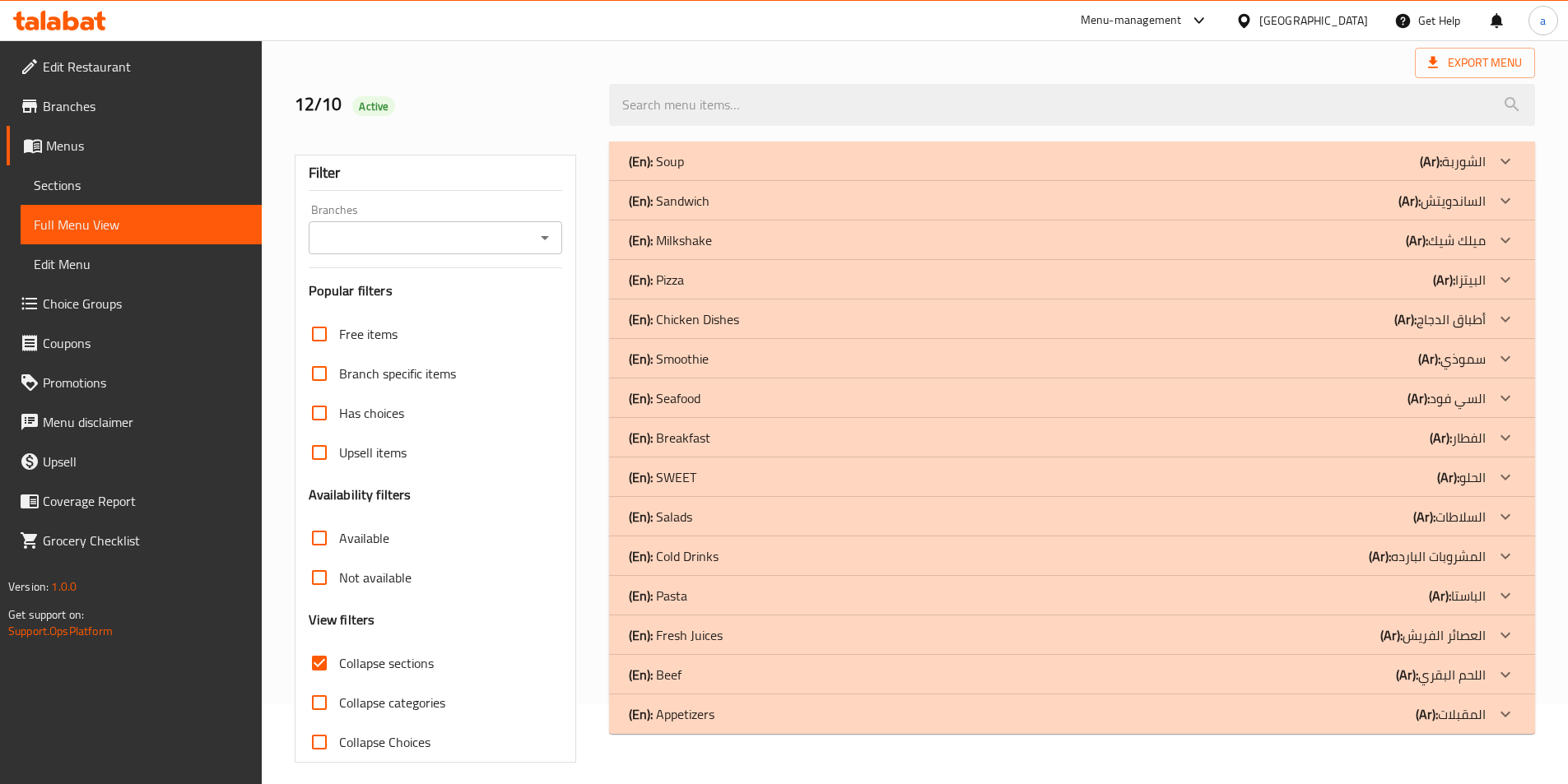
click at [698, 556] on p "(En): Cold Drinks" at bounding box center [674, 557] width 89 height 20
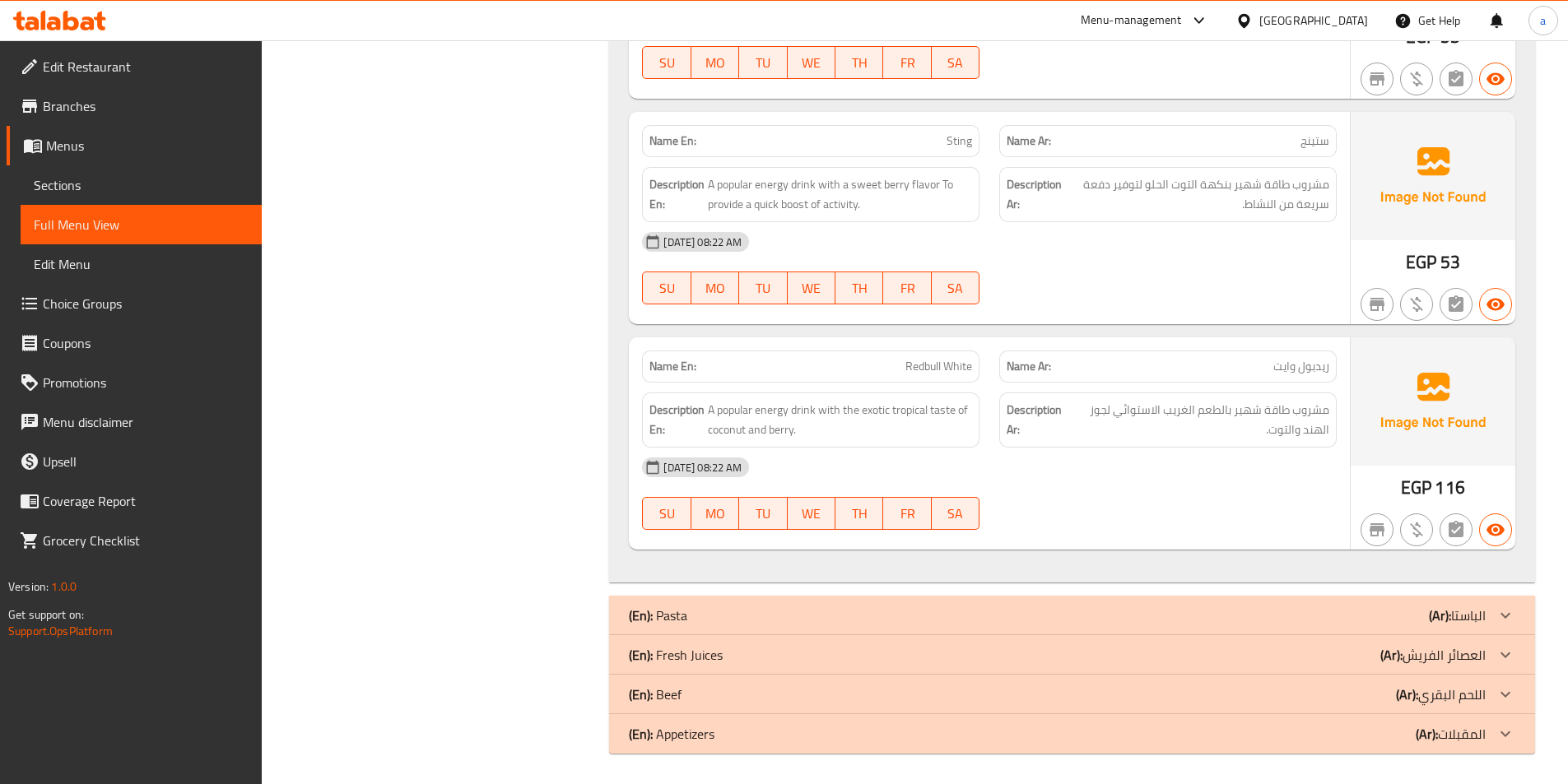
scroll to position [2775, 0]
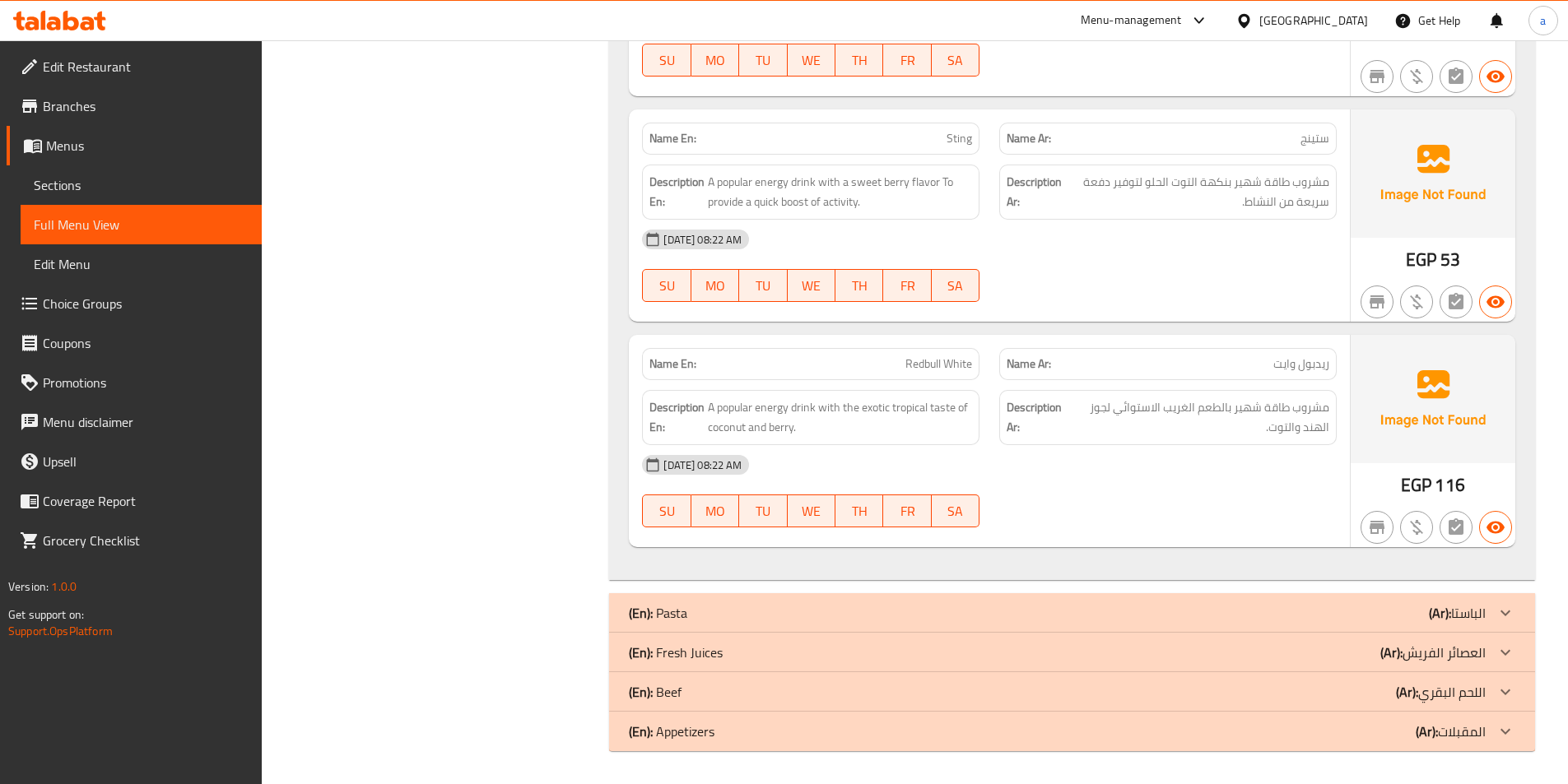
drag, startPoint x: 1367, startPoint y: 647, endPoint x: 855, endPoint y: 521, distance: 527.3
click at [1367, 647] on div "(En): Fresh Juices (Ar): العصائر الفريش" at bounding box center [1058, 653] width 857 height 20
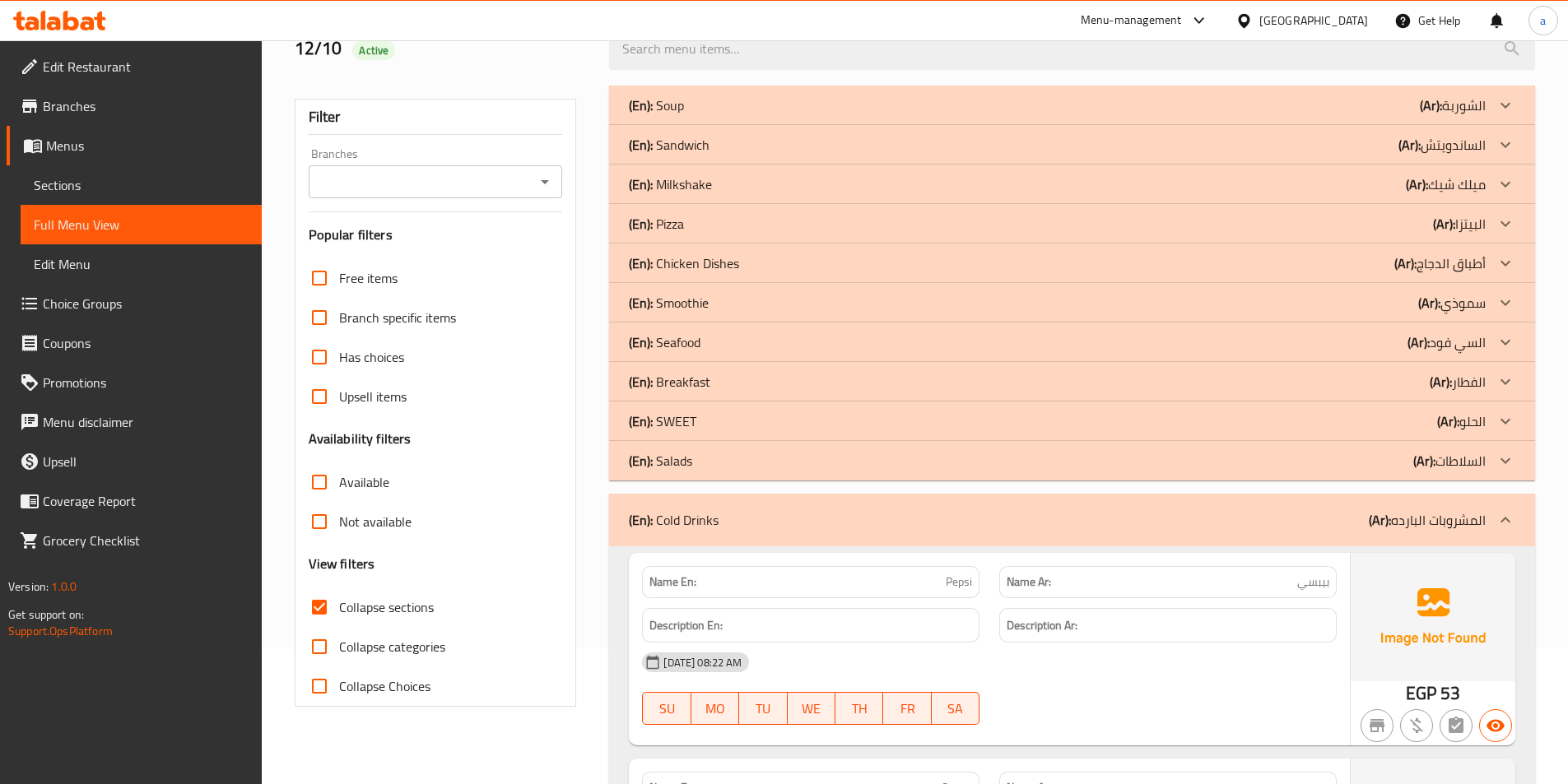
scroll to position [0, 0]
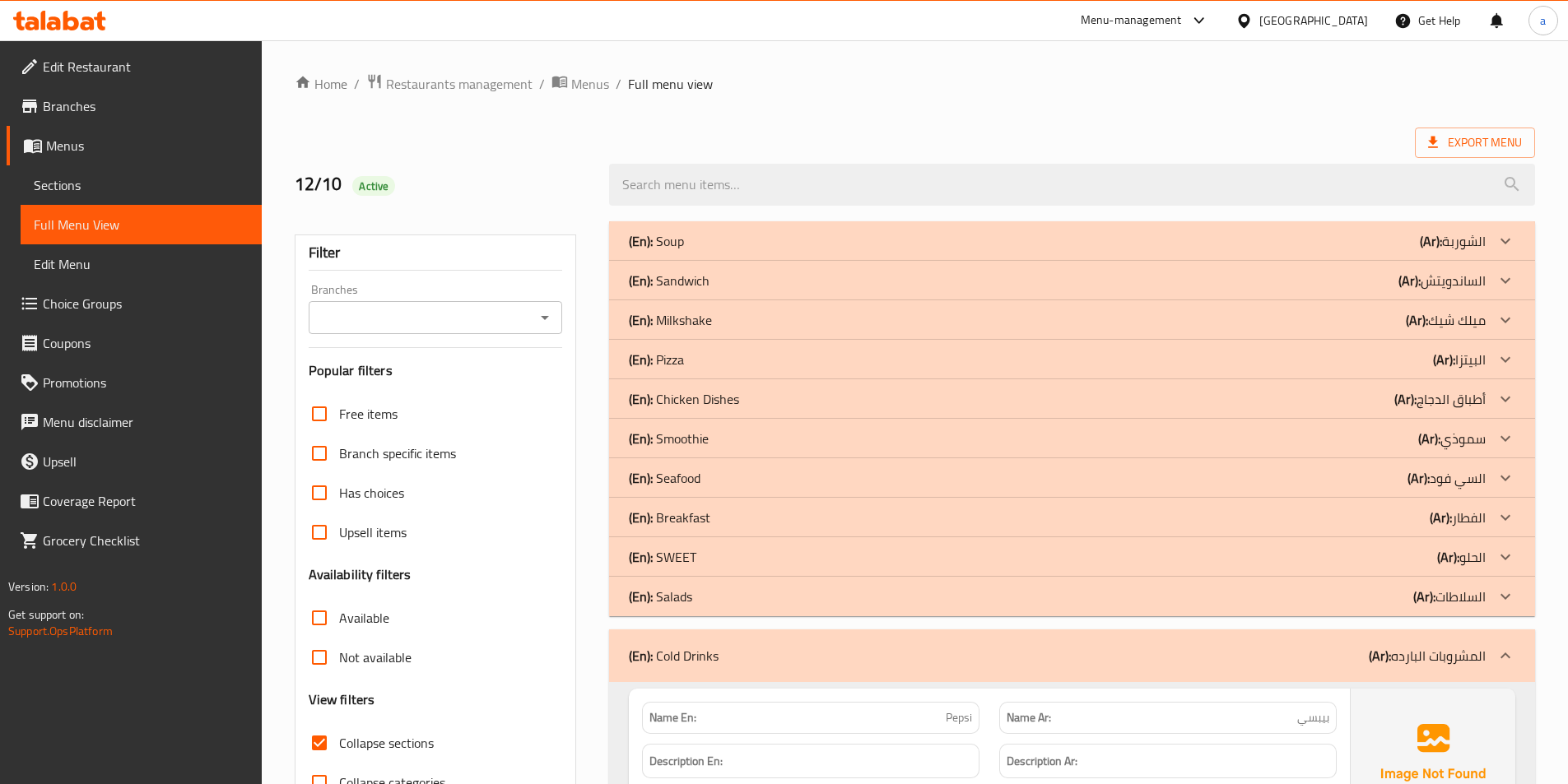
click at [739, 354] on div "(En): Pizza (Ar): البيتزا" at bounding box center [1058, 360] width 857 height 20
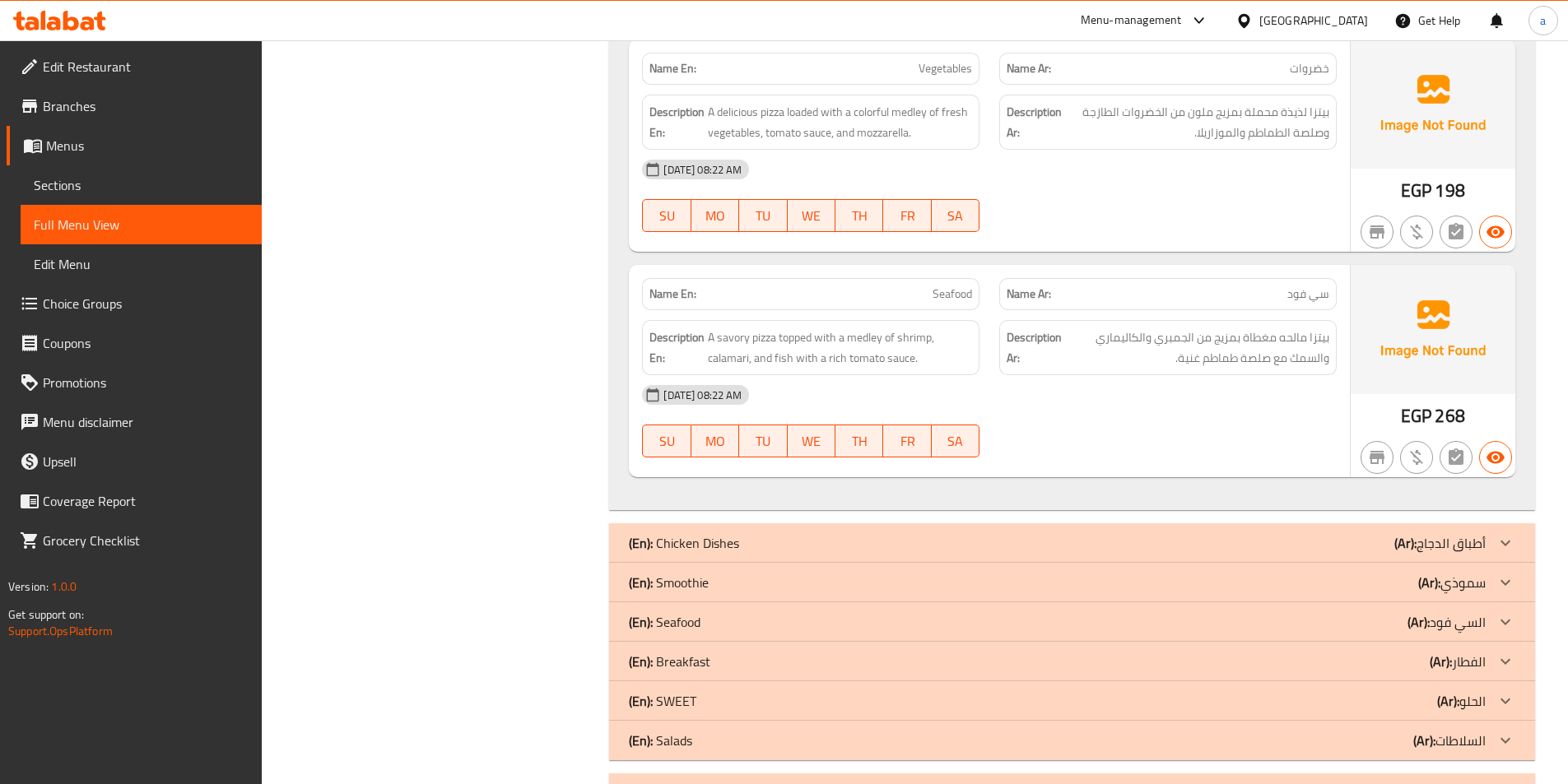
scroll to position [1646, 0]
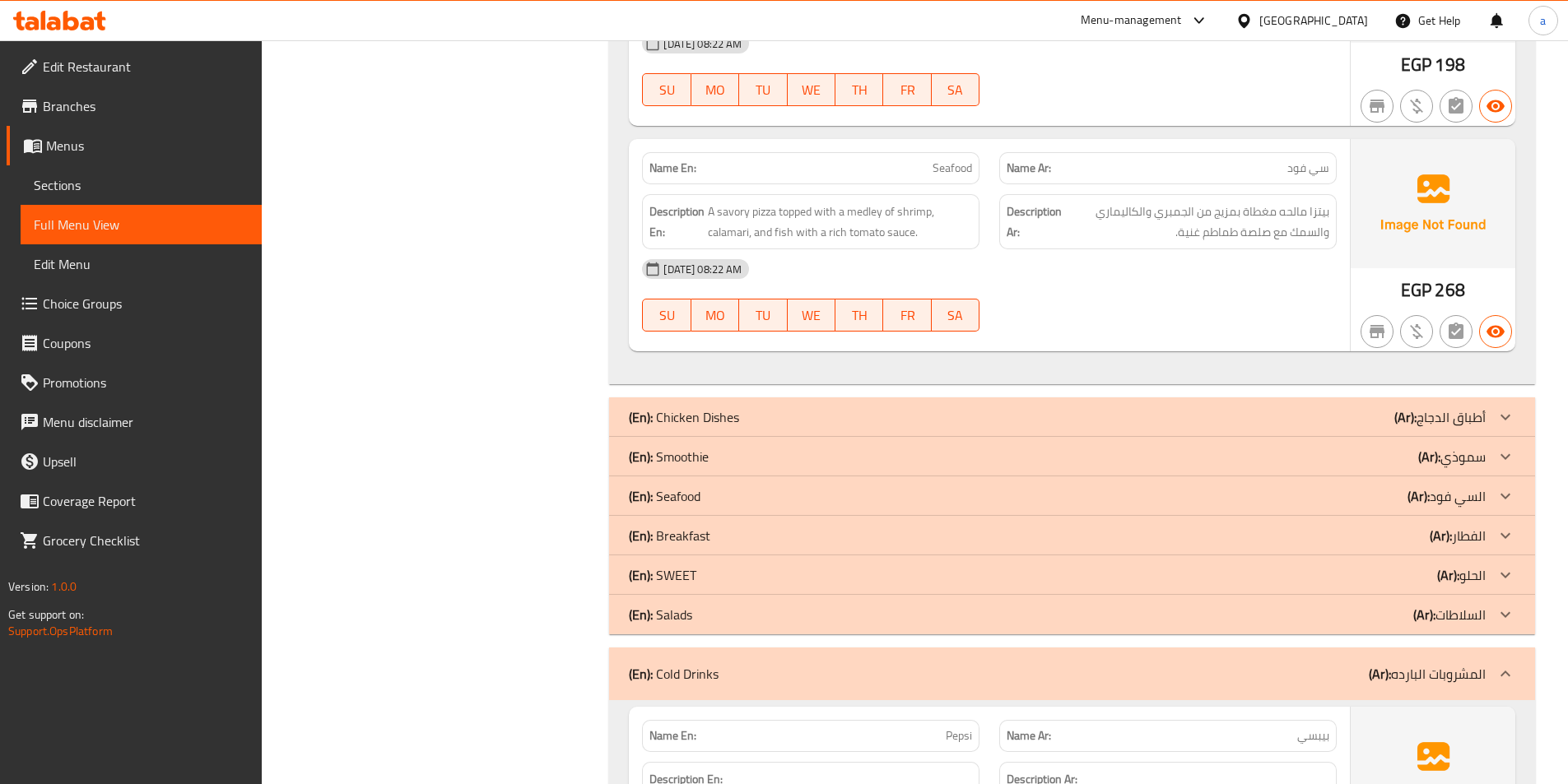
click at [1496, 498] on icon at bounding box center [1506, 497] width 20 height 20
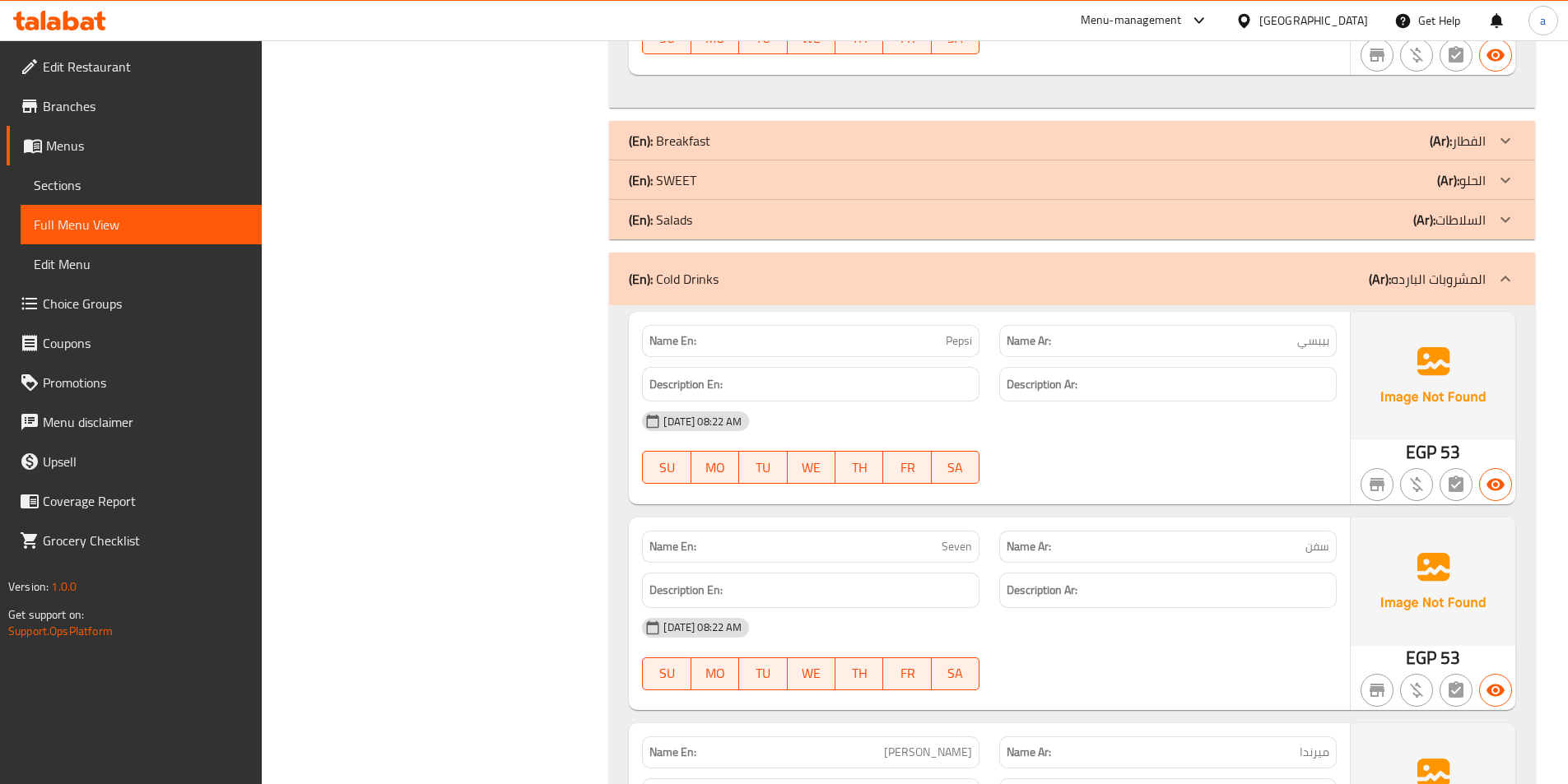
scroll to position [2962, 0]
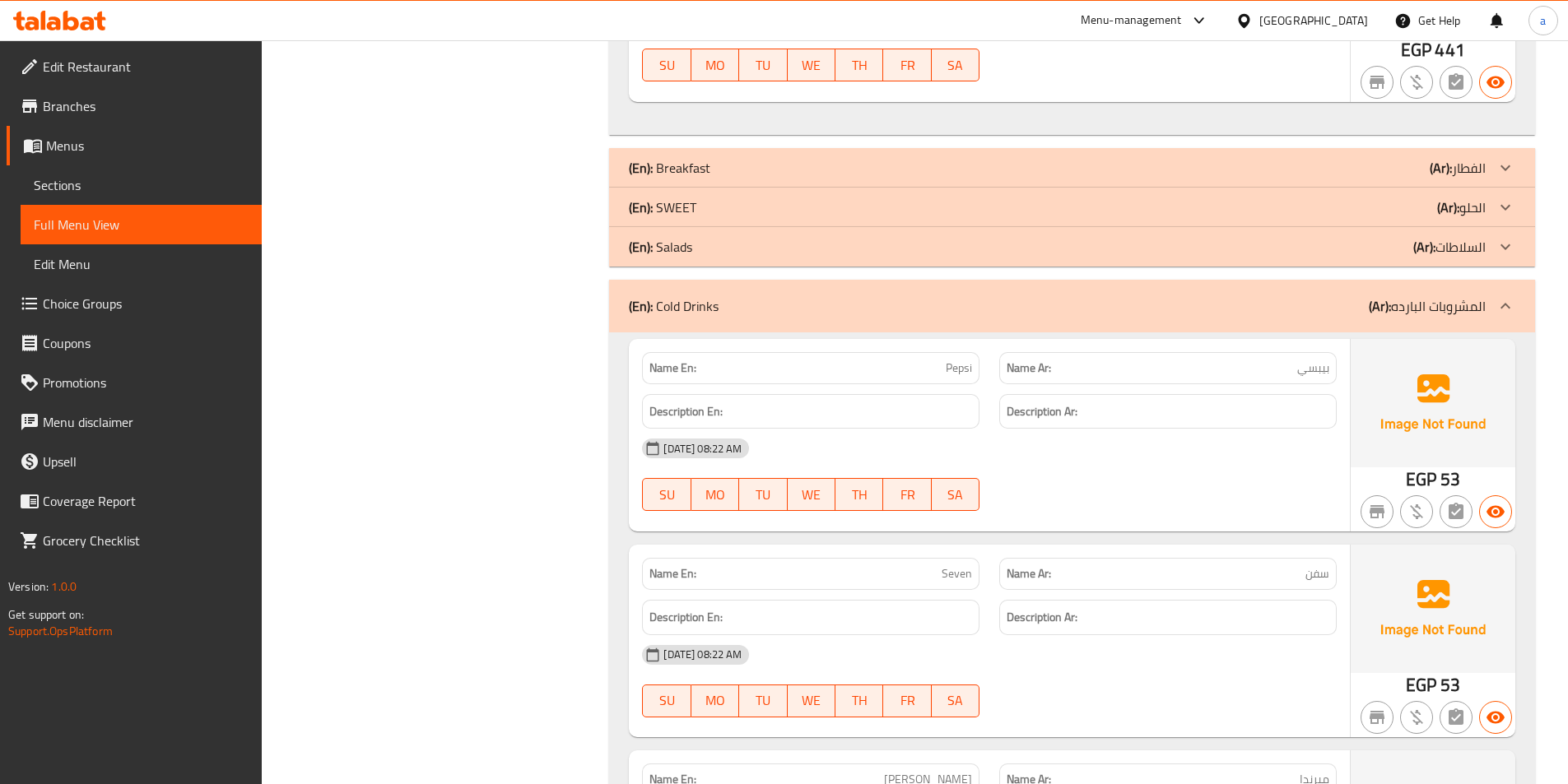
click at [1225, 217] on div "(En): SWEET (Ar): الحلو" at bounding box center [1072, 207] width 926 height 39
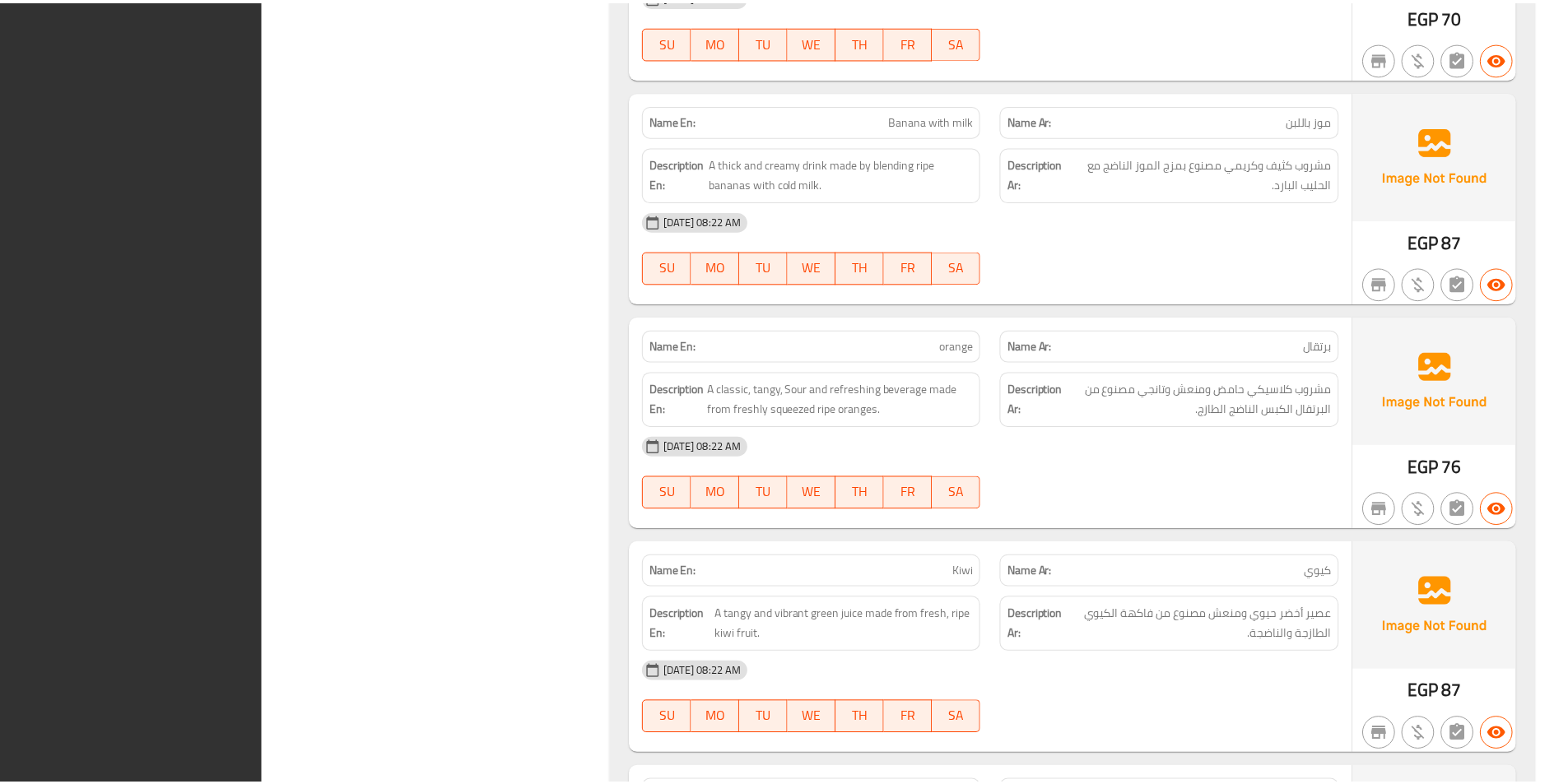
scroll to position [10252, 0]
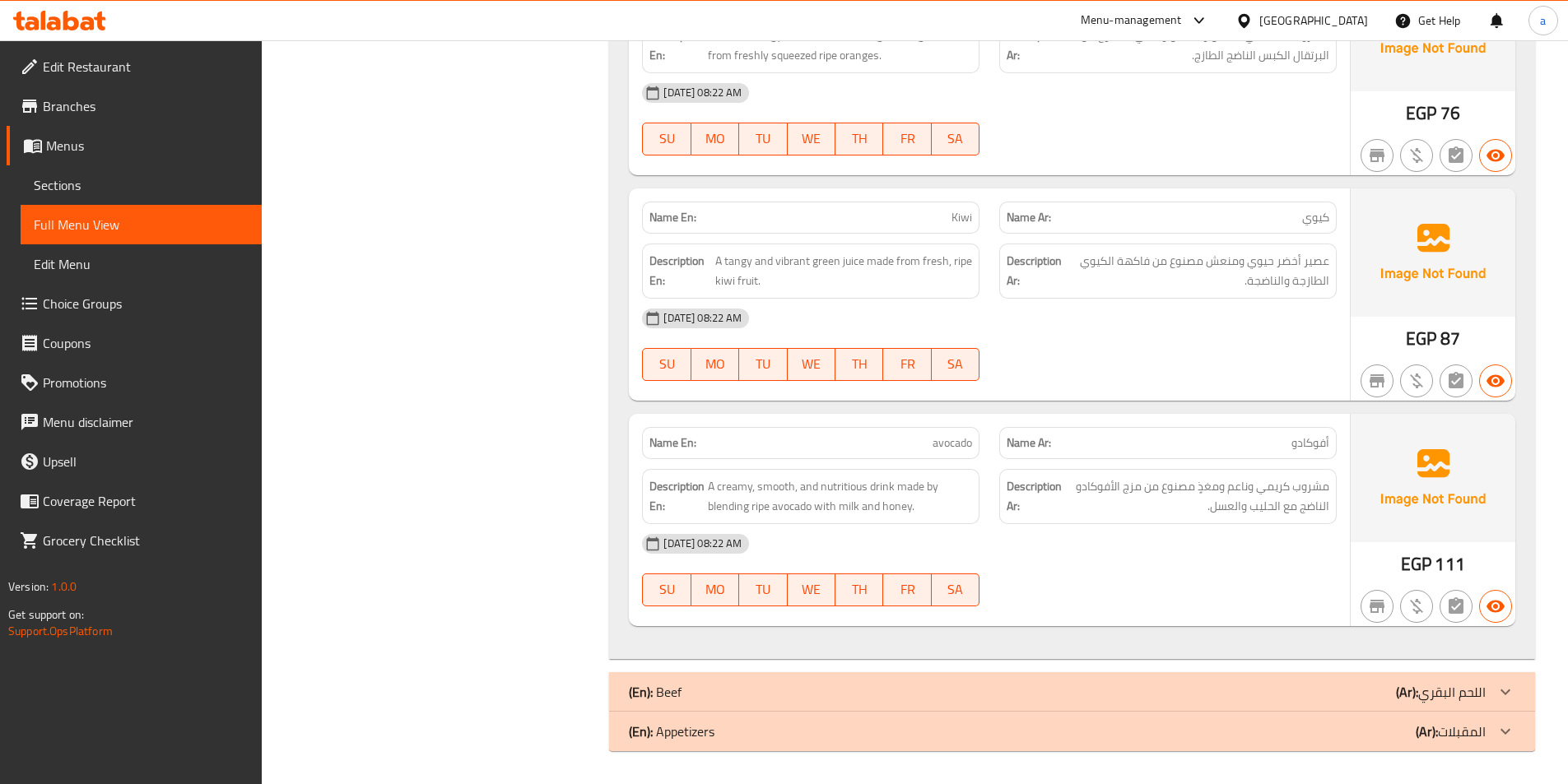
click at [79, 205] on link "Full Menu View" at bounding box center [142, 224] width 241 height 39
click at [79, 204] on link "Sections" at bounding box center [142, 184] width 241 height 39
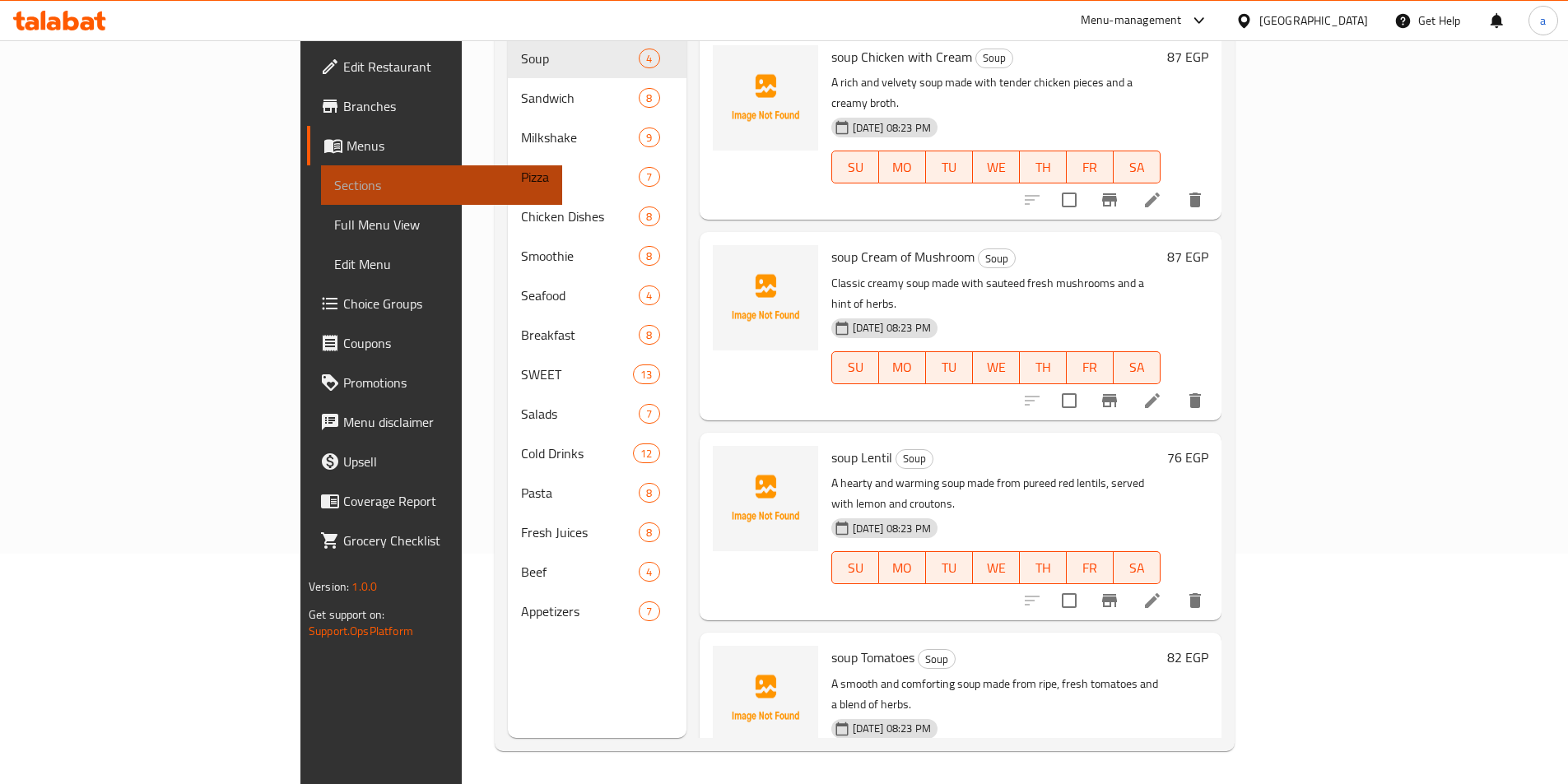
click at [321, 196] on link "Sections" at bounding box center [442, 184] width 241 height 39
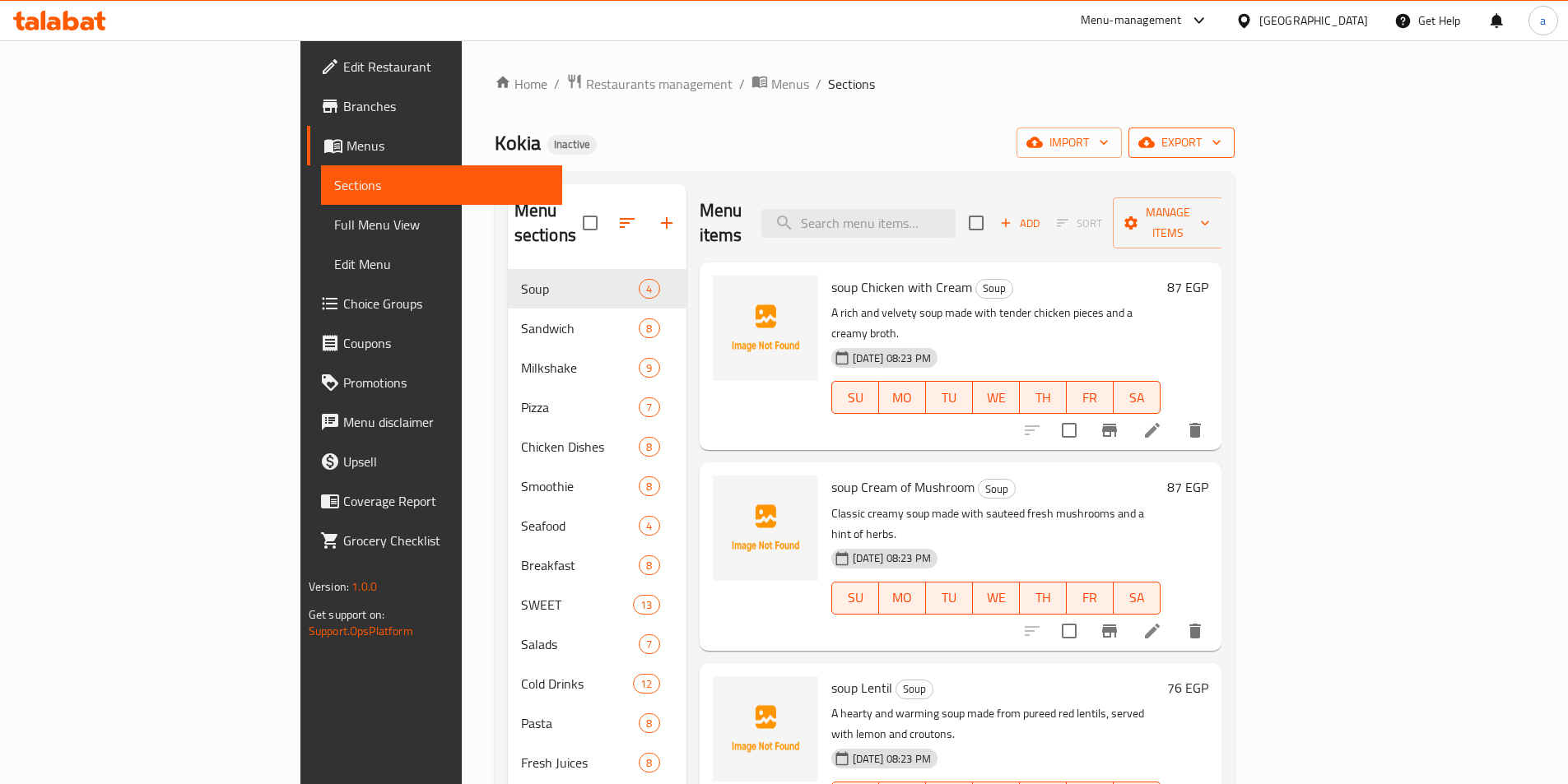
click at [1222, 146] on span "export" at bounding box center [1181, 142] width 79 height 21
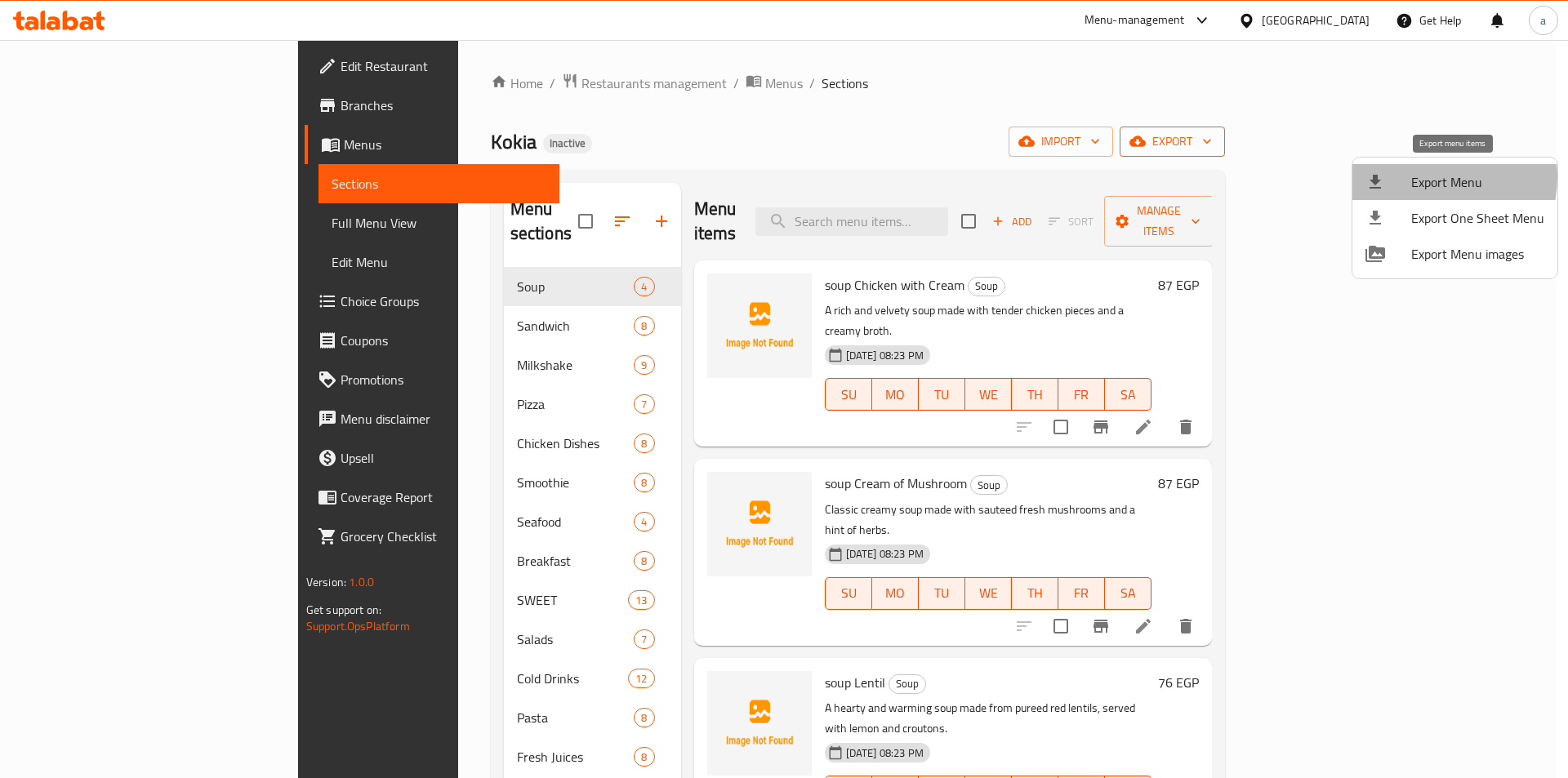
click at [1426, 178] on span "Export Menu" at bounding box center [1477, 182] width 133 height 20
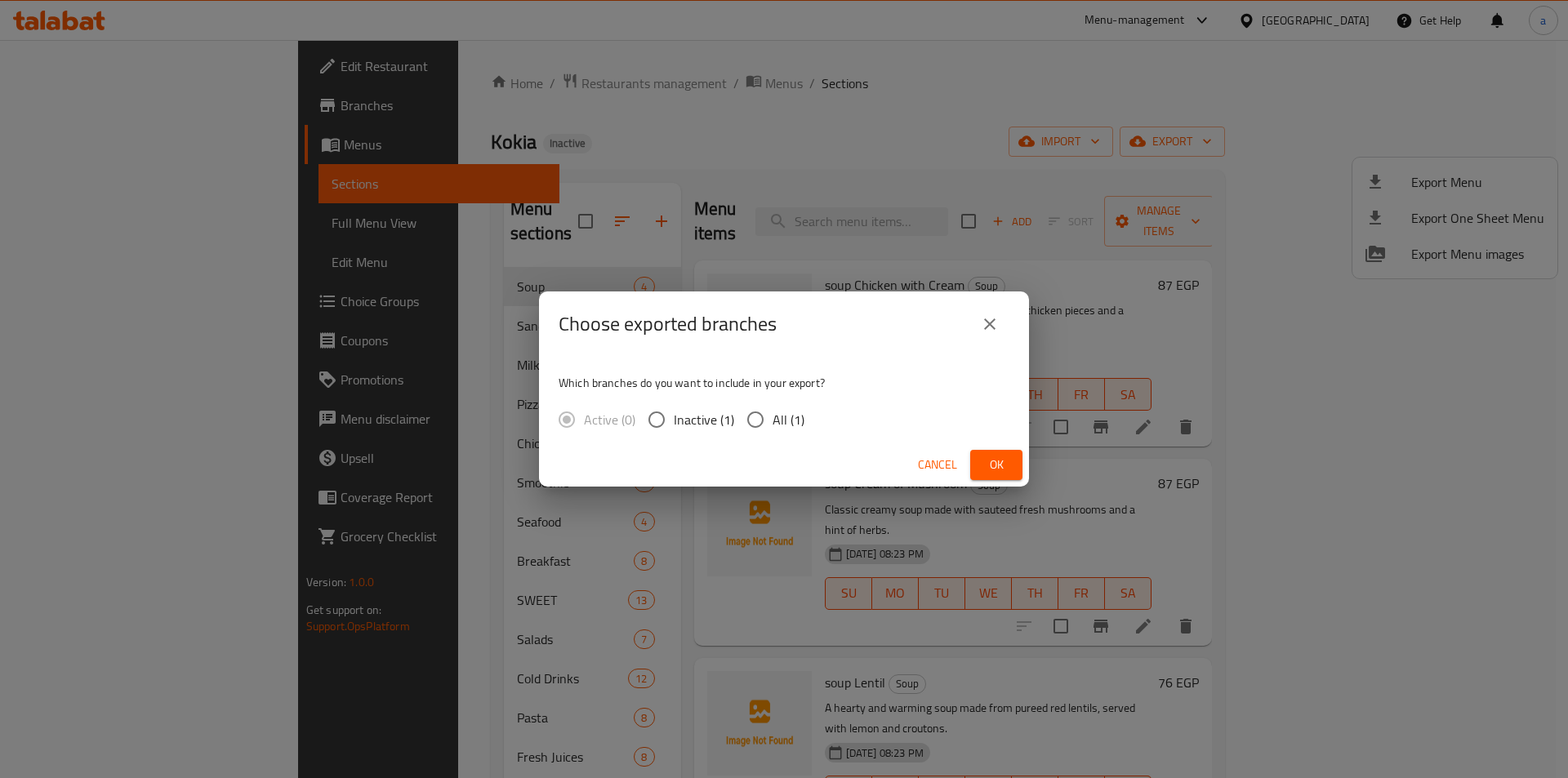
click at [760, 418] on input "All (1)" at bounding box center [755, 419] width 34 height 34
radio input "true"
click at [992, 465] on span "Ok" at bounding box center [996, 465] width 26 height 21
